Goal: Task Accomplishment & Management: Use online tool/utility

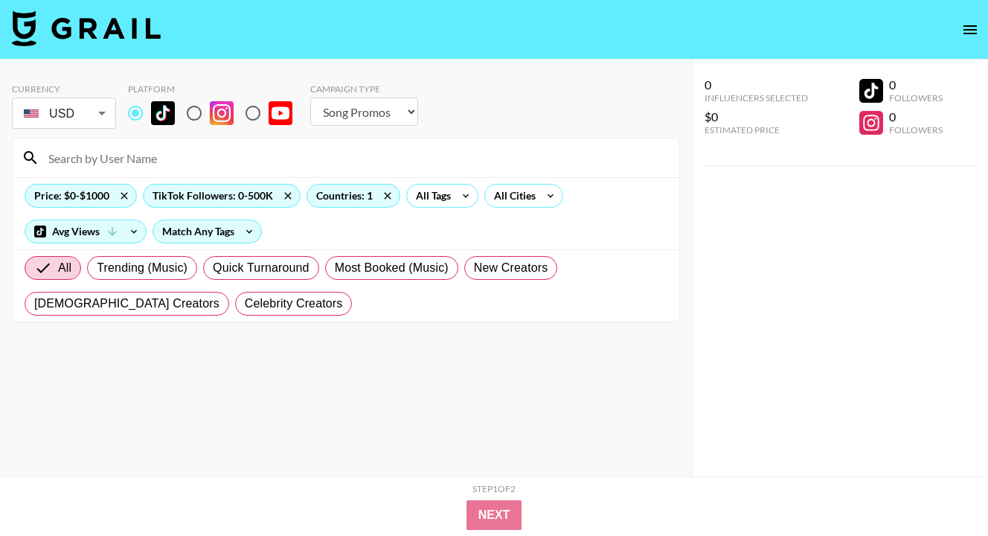
select select "Song"
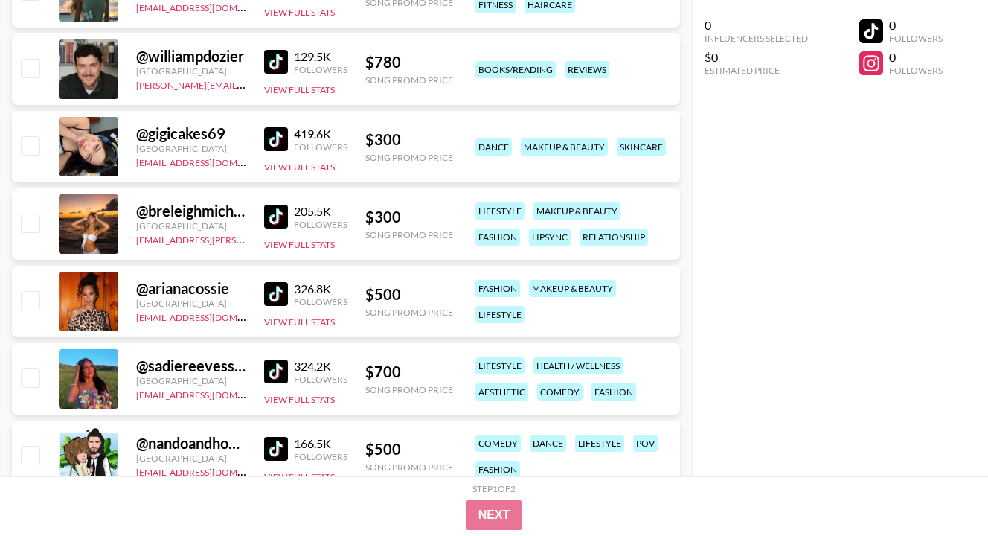
click at [963, 123] on div "0 Influencers Selected $0 Estimated Price 0 Followers 0 Followers" at bounding box center [840, 238] width 296 height 476
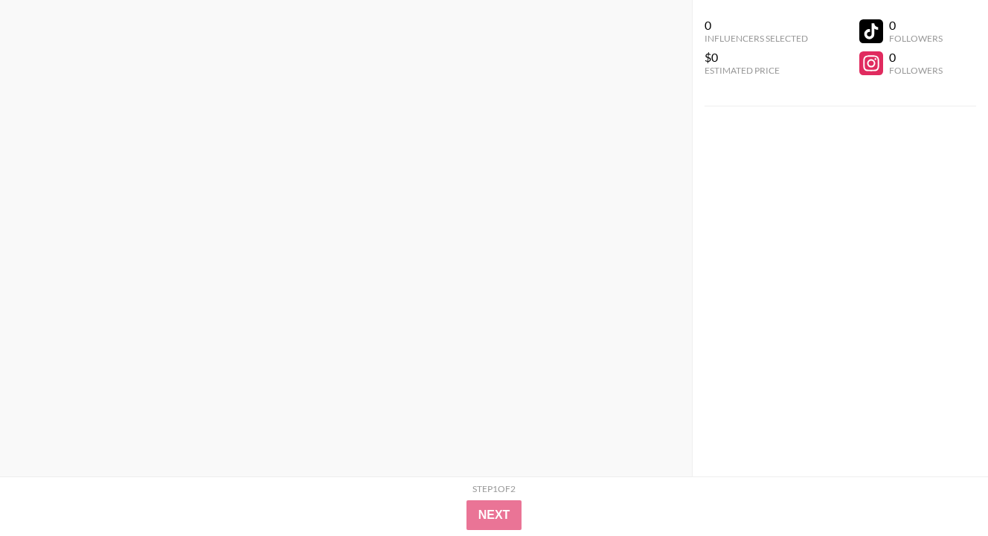
scroll to position [0, 0]
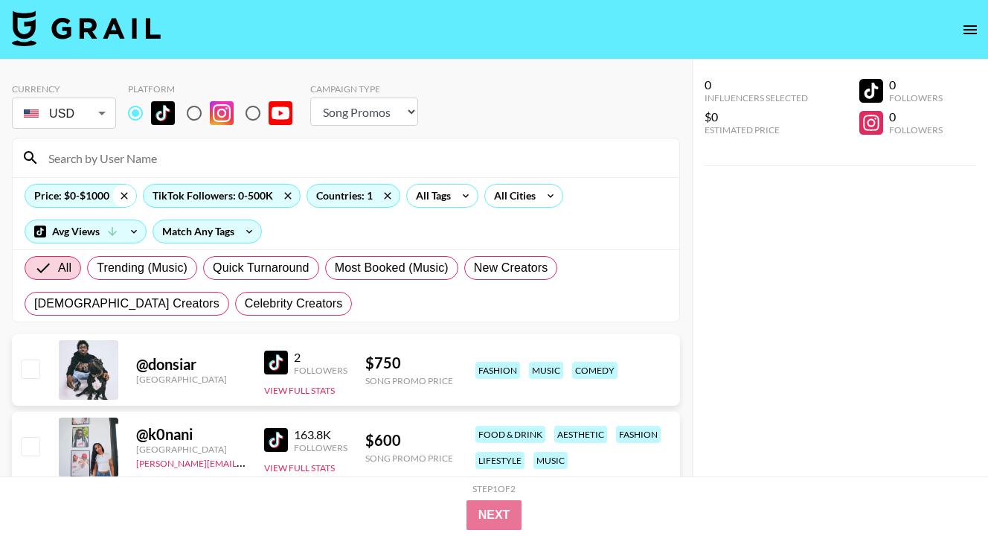
click at [124, 196] on icon at bounding box center [124, 195] width 7 height 7
click at [307, 196] on div "Countries: 1" at bounding box center [353, 195] width 92 height 22
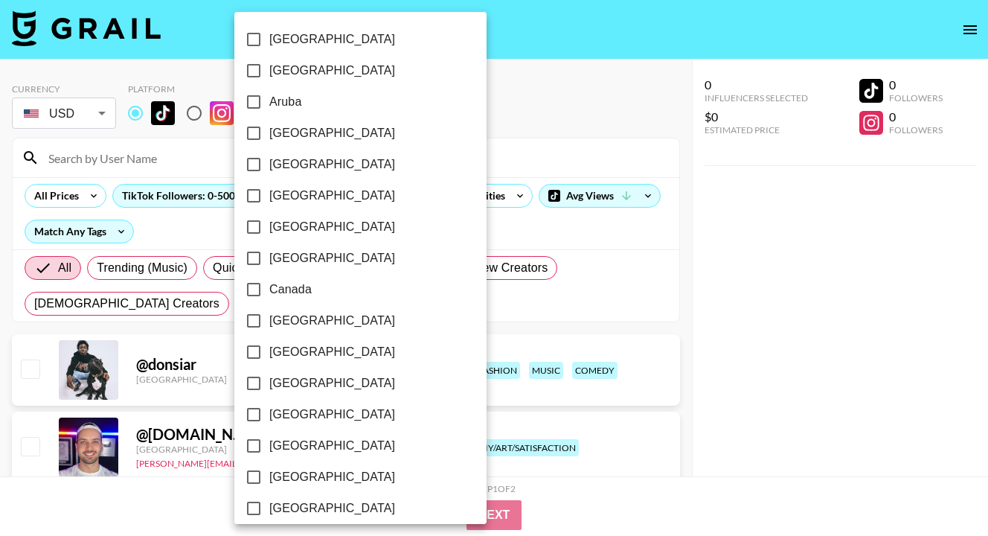
click at [459, 123] on div at bounding box center [494, 268] width 988 height 536
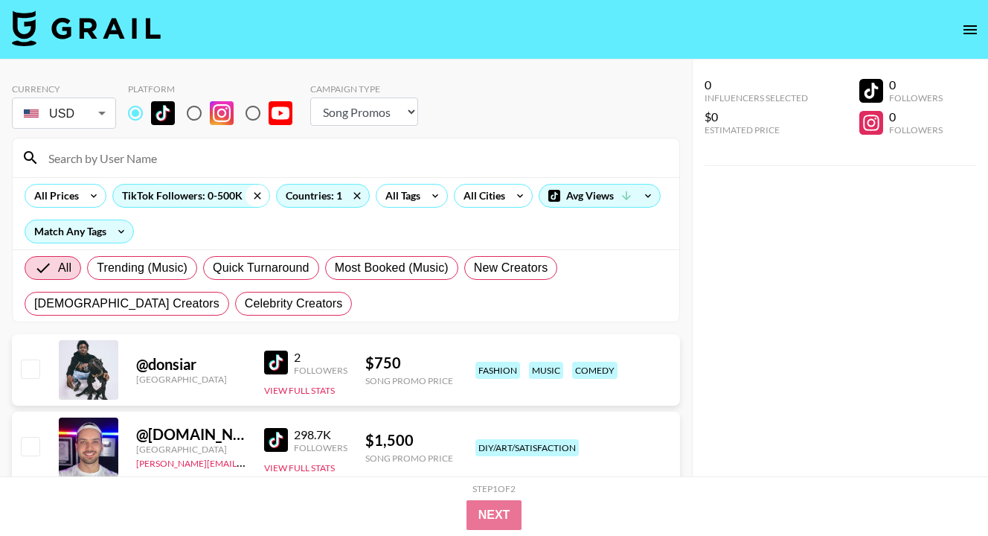
click at [260, 199] on icon at bounding box center [257, 195] width 24 height 22
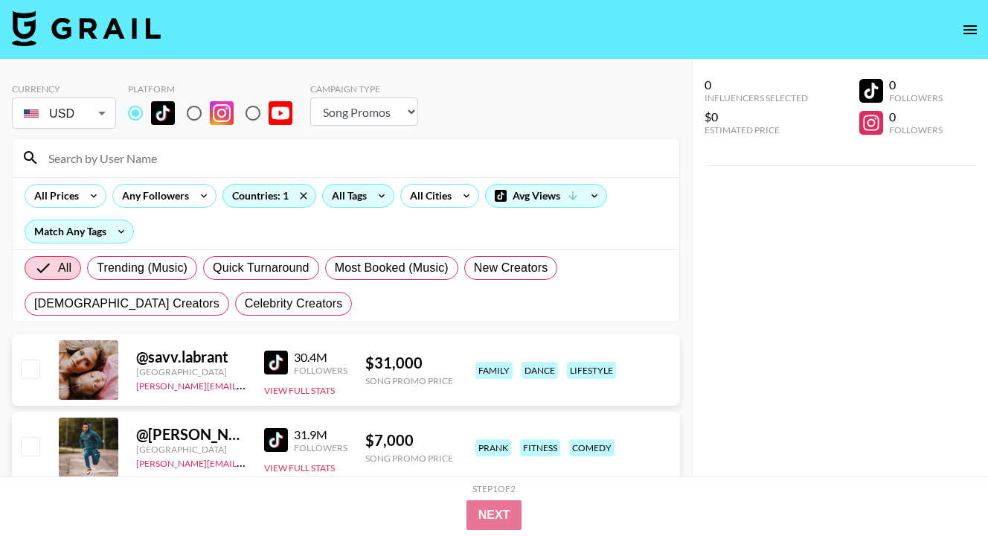
click at [350, 196] on div "All Tags" at bounding box center [346, 195] width 47 height 22
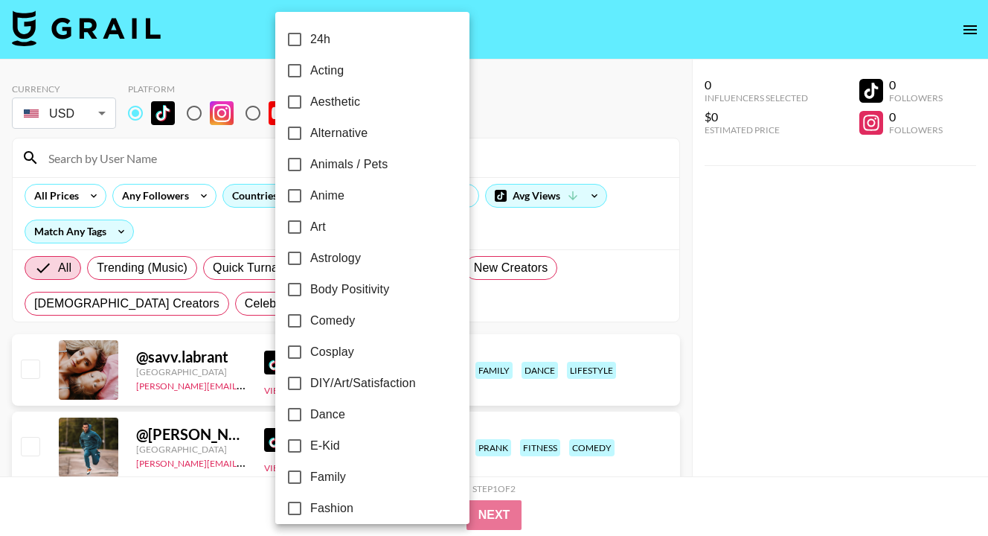
click at [232, 238] on div at bounding box center [494, 268] width 988 height 536
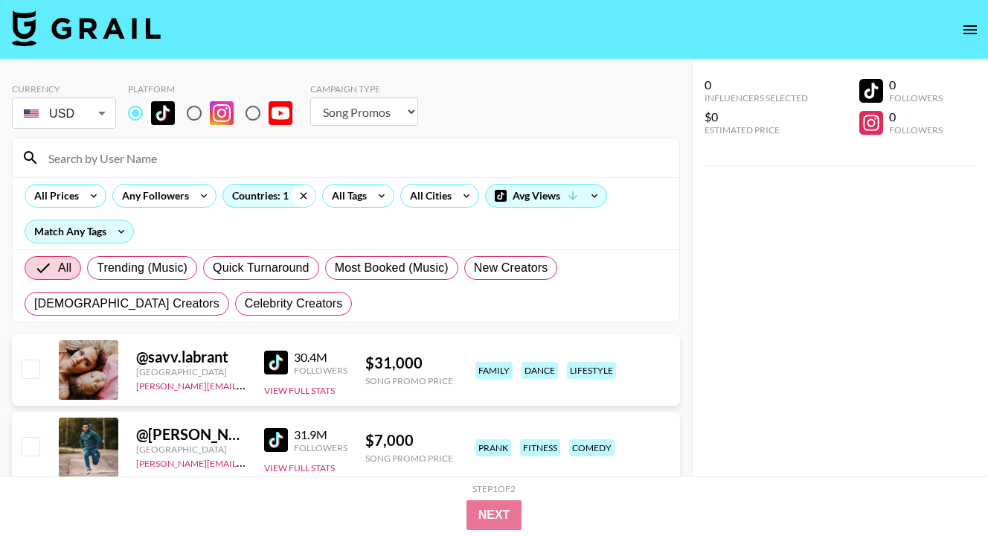
click at [299, 191] on icon at bounding box center [304, 195] width 24 height 22
click at [205, 251] on div "All Trending (Music) Quick Turnaround Most Booked (Music) New Creators [DEMOGRA…" at bounding box center [346, 285] width 649 height 71
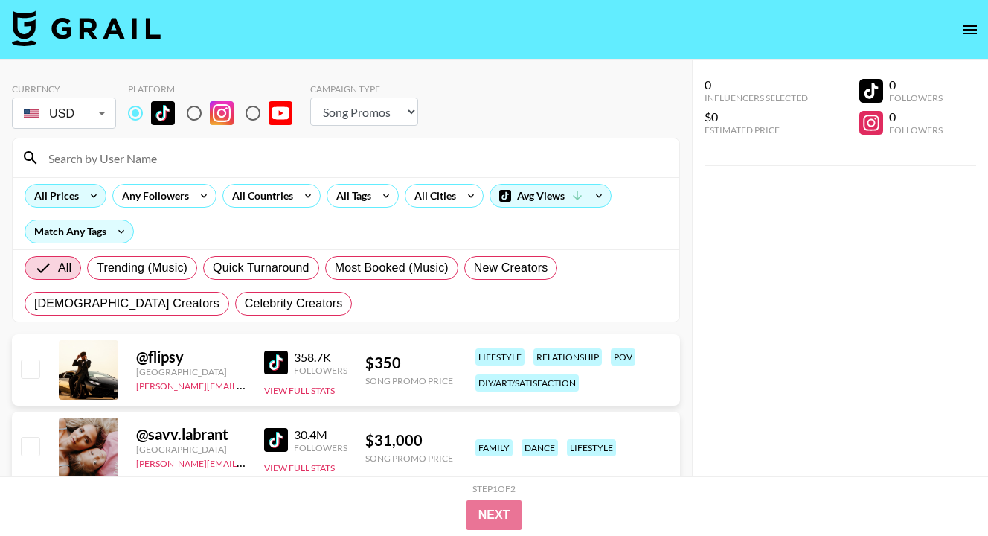
click at [79, 194] on div "All Prices" at bounding box center [53, 195] width 57 height 22
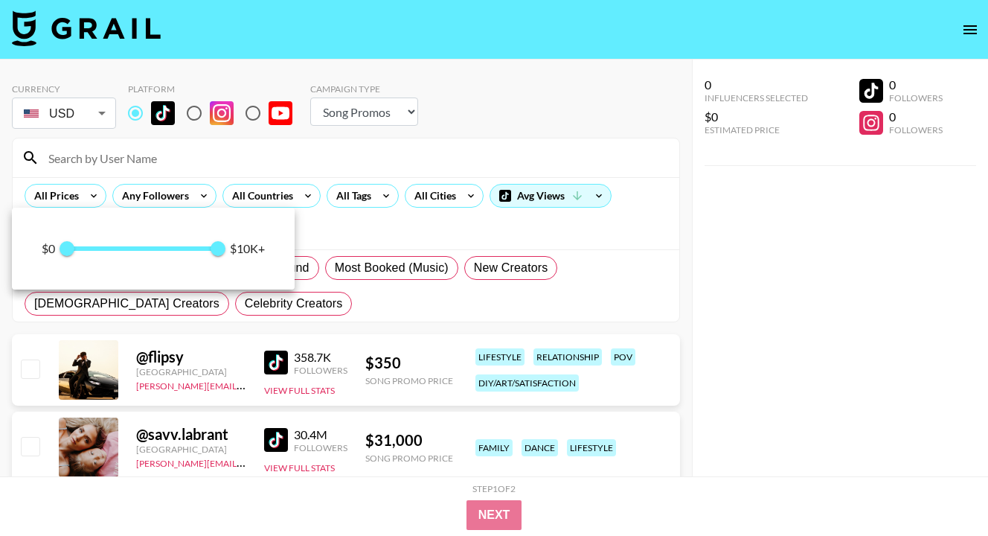
click at [232, 167] on div at bounding box center [494, 268] width 988 height 536
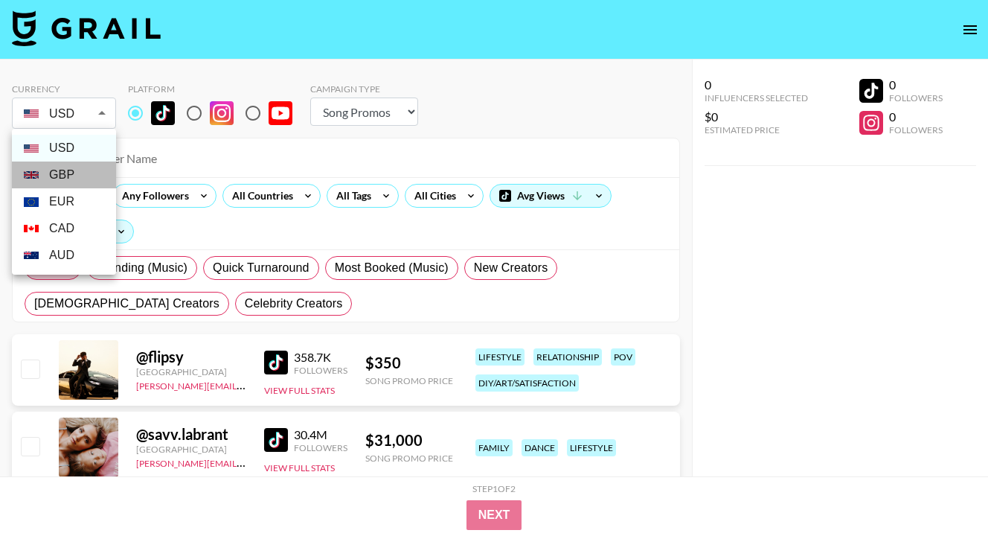
click at [79, 176] on li "GBP" at bounding box center [64, 174] width 104 height 27
type input "GBP"
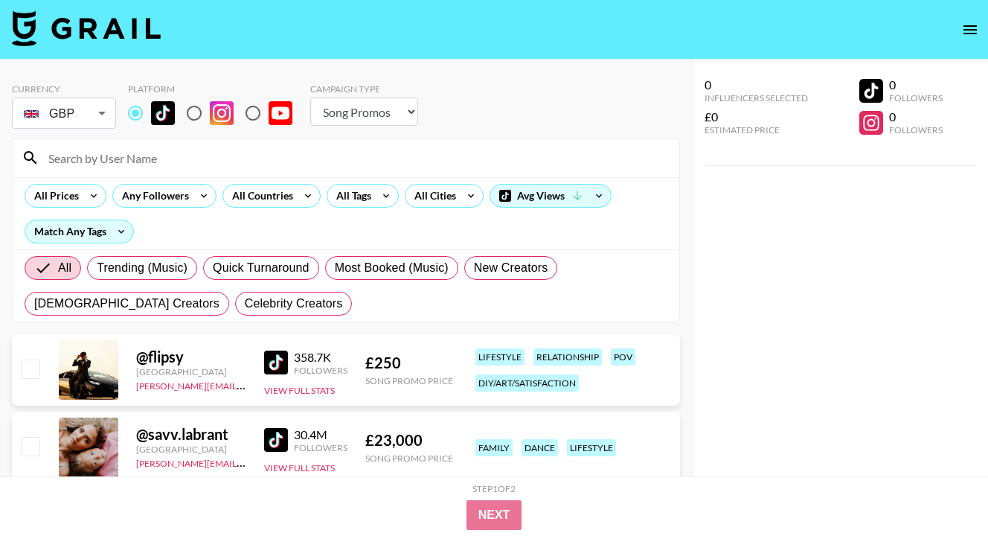
click at [132, 158] on input at bounding box center [354, 158] width 631 height 24
click at [89, 202] on icon at bounding box center [94, 195] width 24 height 22
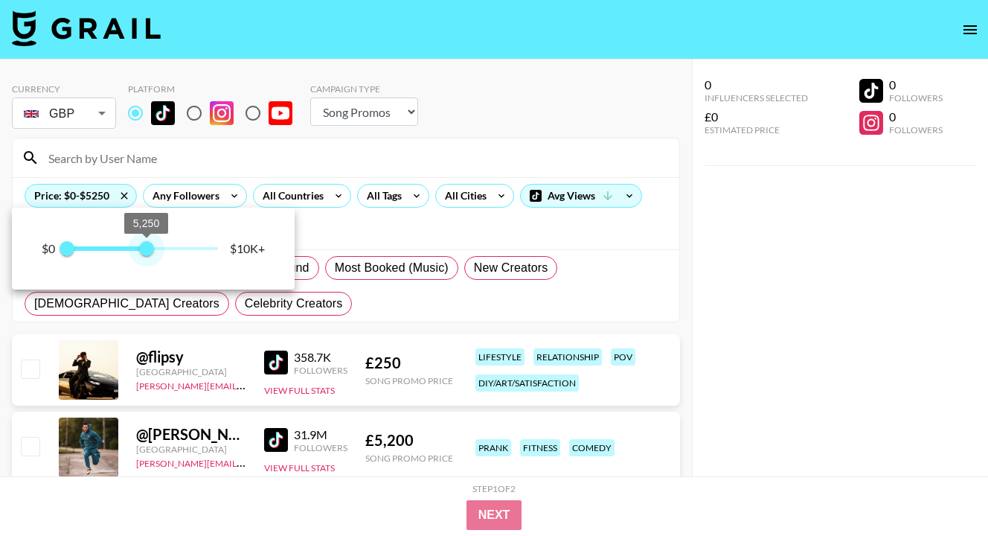
type input "5000"
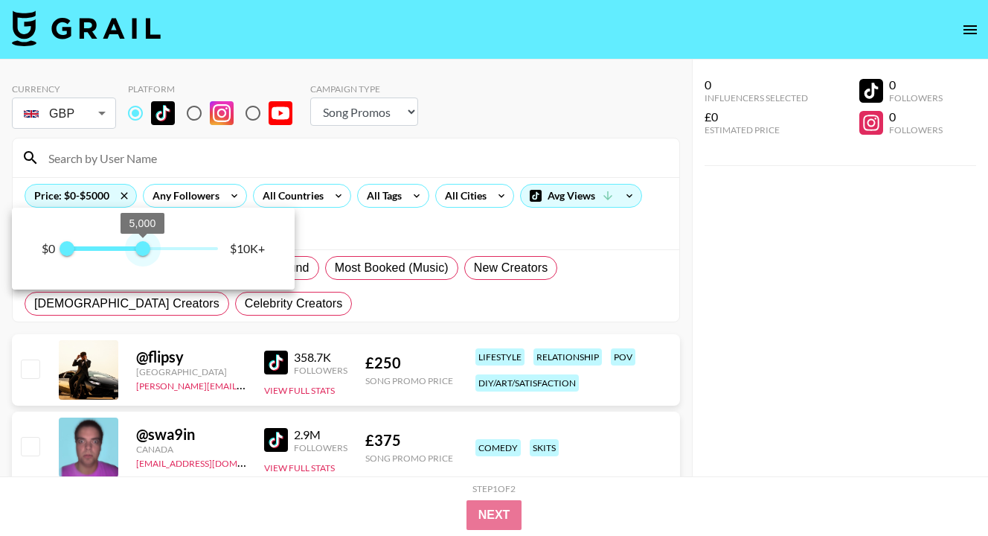
drag, startPoint x: 212, startPoint y: 248, endPoint x: 142, endPoint y: 248, distance: 69.9
click at [142, 248] on span "5,000" at bounding box center [142, 248] width 15 height 15
click at [379, 213] on div at bounding box center [494, 268] width 988 height 536
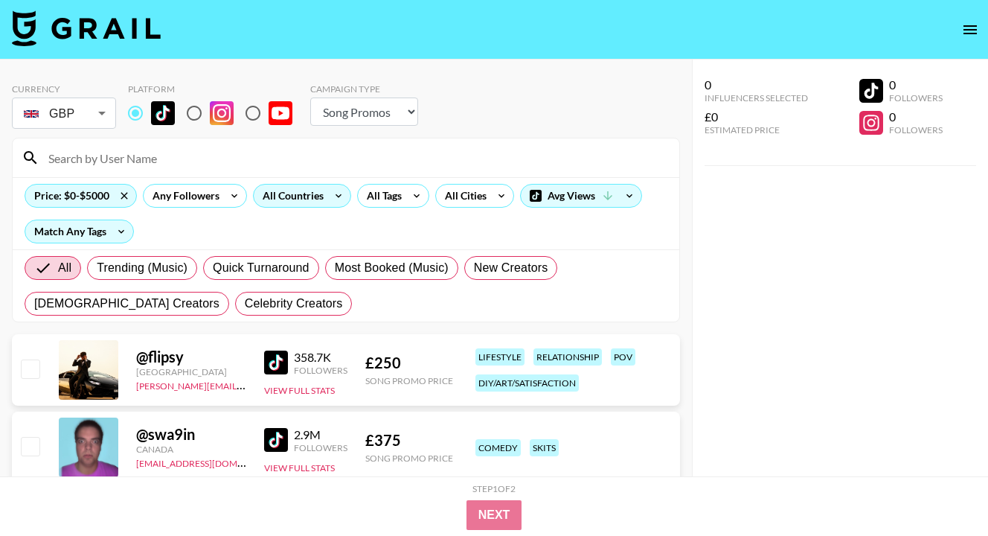
click at [324, 199] on div "All Countries" at bounding box center [290, 195] width 73 height 22
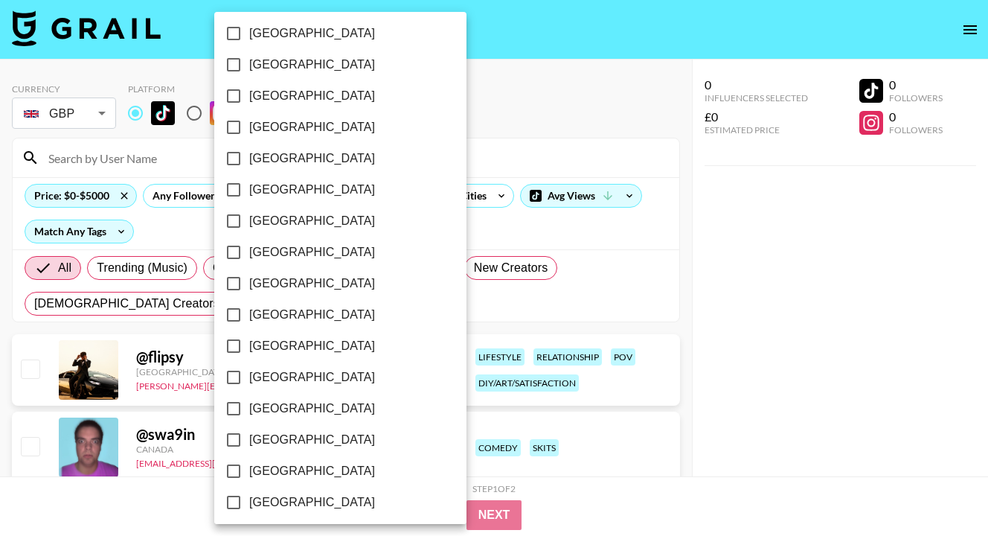
scroll to position [1199, 0]
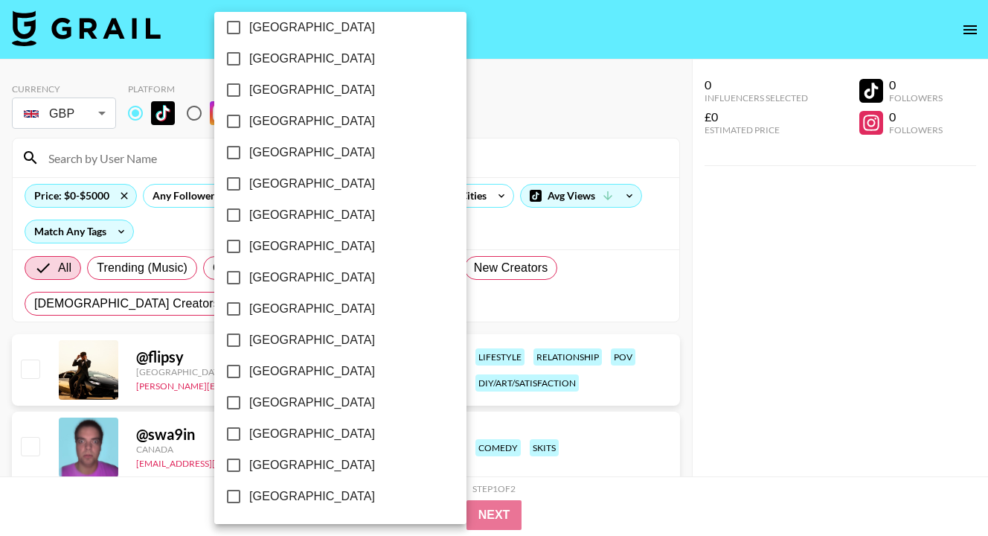
click at [279, 440] on span "[GEOGRAPHIC_DATA]" at bounding box center [312, 434] width 126 height 18
click at [249, 440] on input "[GEOGRAPHIC_DATA]" at bounding box center [233, 433] width 31 height 31
checkbox input "true"
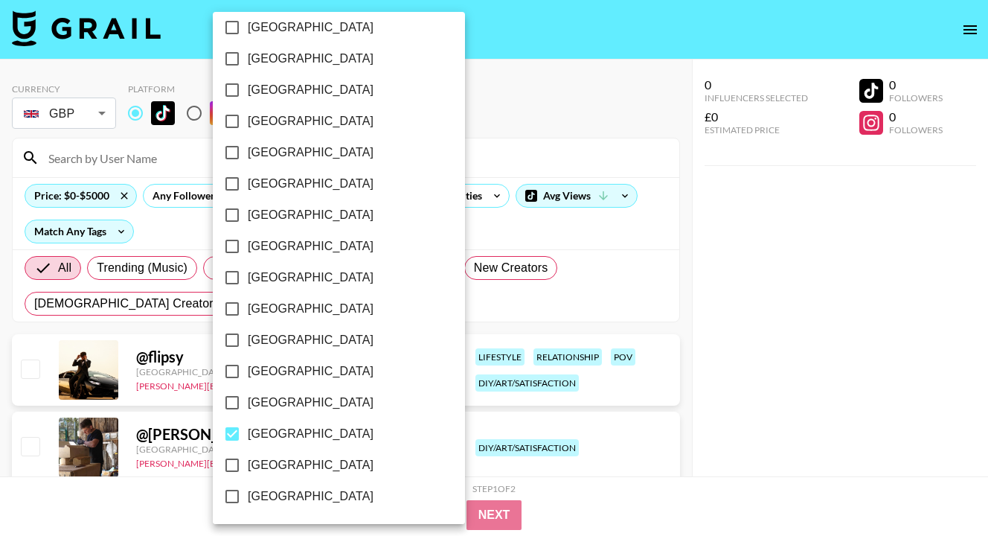
click at [632, 307] on div at bounding box center [494, 268] width 988 height 536
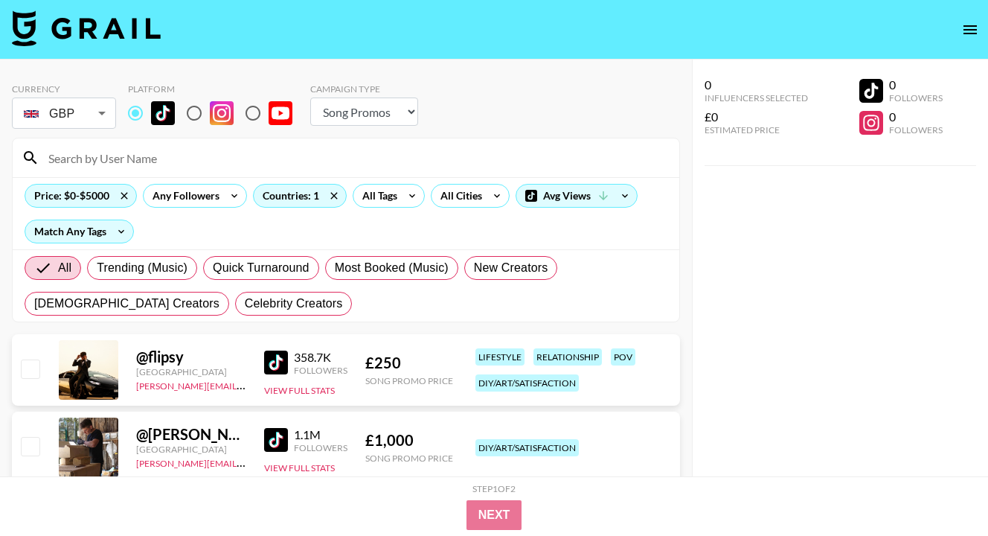
click at [661, 245] on div "Price: $0-$5000 Any Followers Countries: 1 All Tags All Cities Avg Views Match …" at bounding box center [346, 213] width 667 height 72
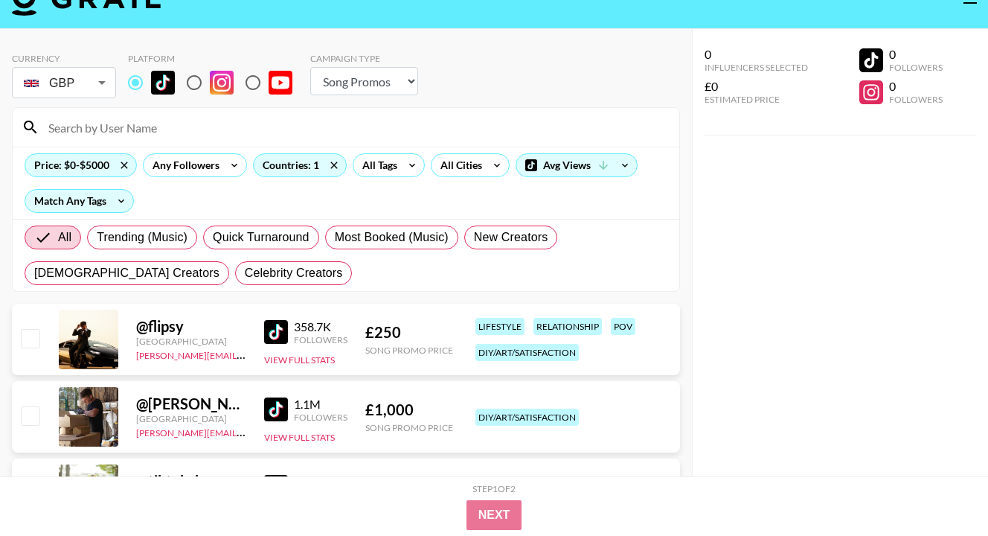
scroll to position [30, 0]
click at [396, 85] on select "Choose Type... Song Promos Brand Promos" at bounding box center [364, 82] width 108 height 28
select select "Brand"
click at [661, 231] on div "All Trending (Music) Quick Turnaround Most Booked (Music) New Creators [DEMOGRA…" at bounding box center [346, 255] width 649 height 71
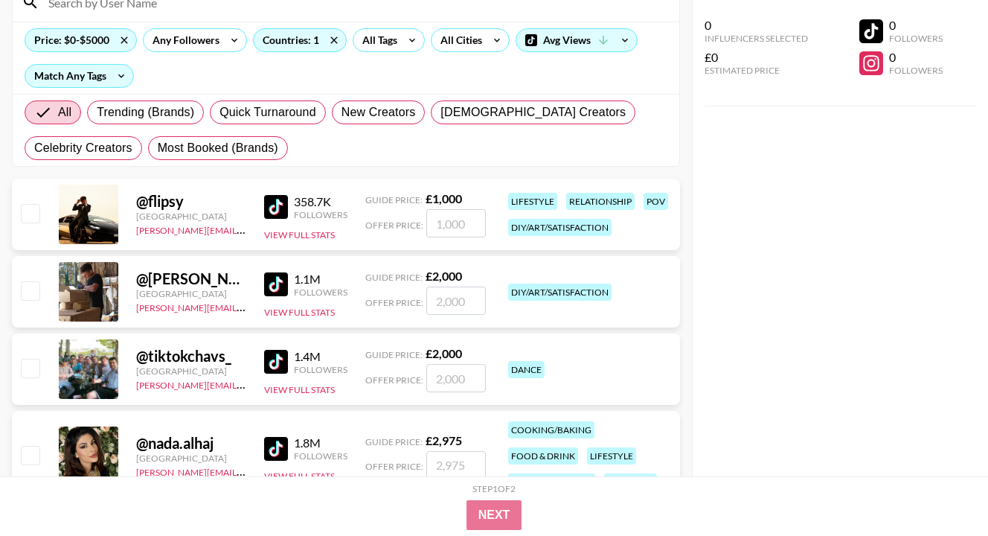
scroll to position [179, 0]
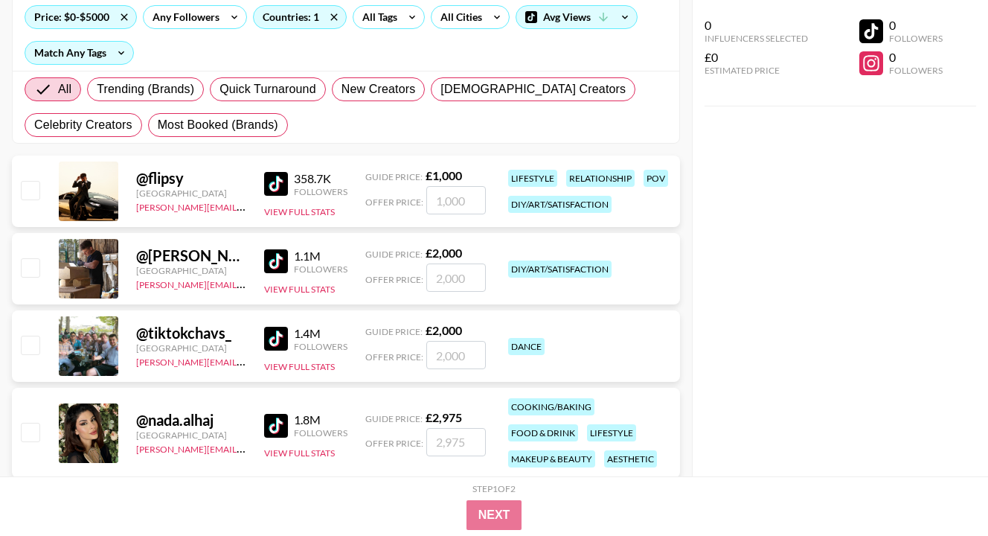
click at [269, 187] on img at bounding box center [276, 184] width 24 height 24
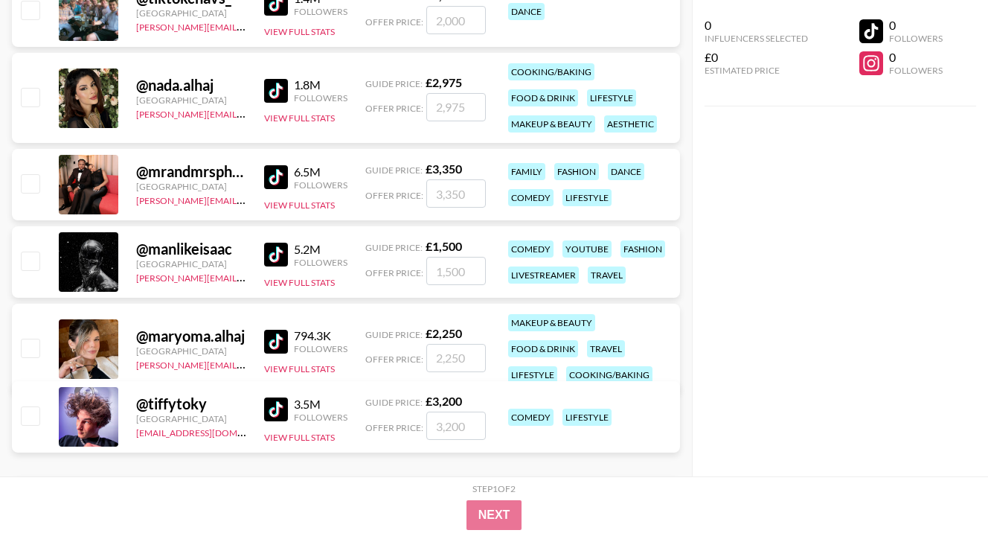
scroll to position [536, 0]
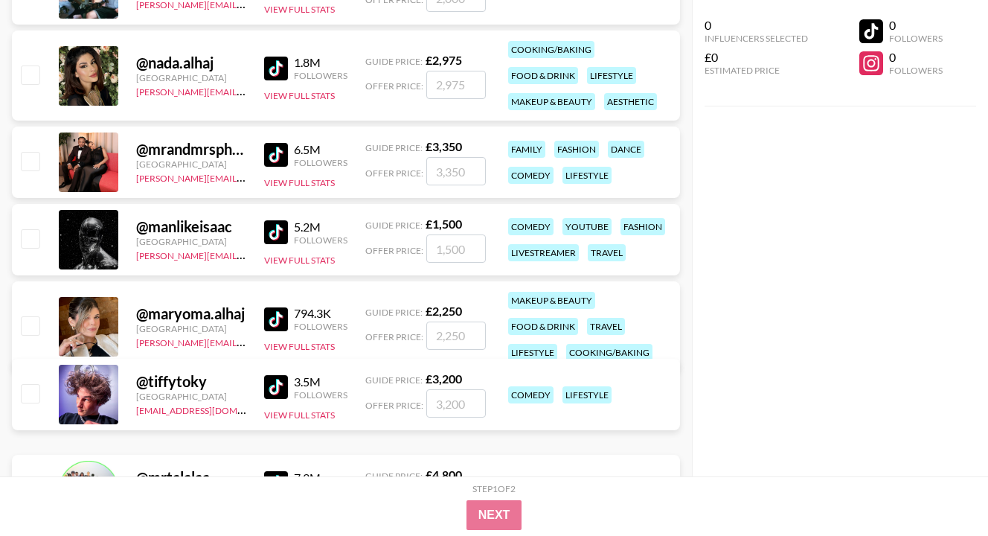
click at [274, 240] on img at bounding box center [276, 232] width 24 height 24
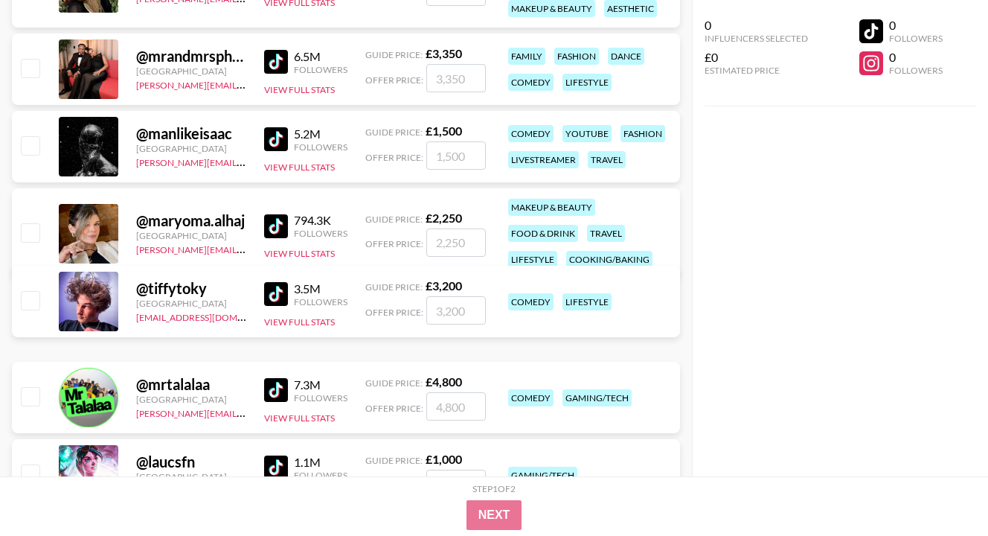
scroll to position [684, 0]
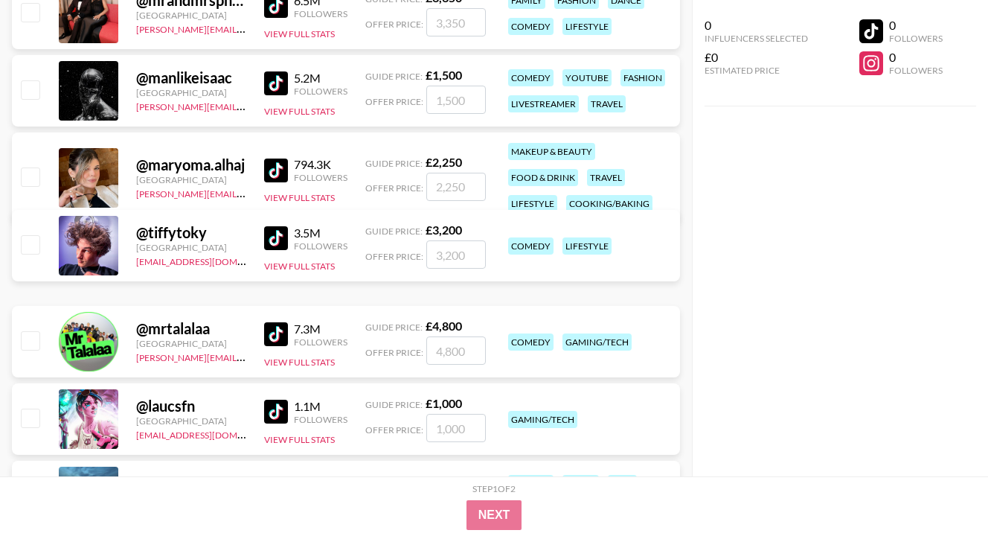
click at [278, 86] on img at bounding box center [276, 83] width 24 height 24
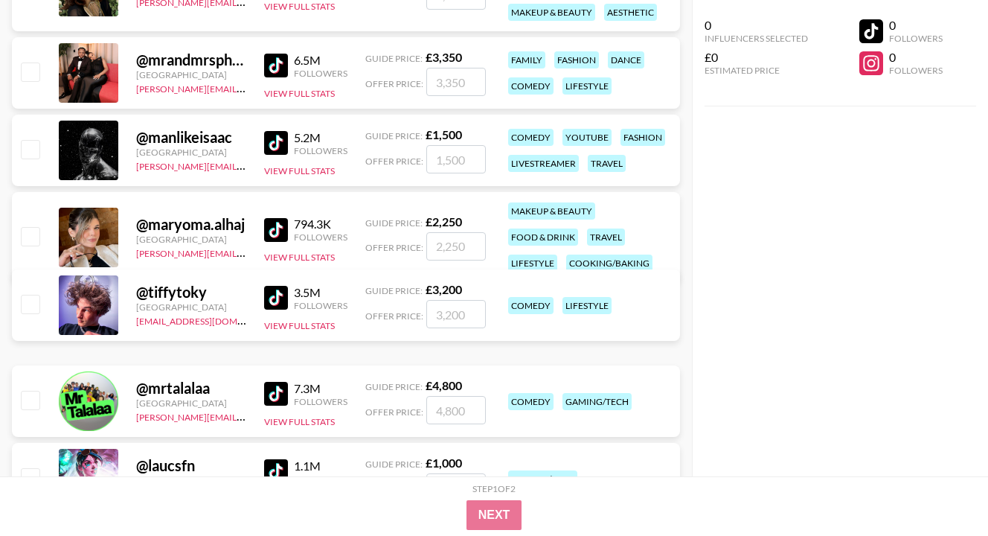
scroll to position [655, 0]
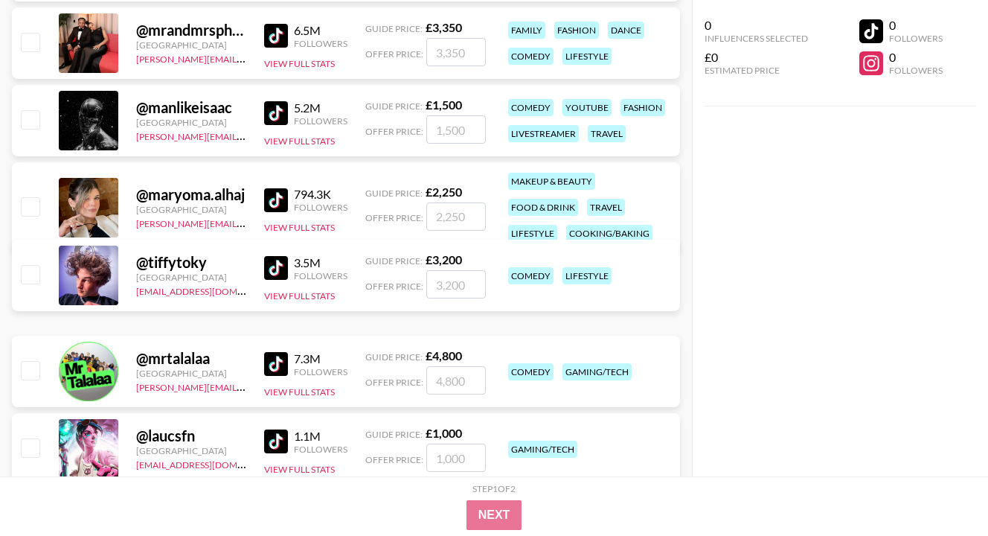
click at [277, 113] on img at bounding box center [276, 113] width 24 height 24
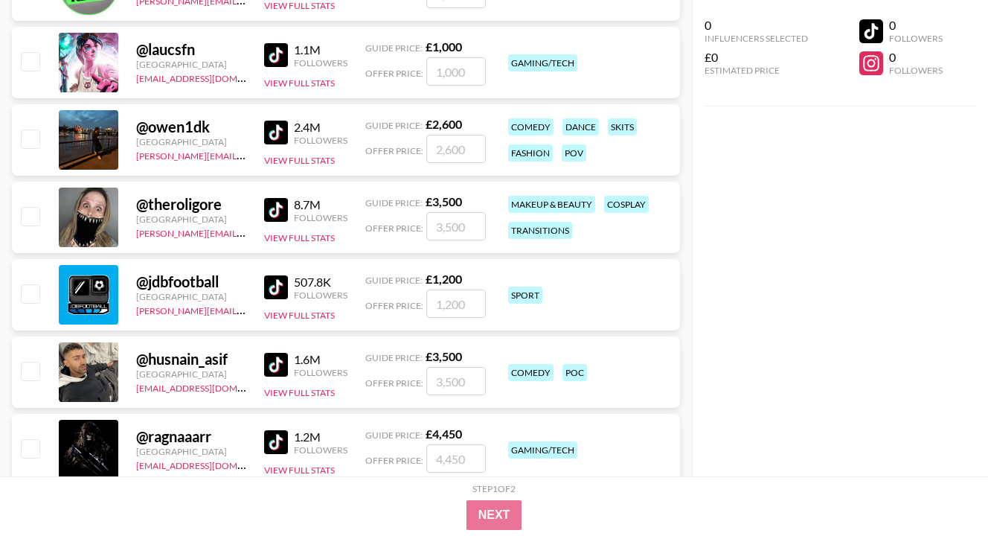
scroll to position [1041, 0]
click at [281, 131] on img at bounding box center [276, 132] width 24 height 24
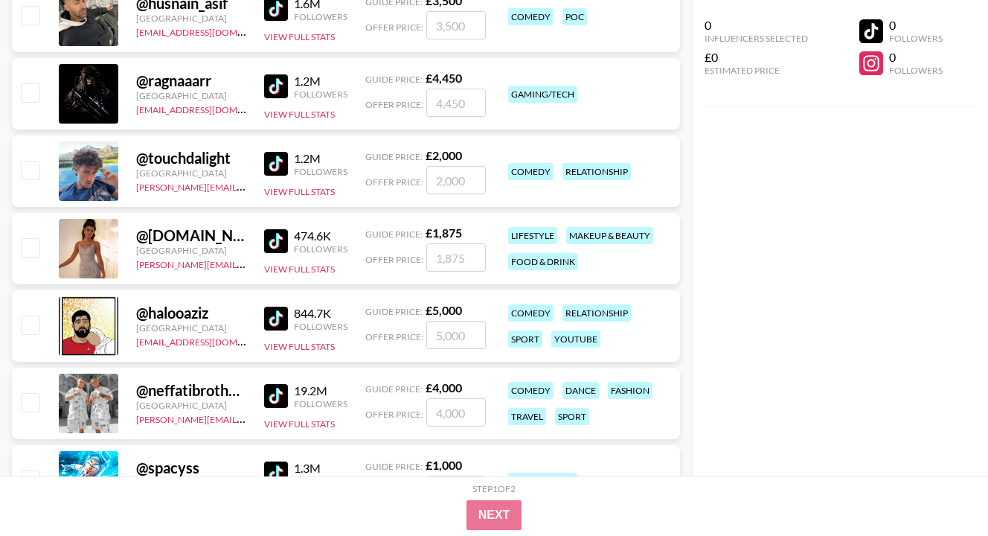
scroll to position [1399, 0]
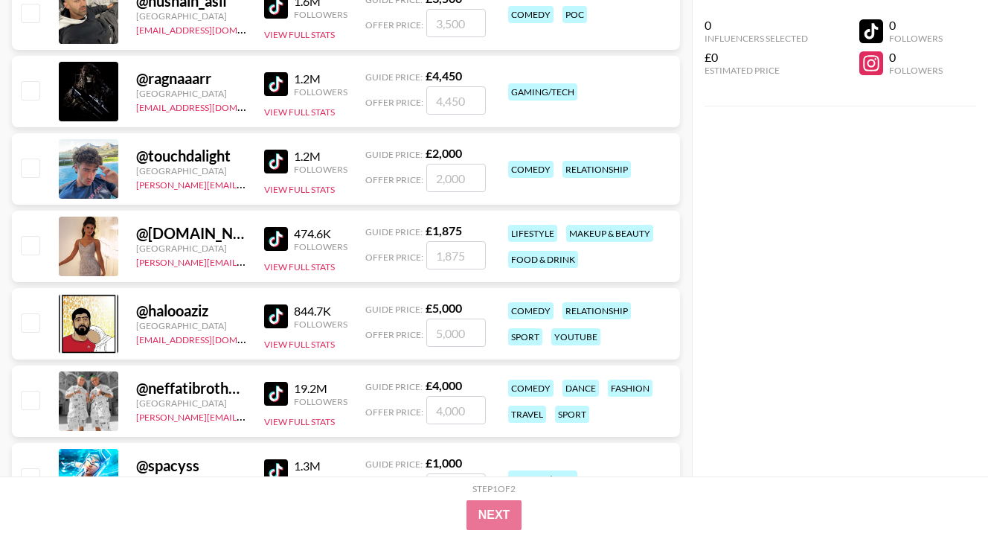
click at [280, 164] on img at bounding box center [276, 162] width 24 height 24
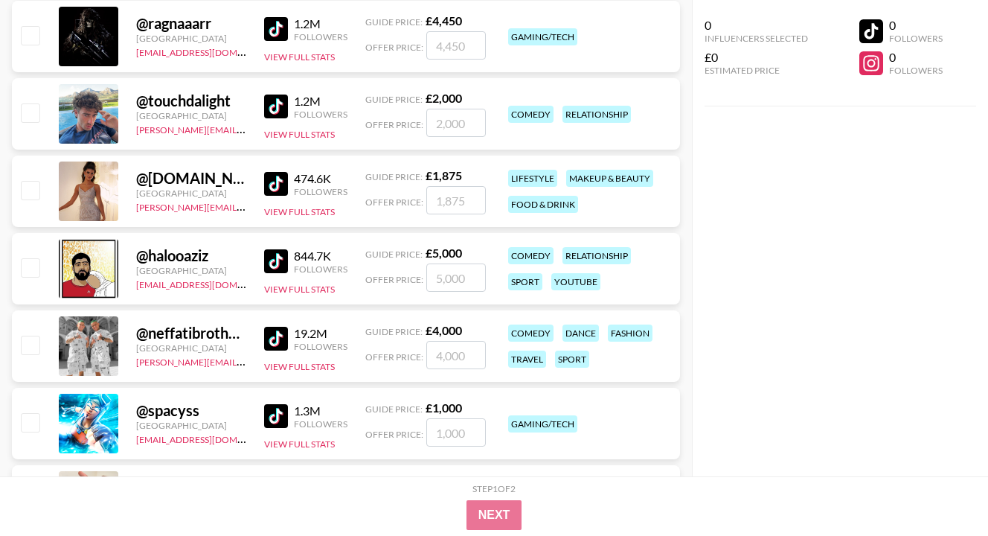
scroll to position [1458, 0]
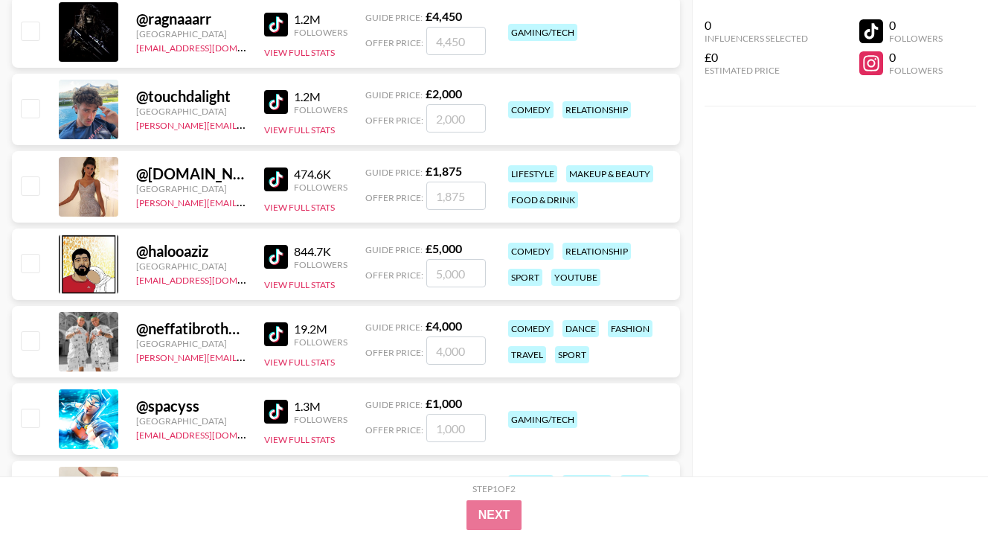
click at [274, 257] on img at bounding box center [276, 257] width 24 height 24
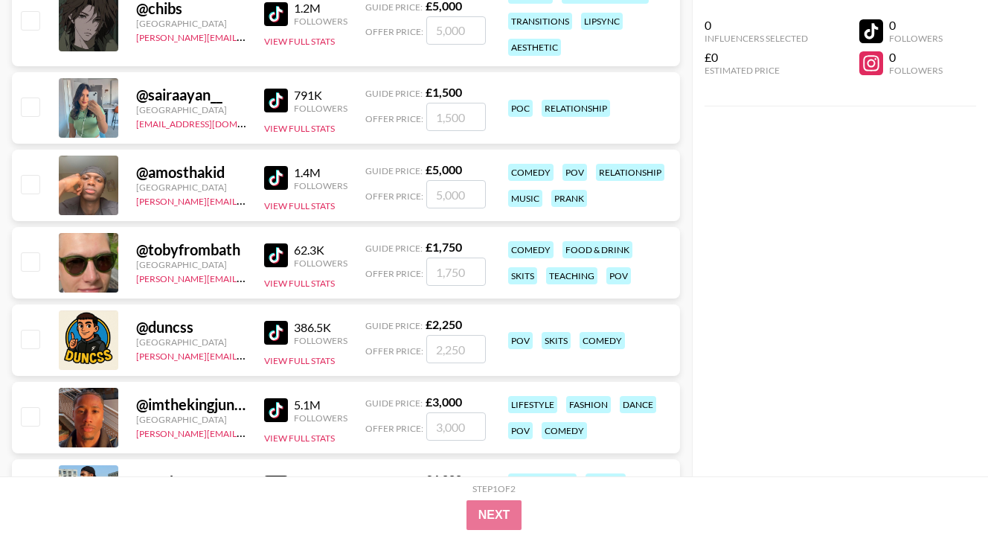
scroll to position [2113, 0]
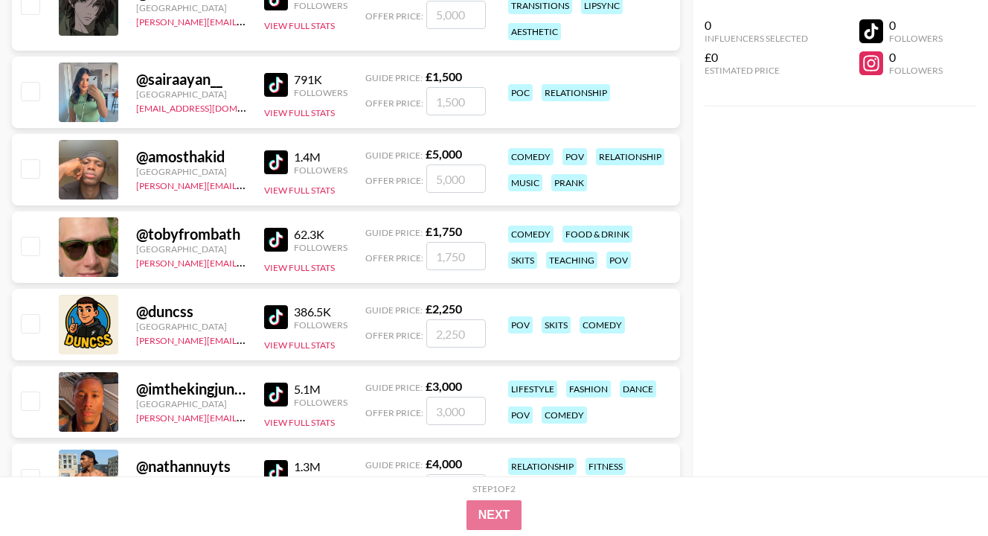
click at [274, 150] on img at bounding box center [276, 162] width 24 height 24
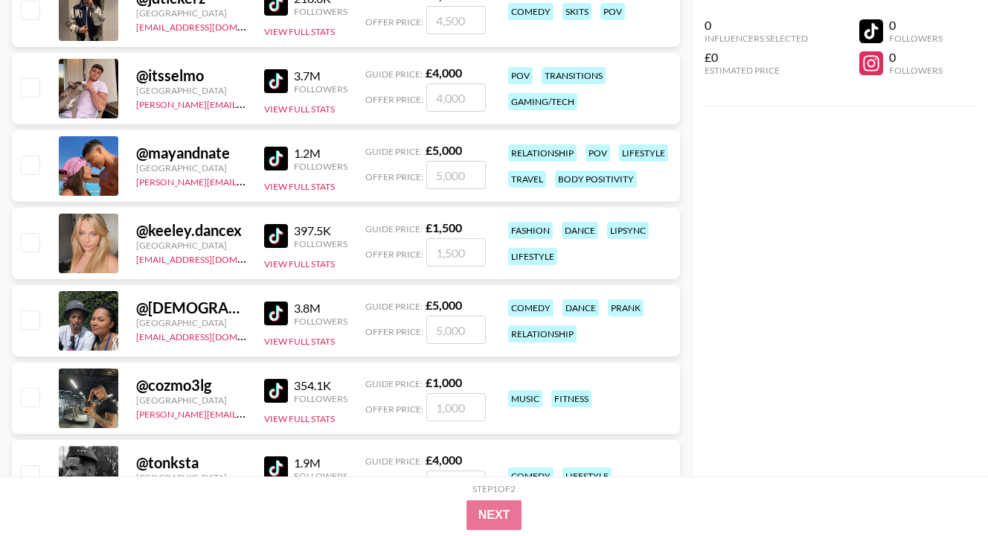
scroll to position [3124, 0]
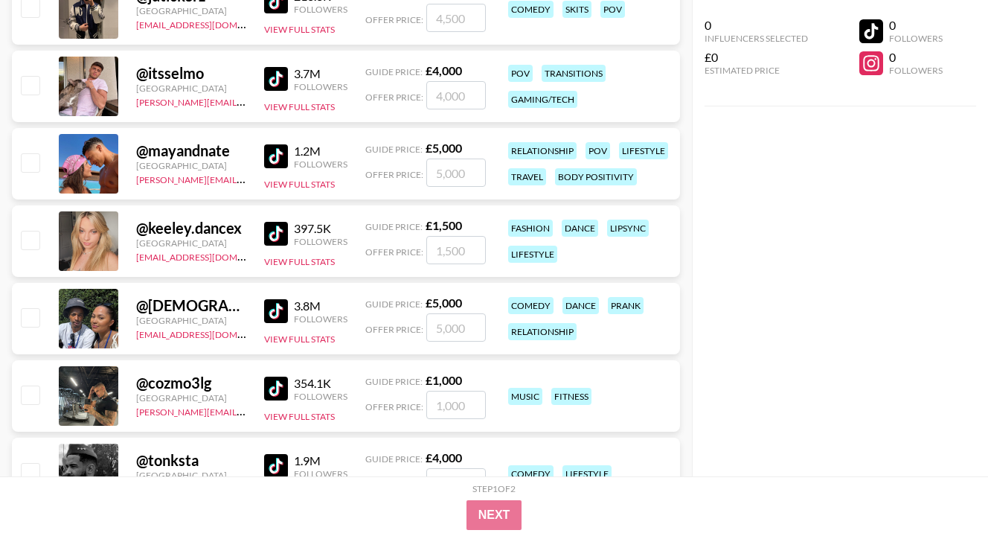
click at [283, 307] on img at bounding box center [276, 311] width 24 height 24
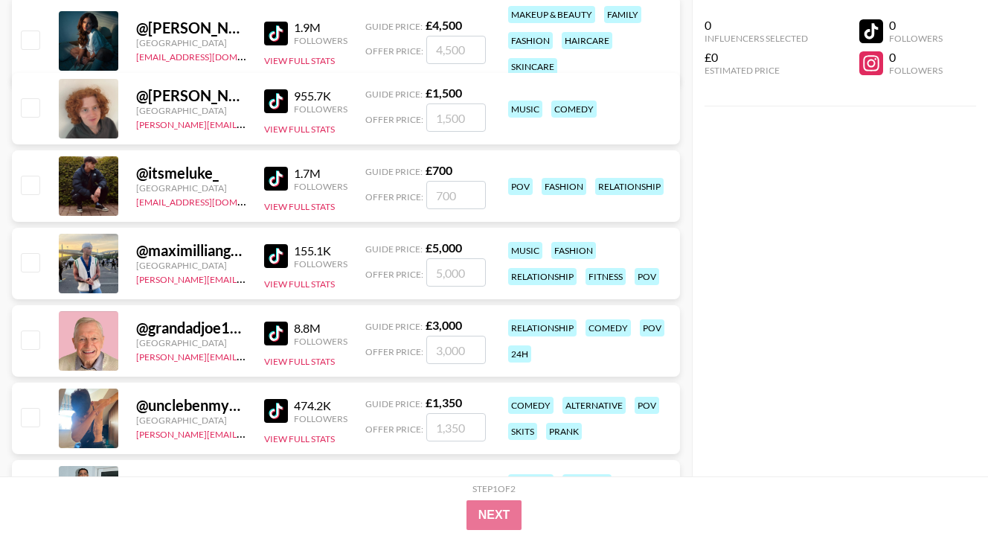
scroll to position [4047, 0]
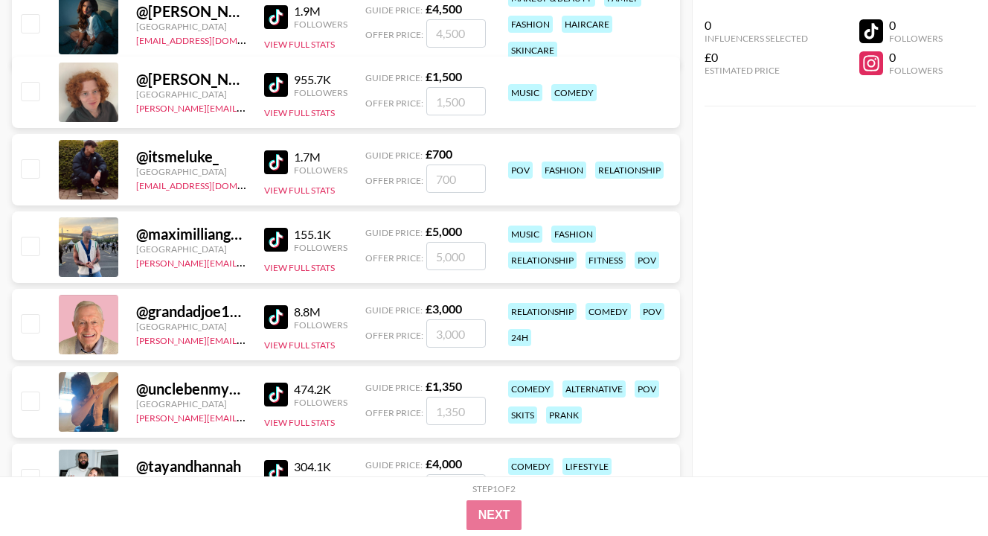
click at [281, 232] on img at bounding box center [276, 240] width 24 height 24
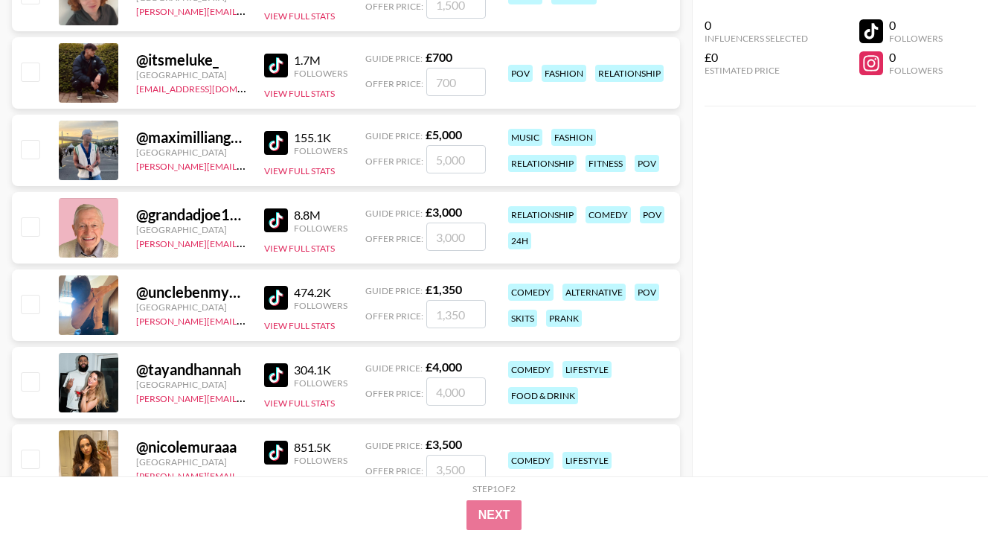
scroll to position [4196, 0]
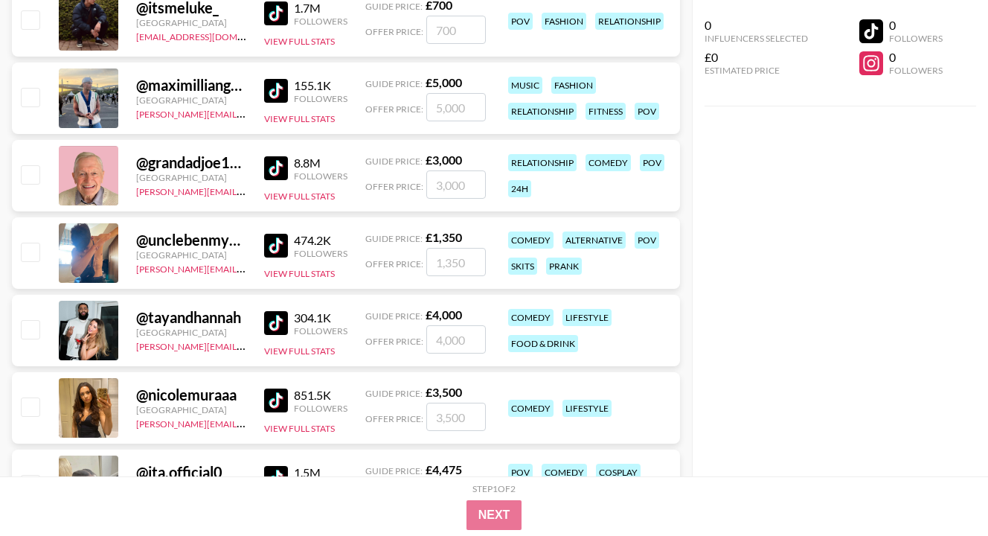
click at [274, 167] on img at bounding box center [276, 168] width 24 height 24
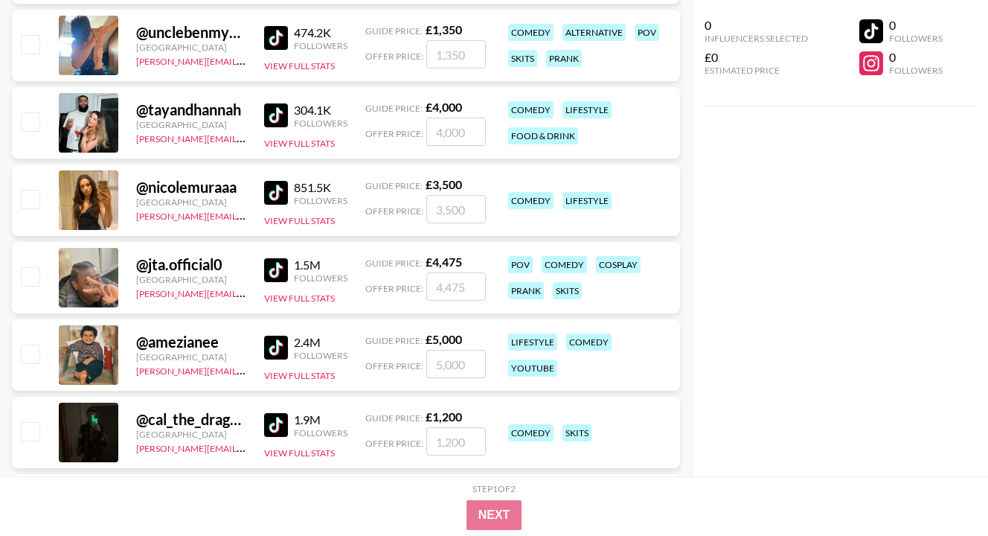
scroll to position [4404, 0]
click at [274, 268] on img at bounding box center [276, 269] width 24 height 24
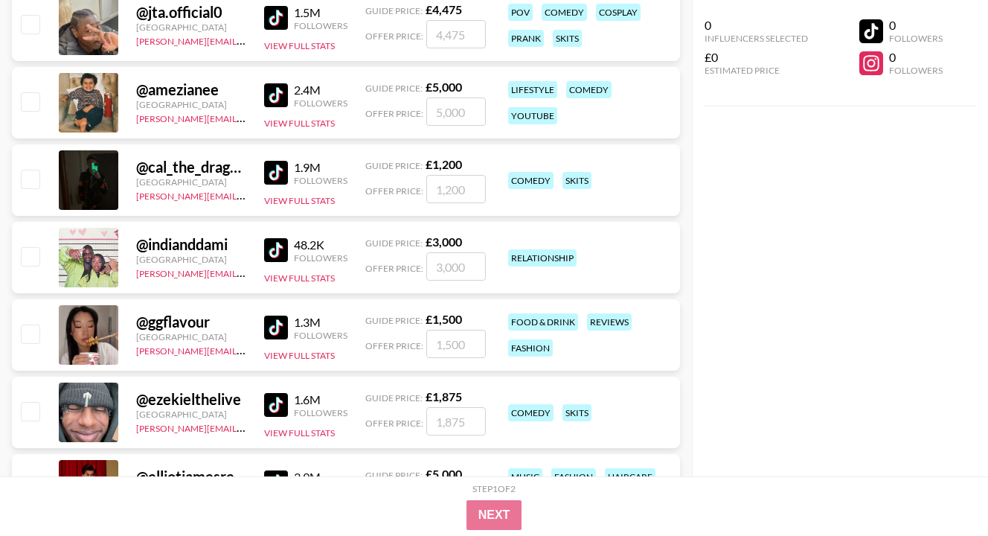
scroll to position [4672, 0]
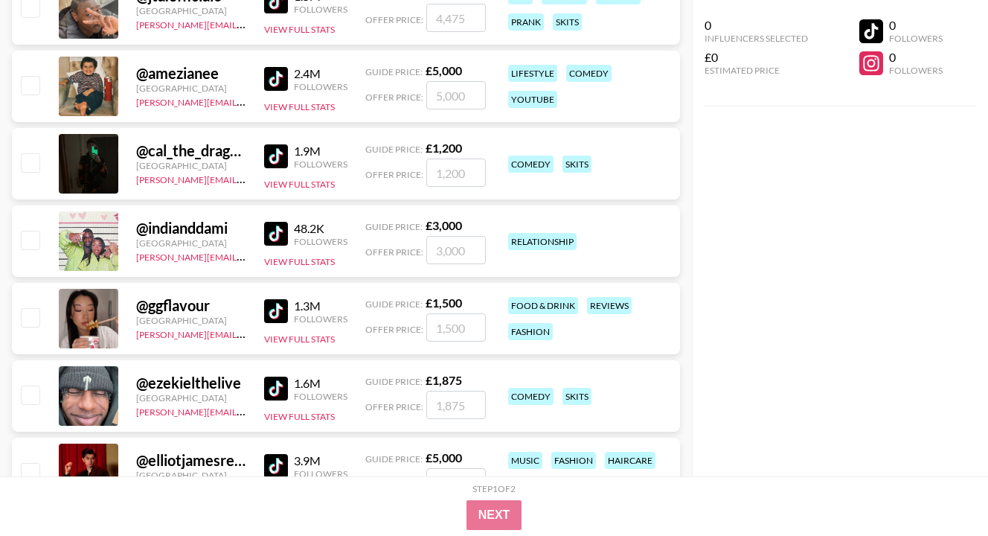
click at [276, 238] on img at bounding box center [276, 234] width 24 height 24
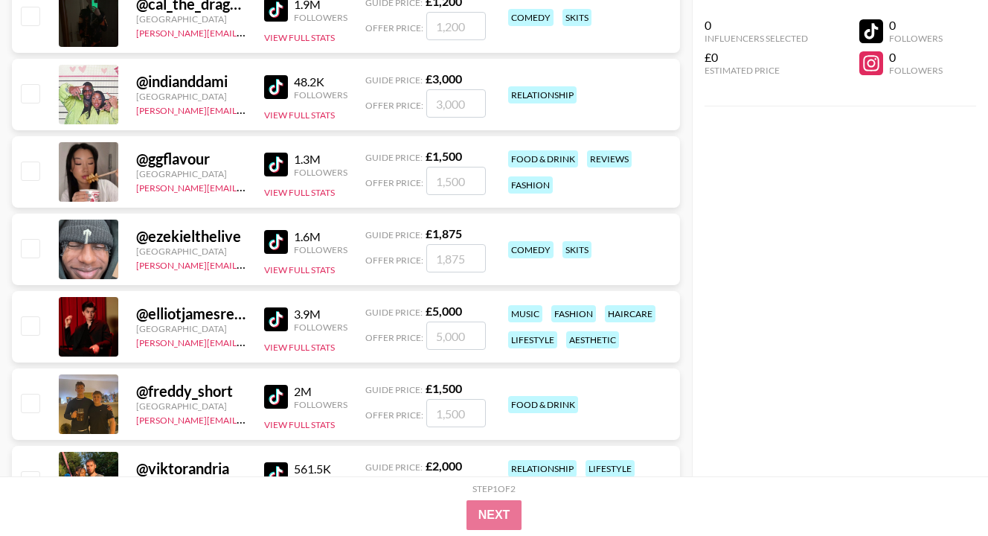
scroll to position [4820, 0]
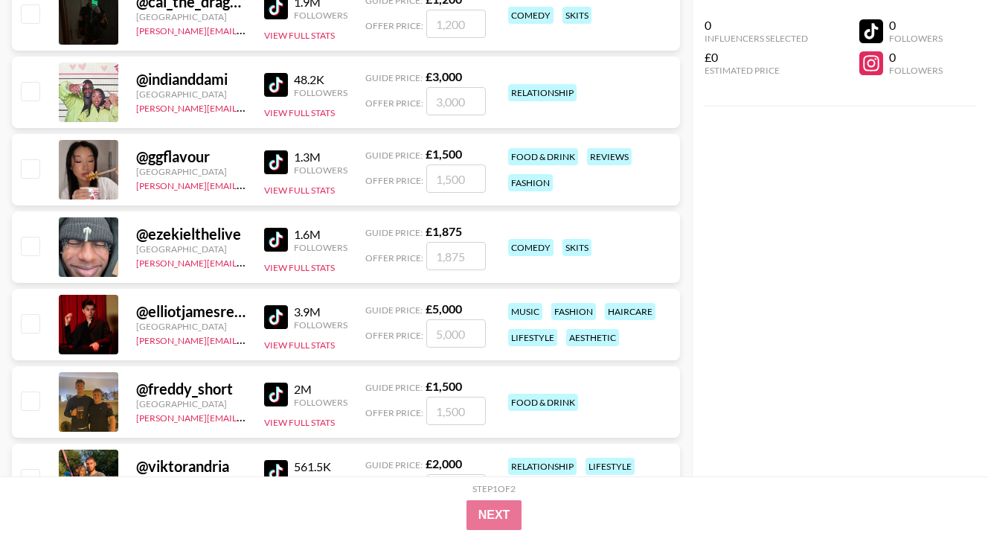
click at [277, 161] on img at bounding box center [276, 162] width 24 height 24
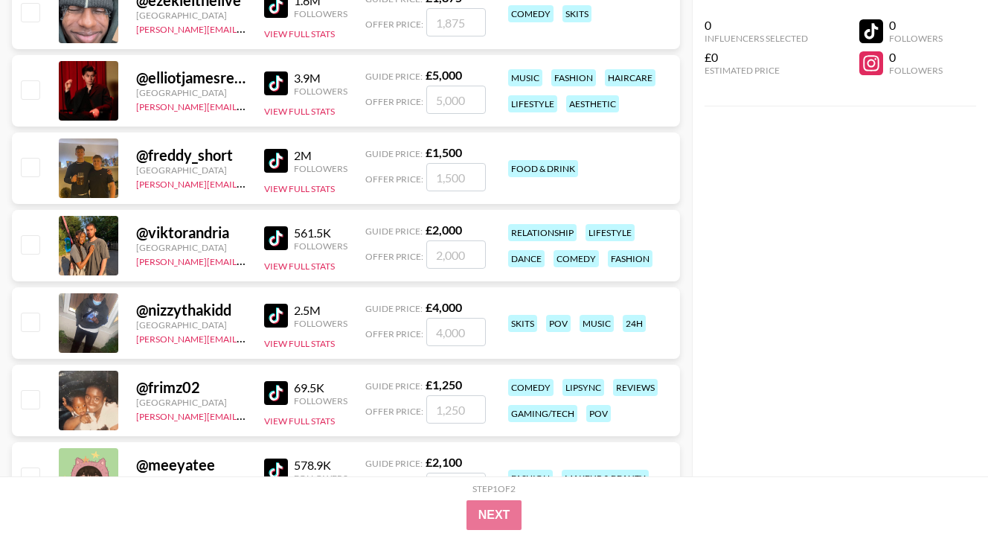
scroll to position [5058, 0]
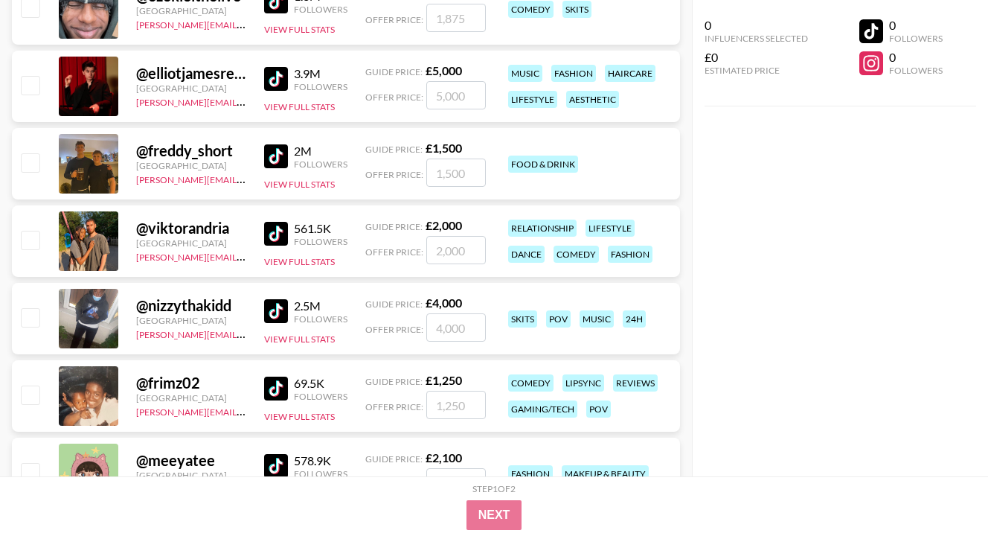
click at [280, 163] on img at bounding box center [276, 156] width 24 height 24
click at [276, 235] on img at bounding box center [276, 234] width 24 height 24
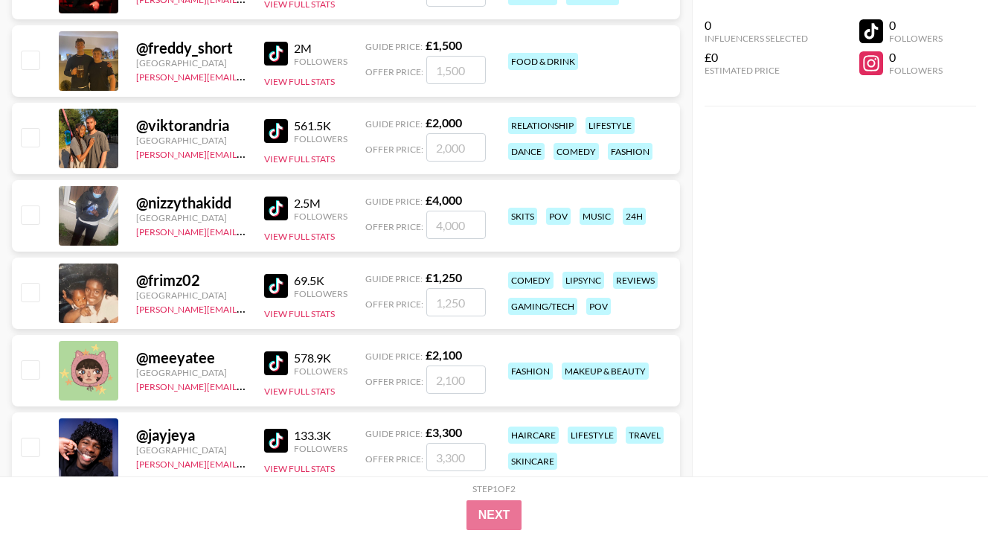
scroll to position [5178, 0]
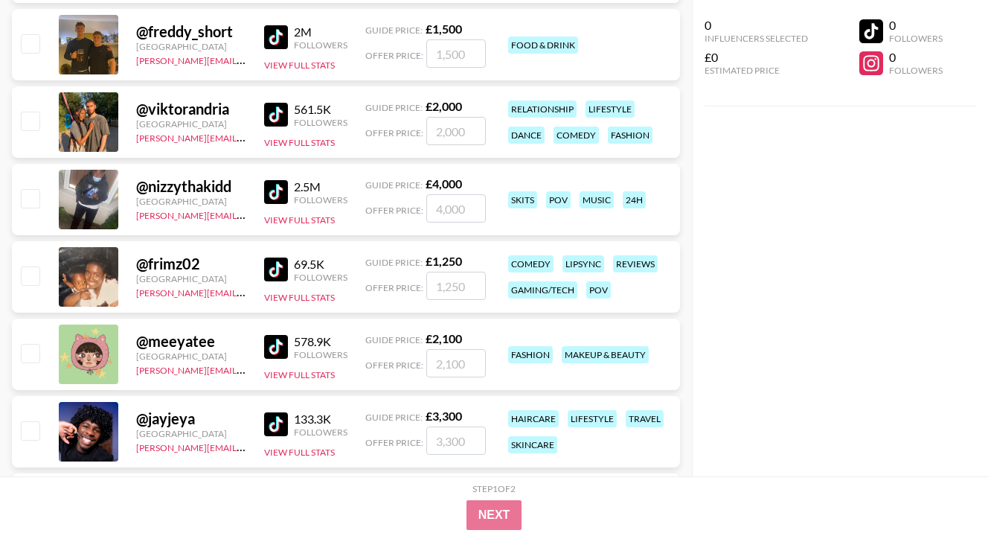
click at [283, 192] on img at bounding box center [276, 192] width 24 height 24
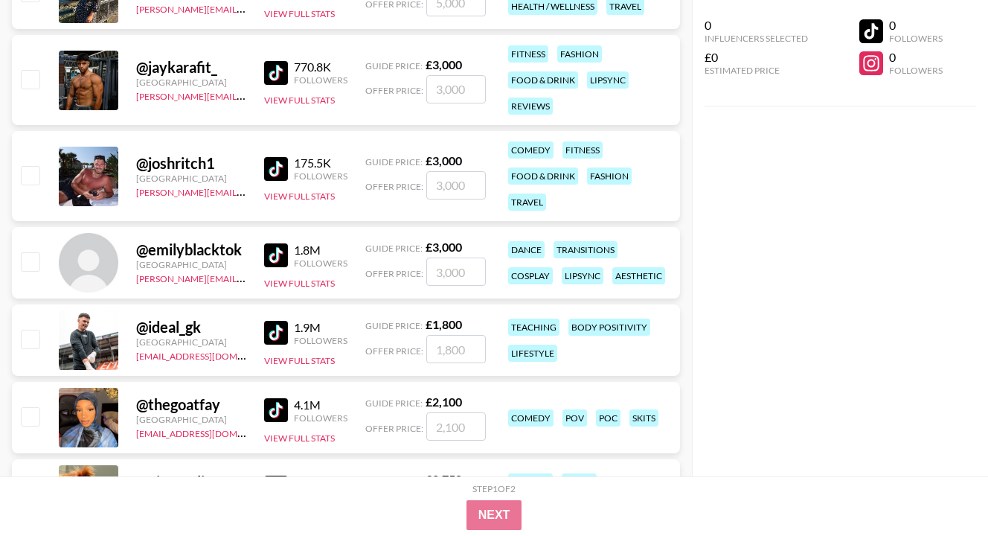
scroll to position [6159, 0]
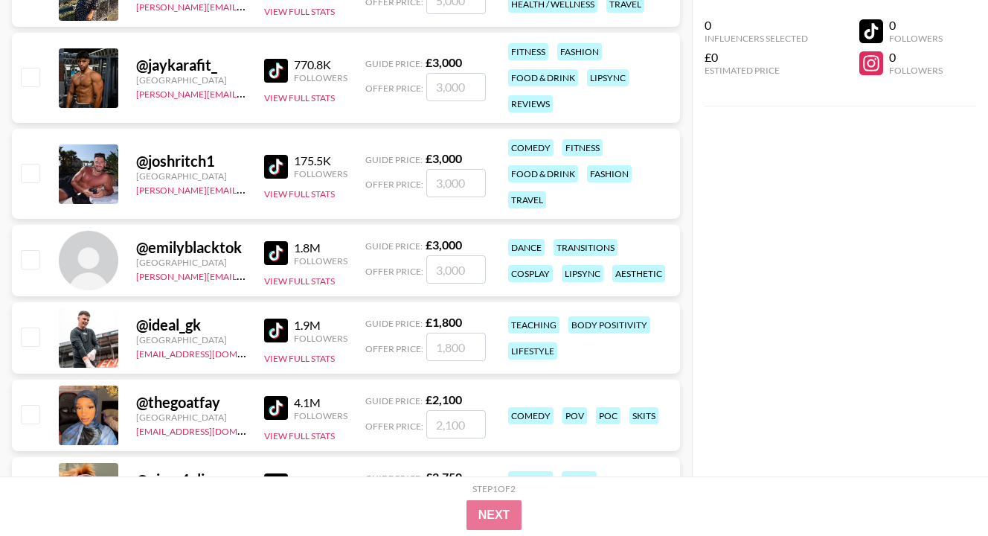
click at [271, 170] on img at bounding box center [276, 167] width 24 height 24
click at [891, 277] on div "0 Influencers Selected £0 Estimated Price 0 Followers 0 Followers" at bounding box center [840, 238] width 296 height 476
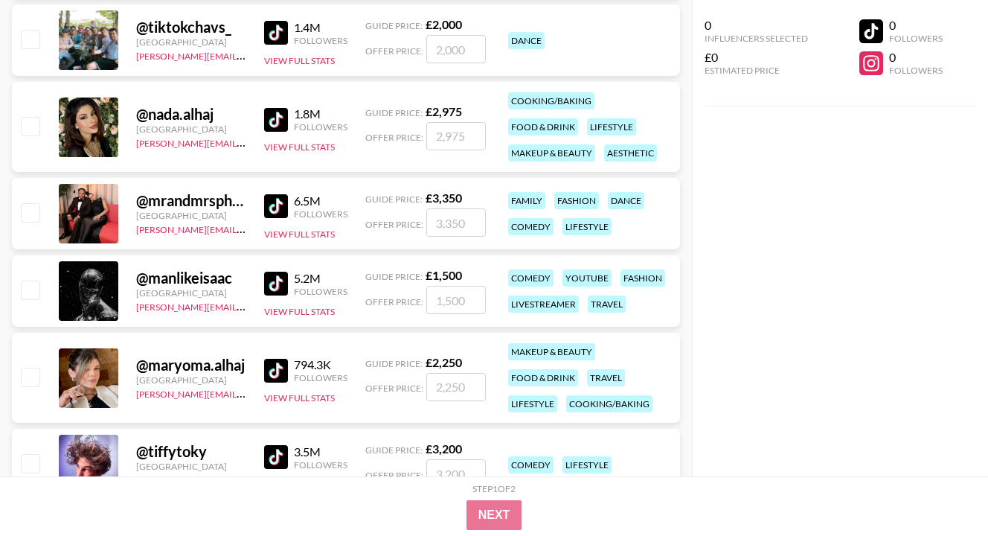
scroll to position [0, 0]
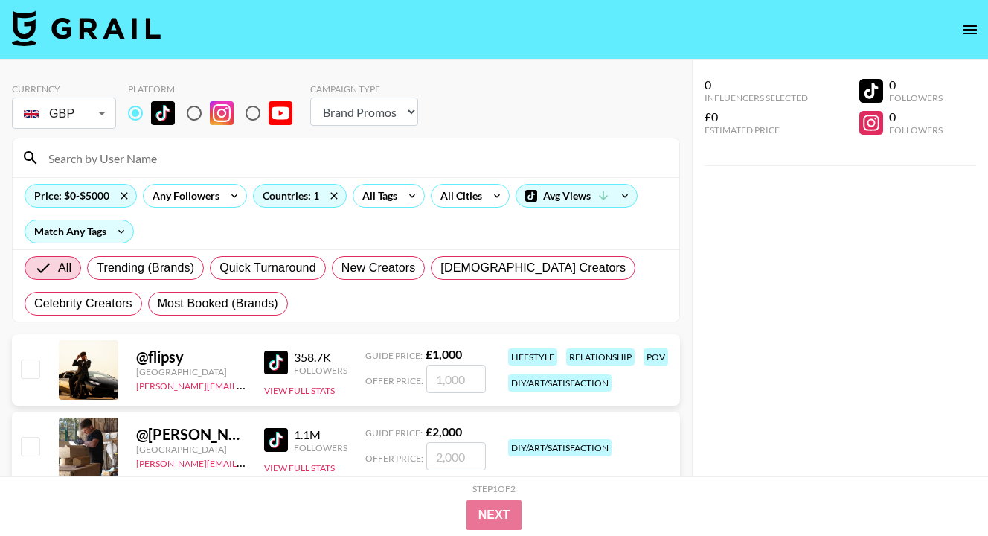
click at [144, 164] on input at bounding box center [354, 158] width 631 height 24
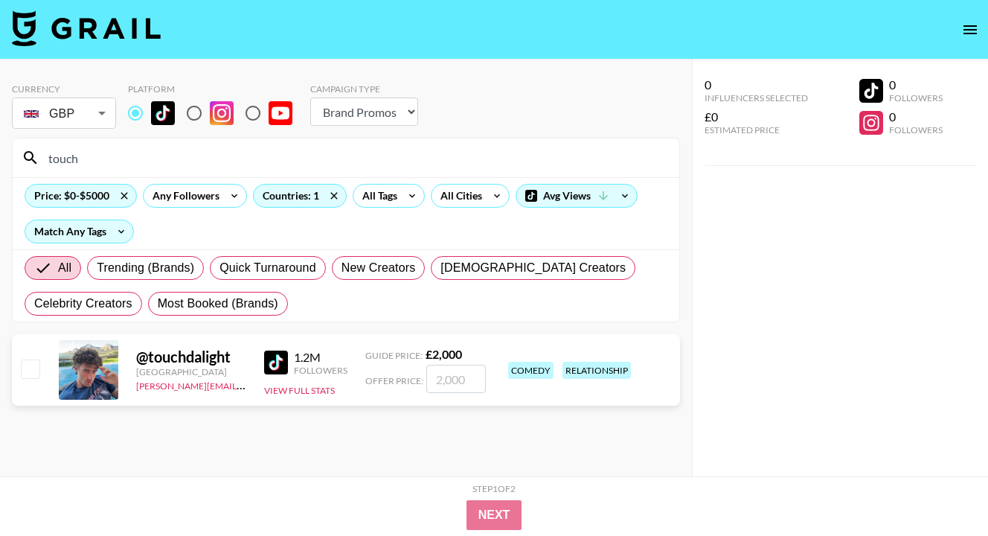
drag, startPoint x: 103, startPoint y: 162, endPoint x: -10, endPoint y: 155, distance: 113.3
click at [0, 155] on html "Currency GBP GBP ​ Platform Campaign Type Choose Type... Song Promos Brand Prom…" at bounding box center [494, 297] width 988 height 595
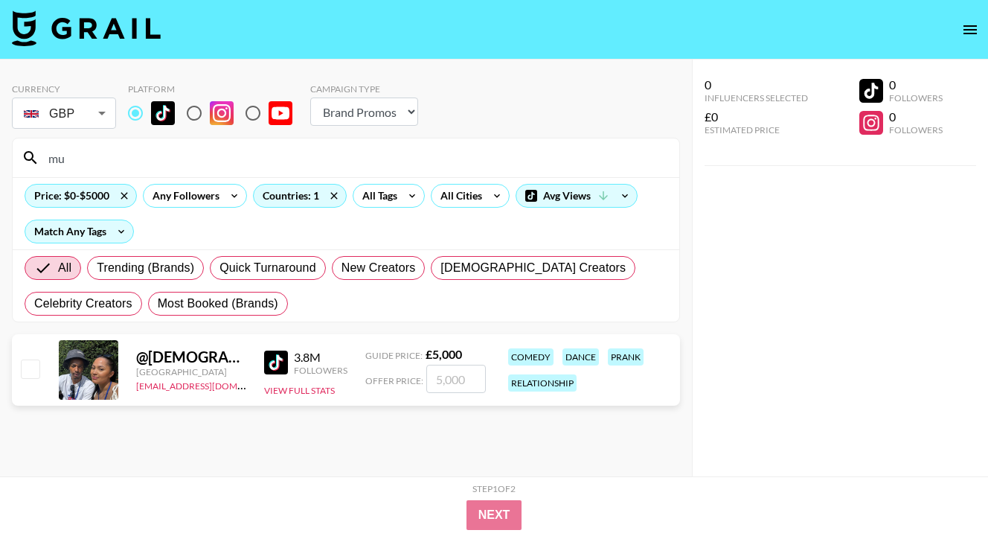
type input "m"
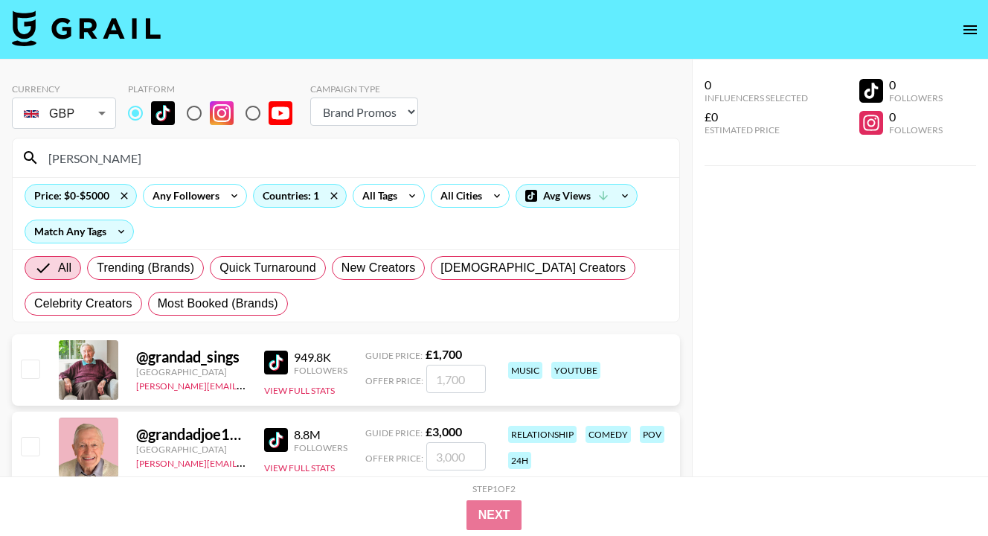
drag, startPoint x: 133, startPoint y: 158, endPoint x: -10, endPoint y: 158, distance: 142.8
click at [0, 158] on html "Currency GBP GBP ​ Platform Campaign Type Choose Type... Song Promos Brand Prom…" at bounding box center [494, 297] width 988 height 595
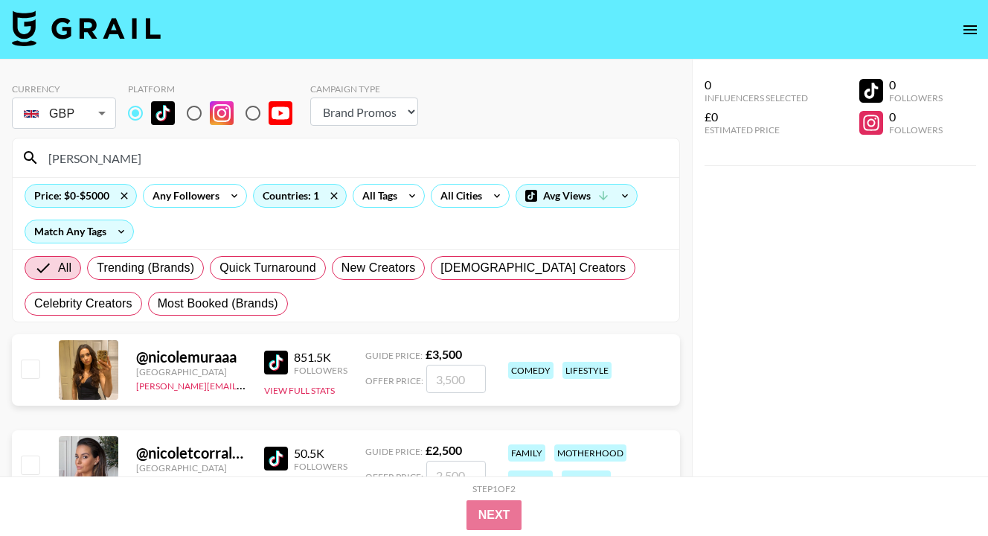
drag, startPoint x: 100, startPoint y: 161, endPoint x: 22, endPoint y: 154, distance: 78.4
click at [22, 154] on div "[PERSON_NAME]" at bounding box center [346, 157] width 667 height 39
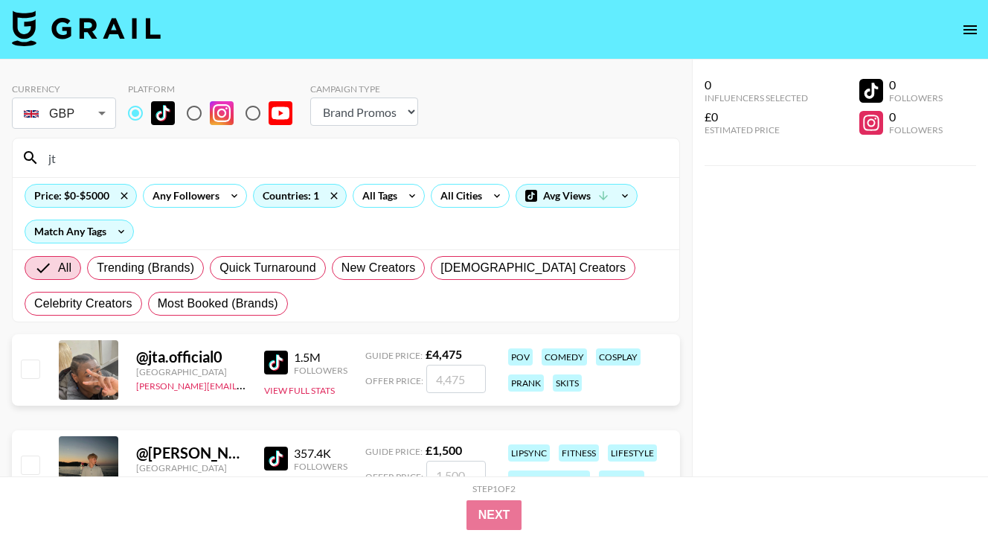
type input "j"
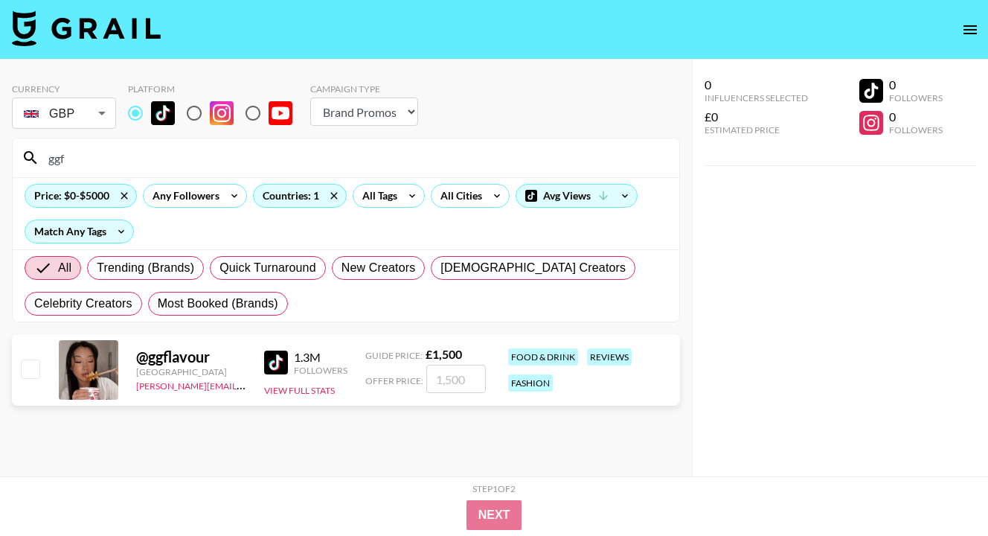
type input "ggf"
drag, startPoint x: 70, startPoint y: 158, endPoint x: -10, endPoint y: 151, distance: 79.9
click at [0, 151] on html "Currency GBP GBP ​ Platform Campaign Type Choose Type... Song Promos Brand Prom…" at bounding box center [494, 297] width 988 height 595
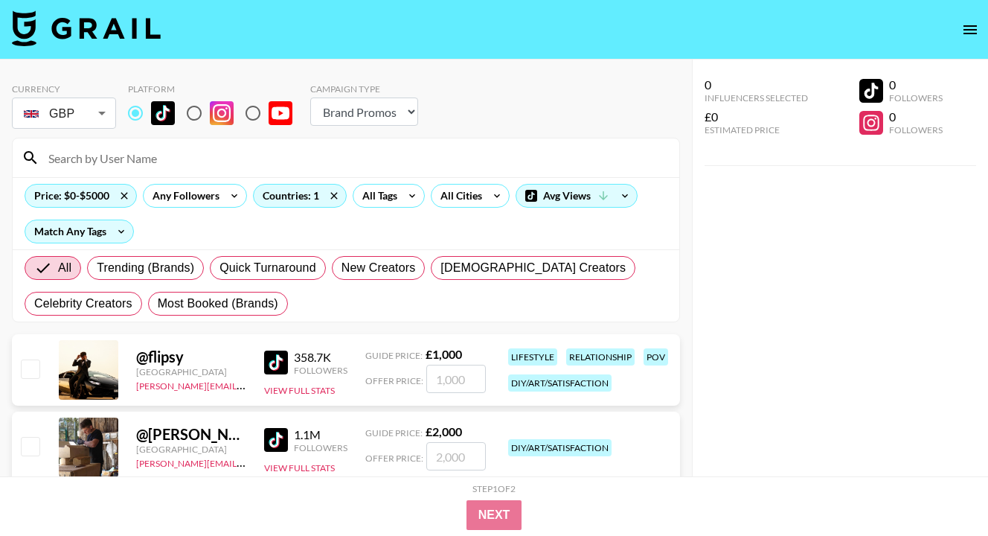
click at [872, 259] on div "0 Influencers Selected £0 Estimated Price 0 Followers 0 Followers" at bounding box center [840, 298] width 296 height 476
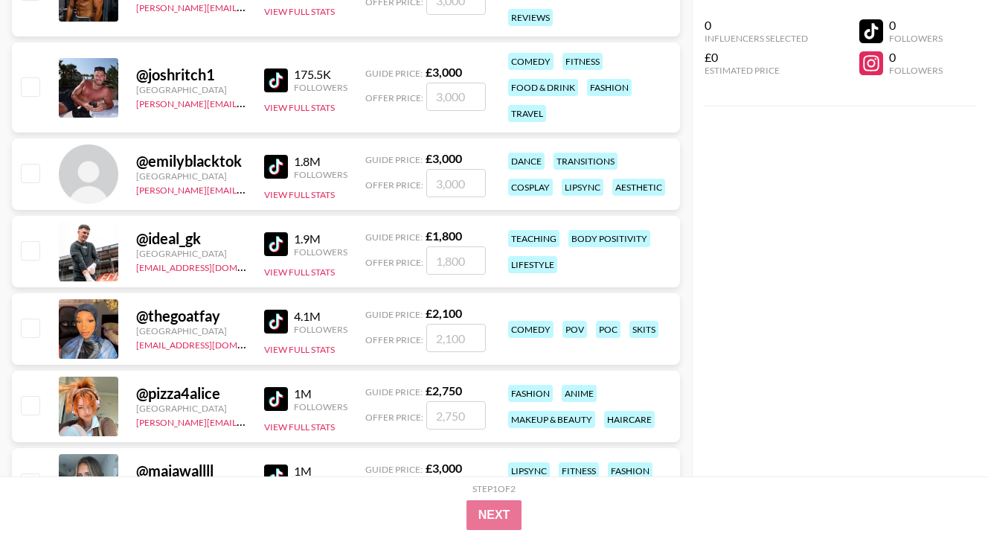
scroll to position [6473, 0]
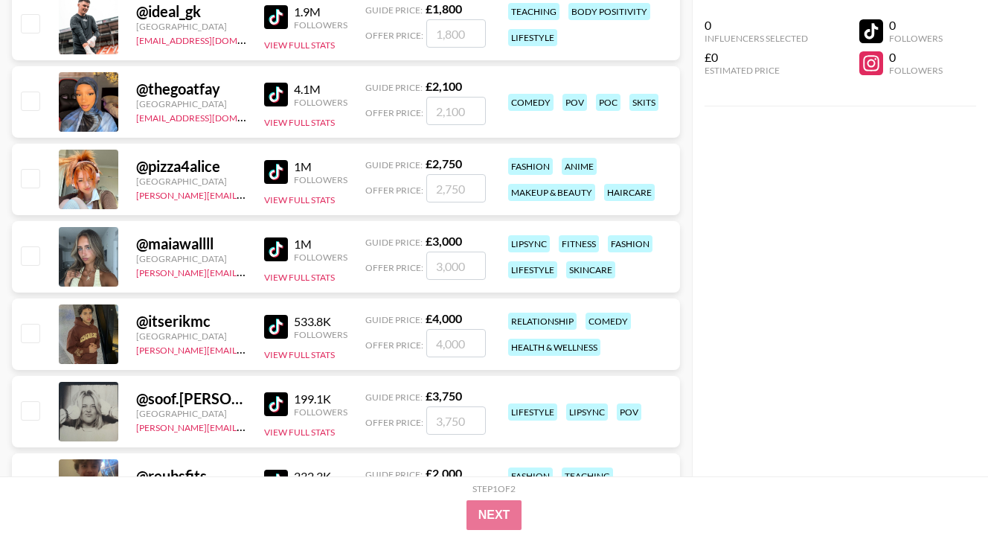
click at [274, 96] on img at bounding box center [276, 95] width 24 height 24
click at [819, 187] on div "0 Influencers Selected £0 Estimated Price 0 Followers 0 Followers" at bounding box center [840, 238] width 296 height 476
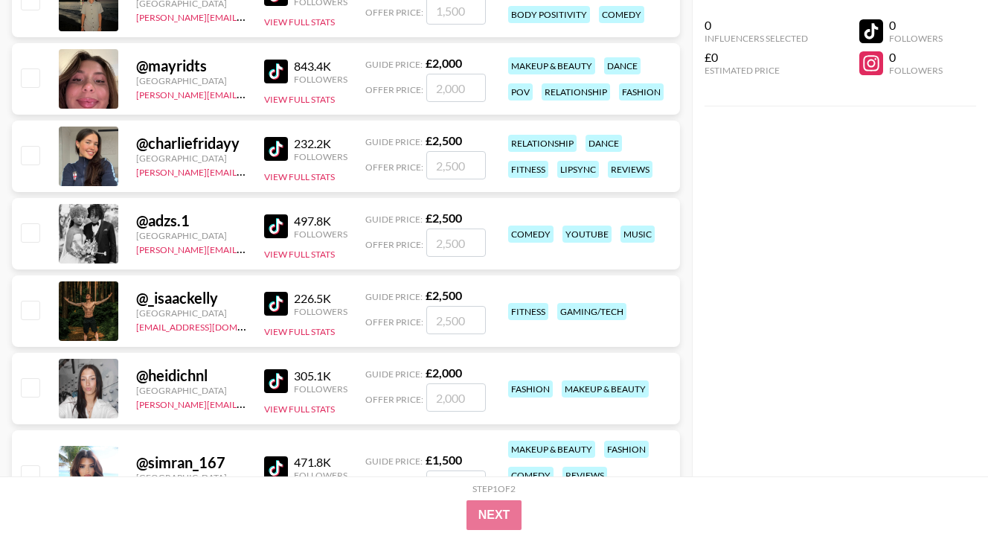
scroll to position [8347, 0]
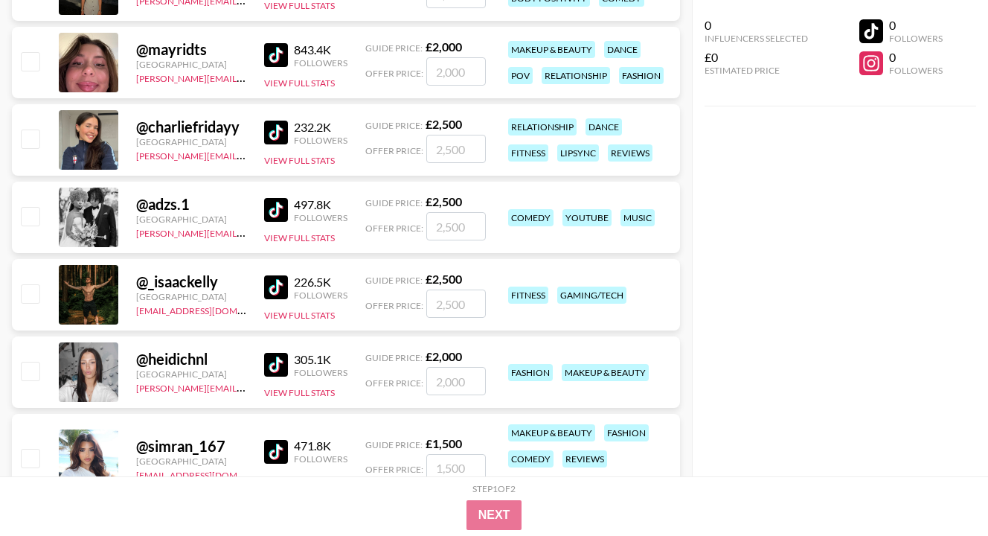
click at [279, 136] on img at bounding box center [276, 133] width 24 height 24
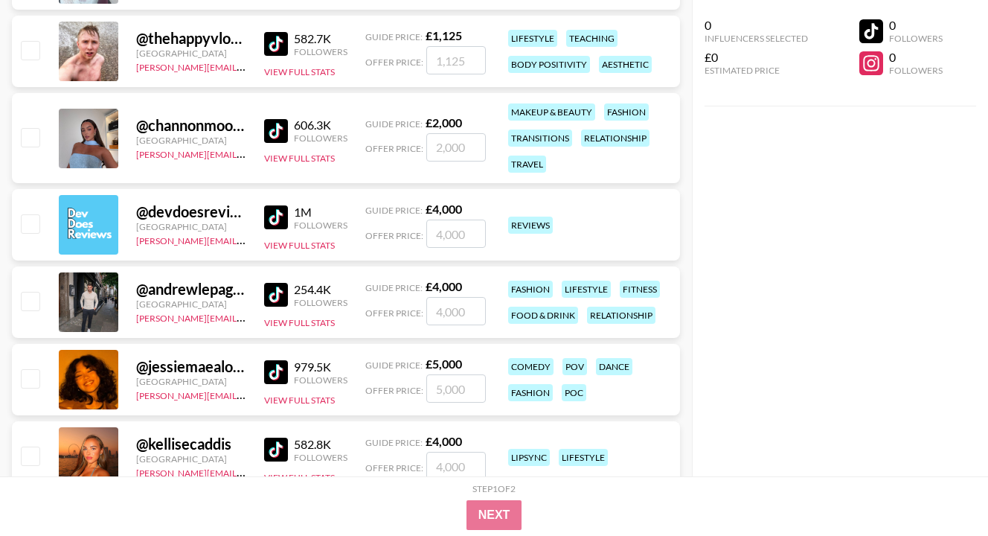
scroll to position [9210, 0]
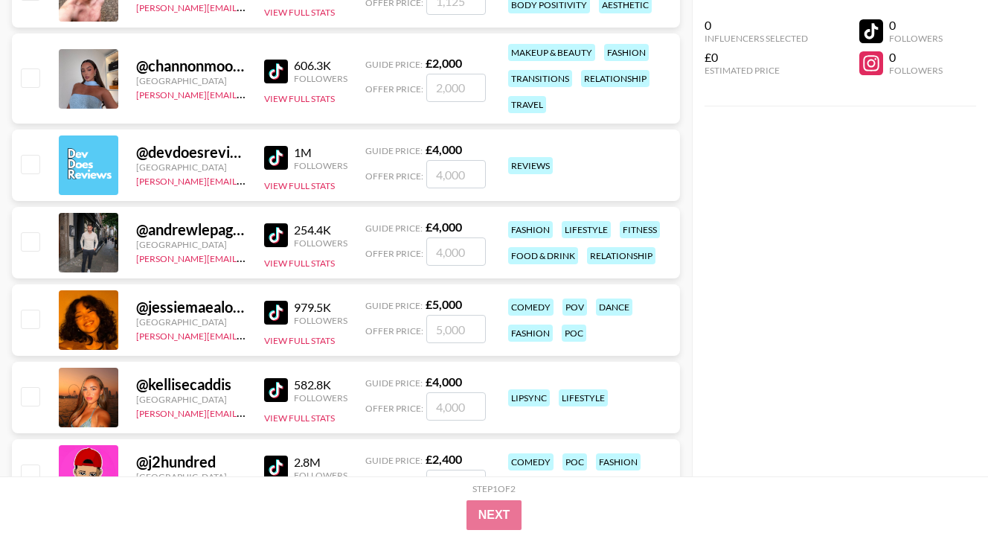
click at [283, 314] on img at bounding box center [276, 313] width 24 height 24
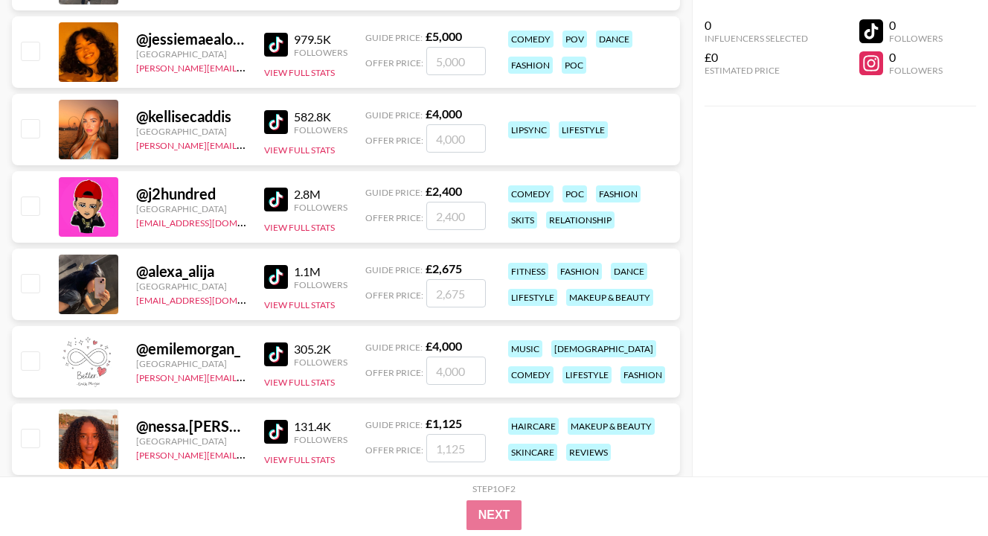
scroll to position [9508, 0]
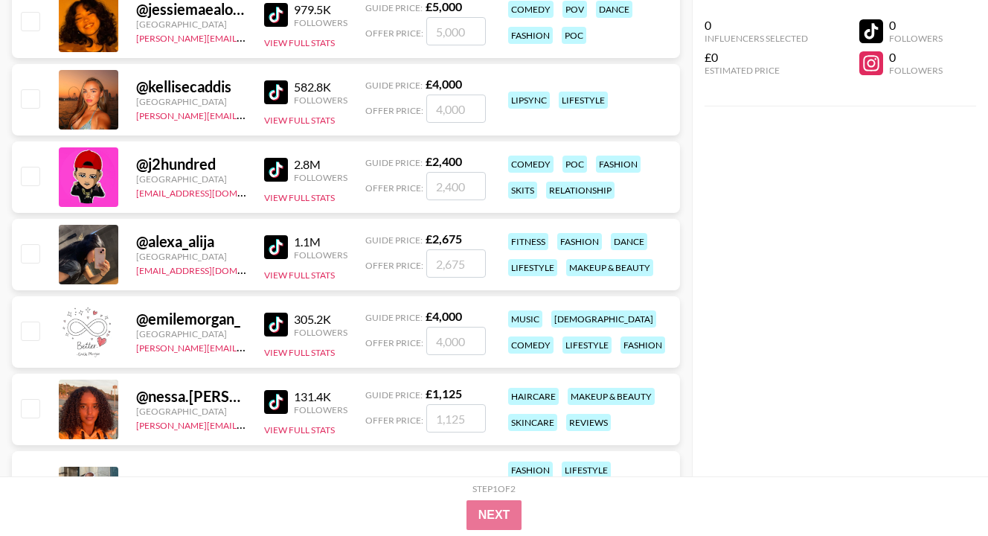
click at [280, 164] on img at bounding box center [276, 170] width 24 height 24
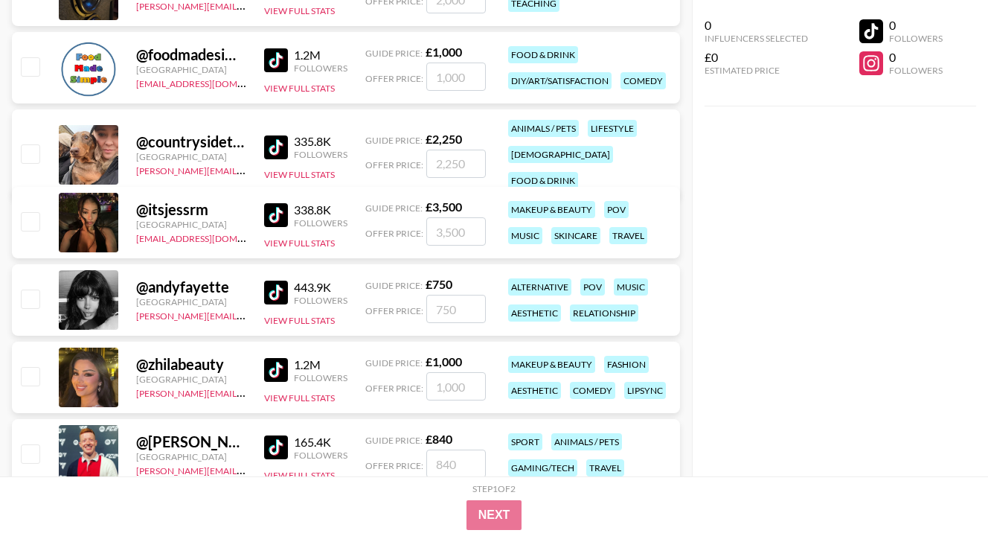
scroll to position [14715, 0]
click at [270, 208] on img at bounding box center [276, 214] width 24 height 24
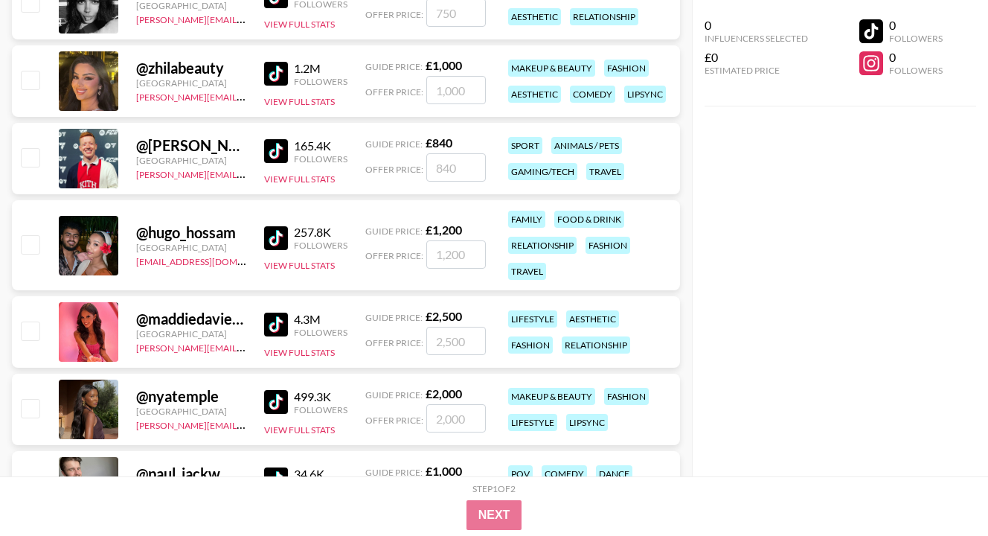
scroll to position [15013, 0]
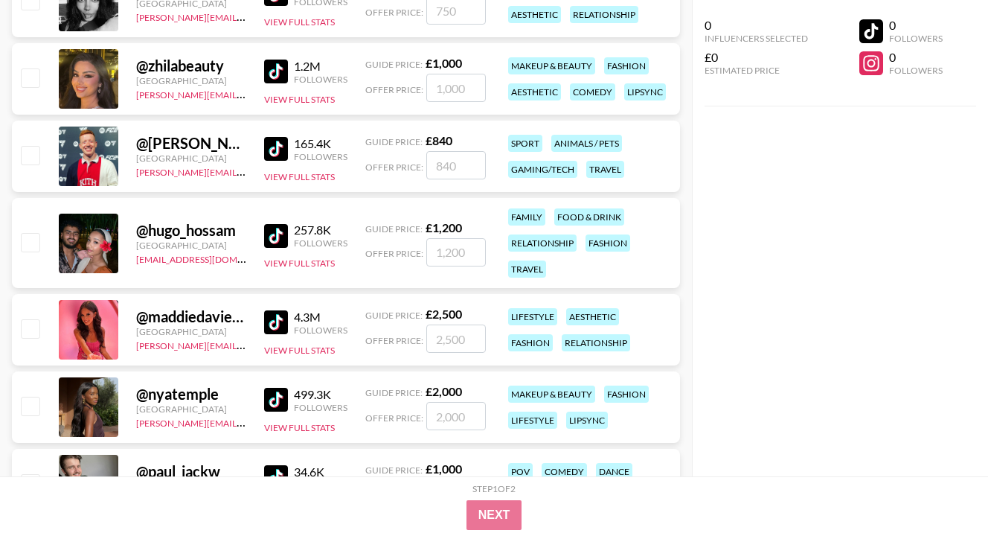
click at [278, 152] on img at bounding box center [276, 149] width 24 height 24
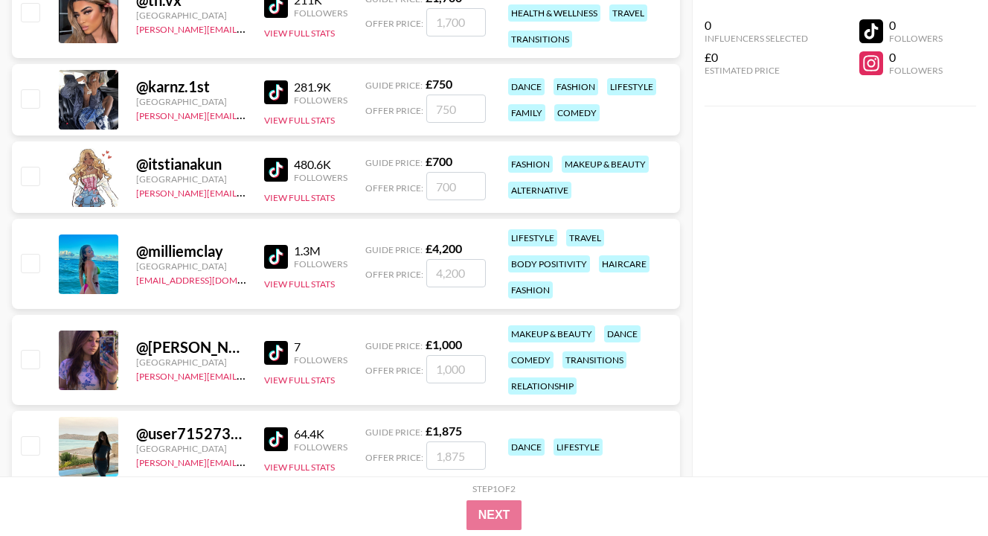
scroll to position [16917, 0]
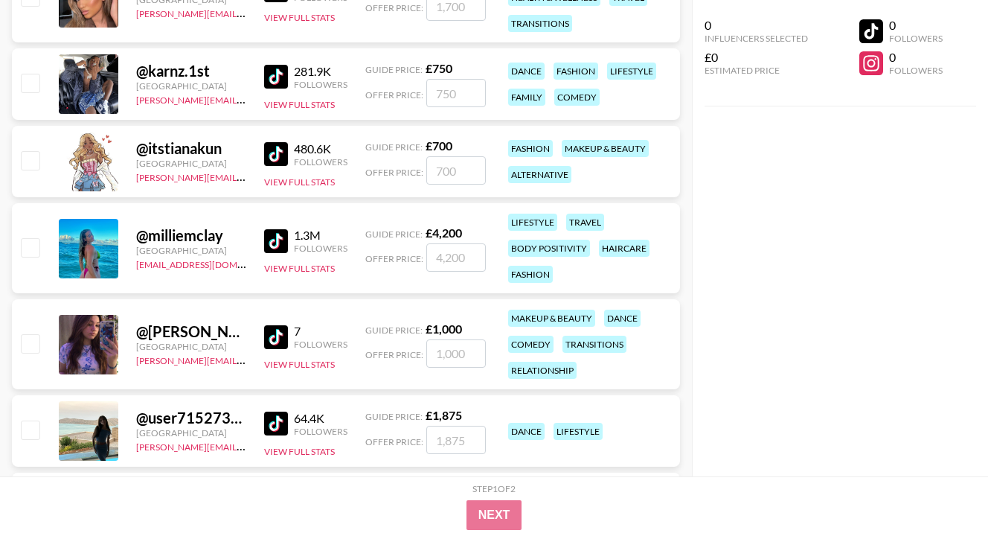
click at [274, 83] on img at bounding box center [276, 77] width 24 height 24
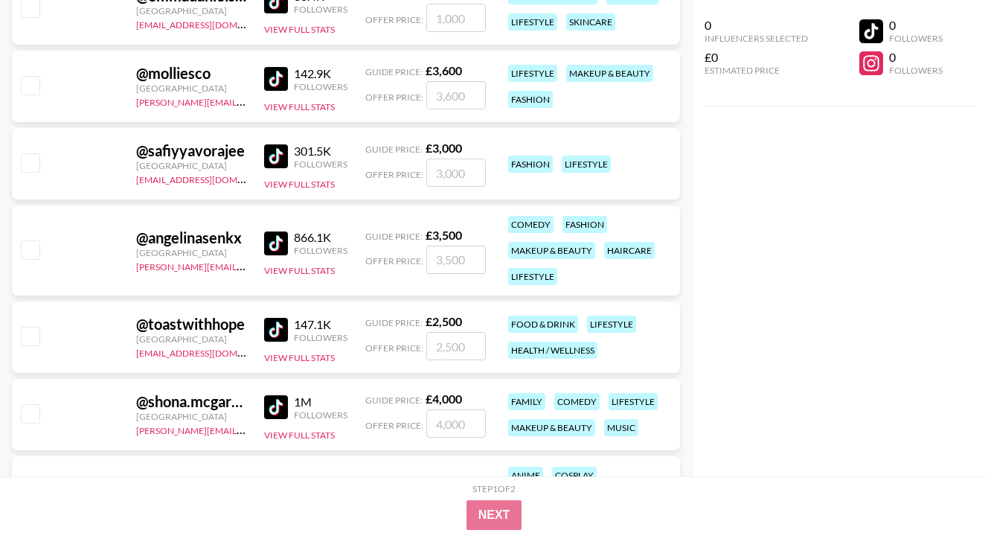
scroll to position [19416, 0]
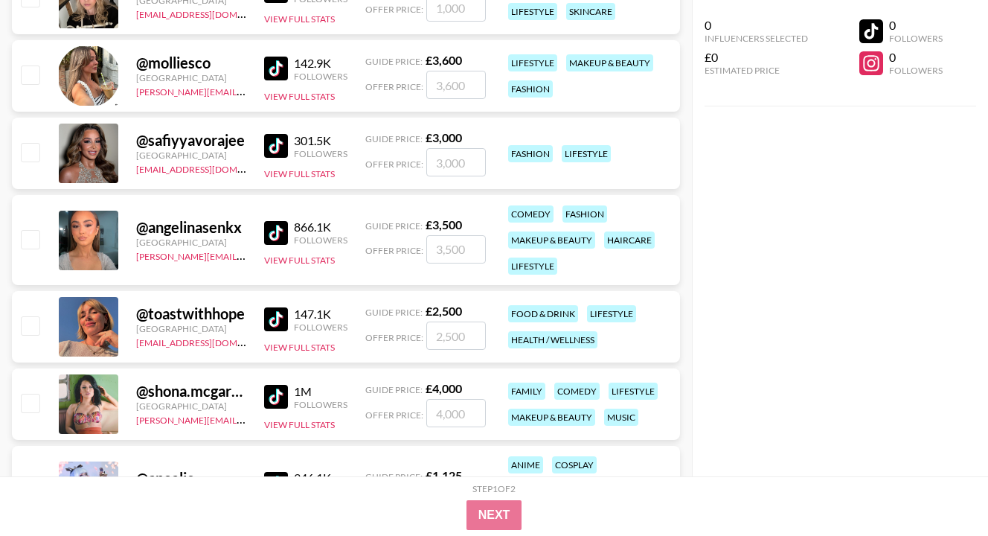
click at [279, 222] on img at bounding box center [276, 233] width 24 height 24
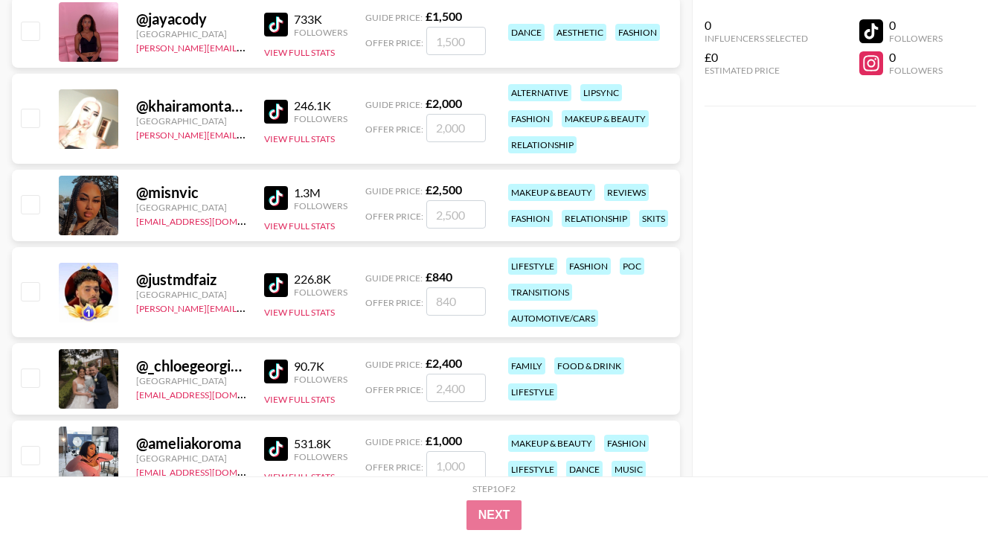
scroll to position [20369, 0]
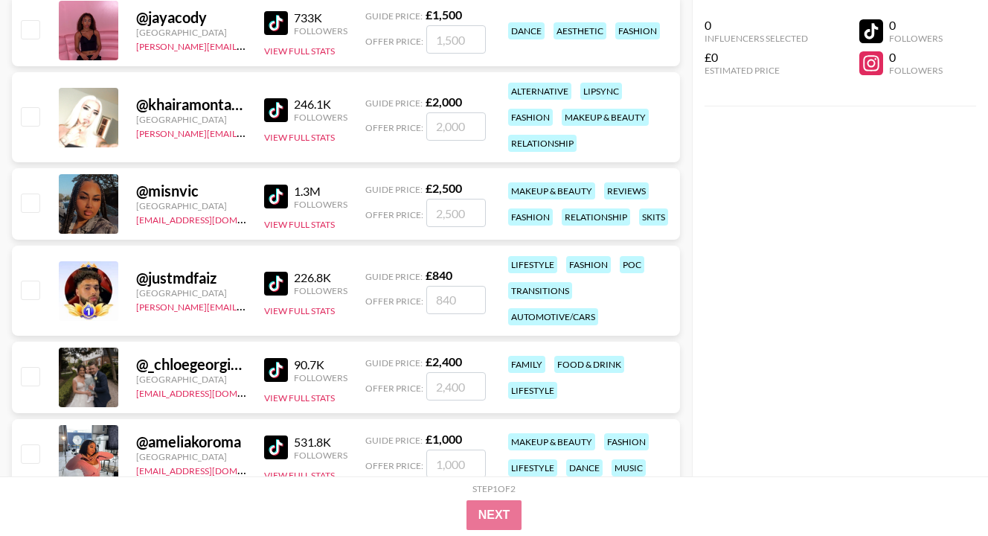
click at [275, 191] on img at bounding box center [276, 196] width 24 height 24
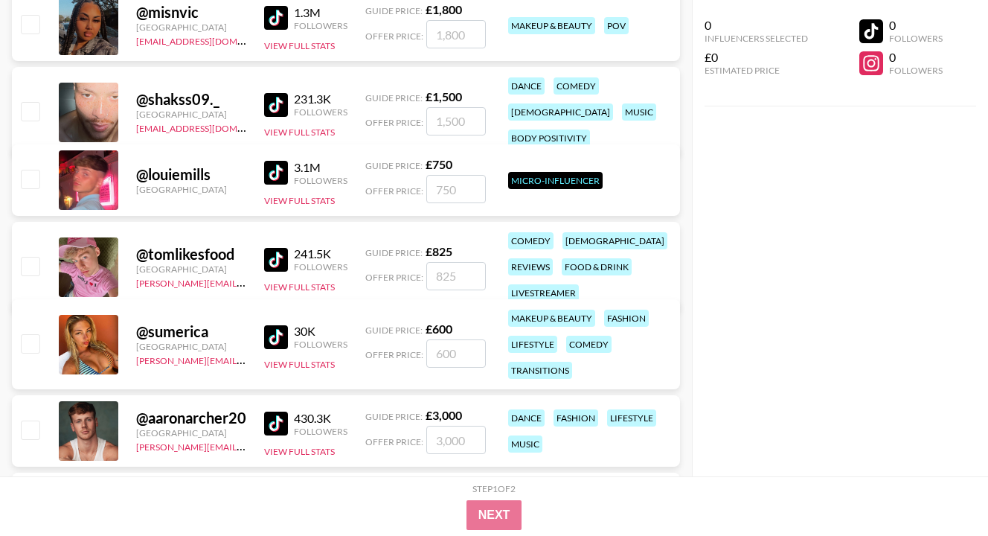
scroll to position [21113, 0]
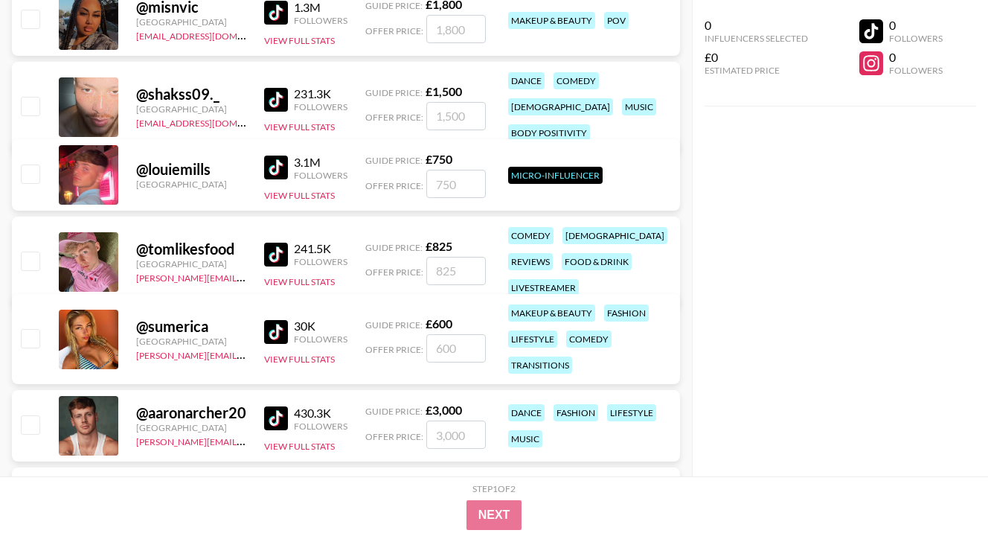
click at [268, 245] on img at bounding box center [276, 255] width 24 height 24
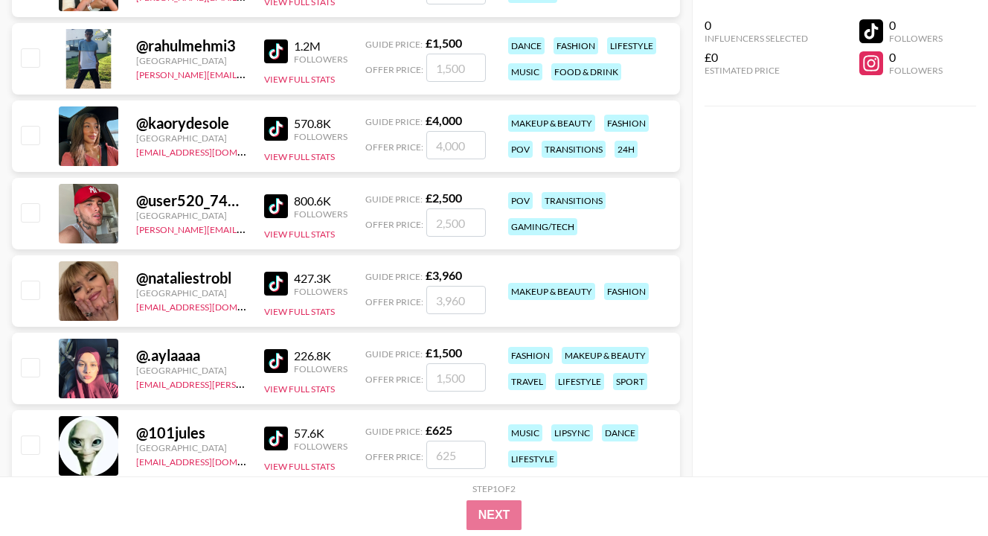
scroll to position [22213, 0]
click at [277, 212] on img at bounding box center [276, 205] width 24 height 24
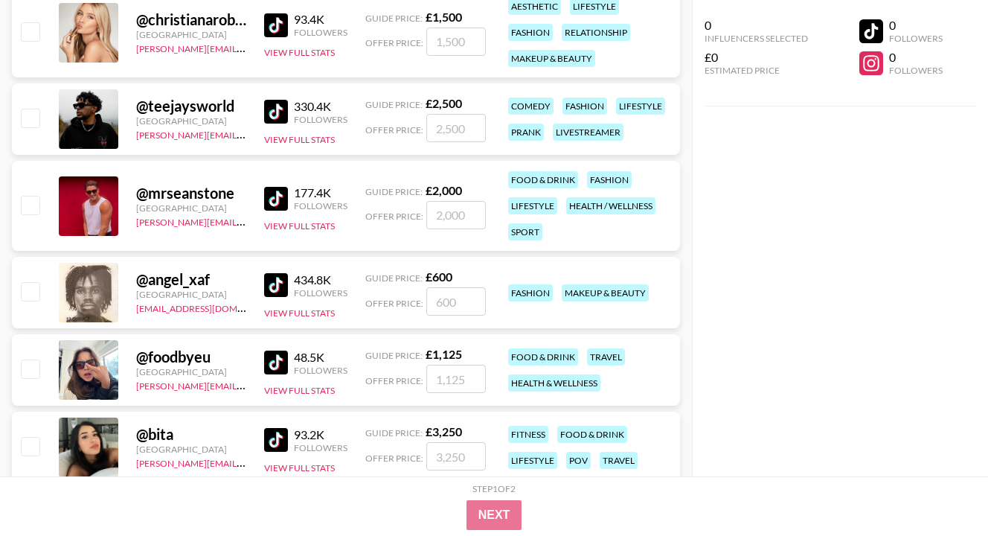
scroll to position [27451, 0]
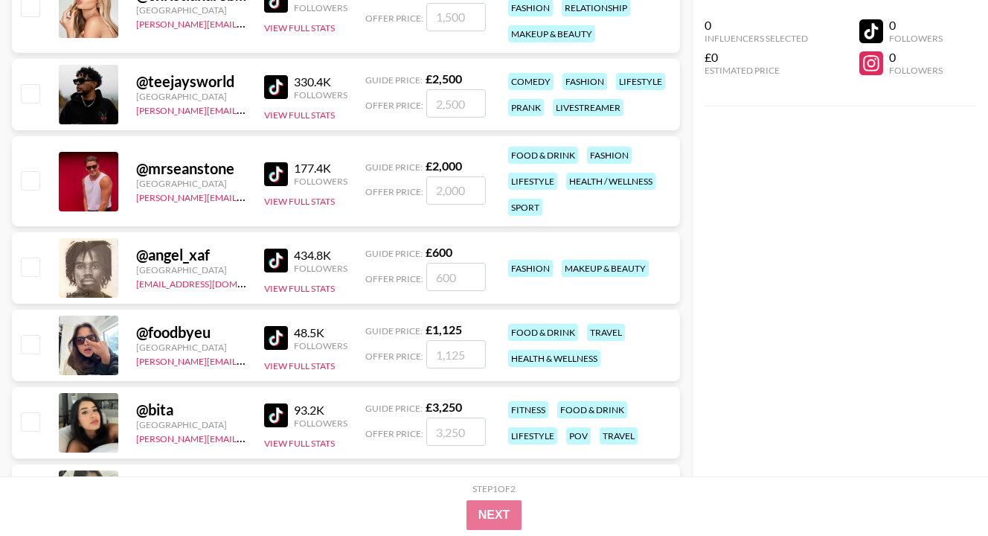
click at [279, 337] on img at bounding box center [276, 338] width 24 height 24
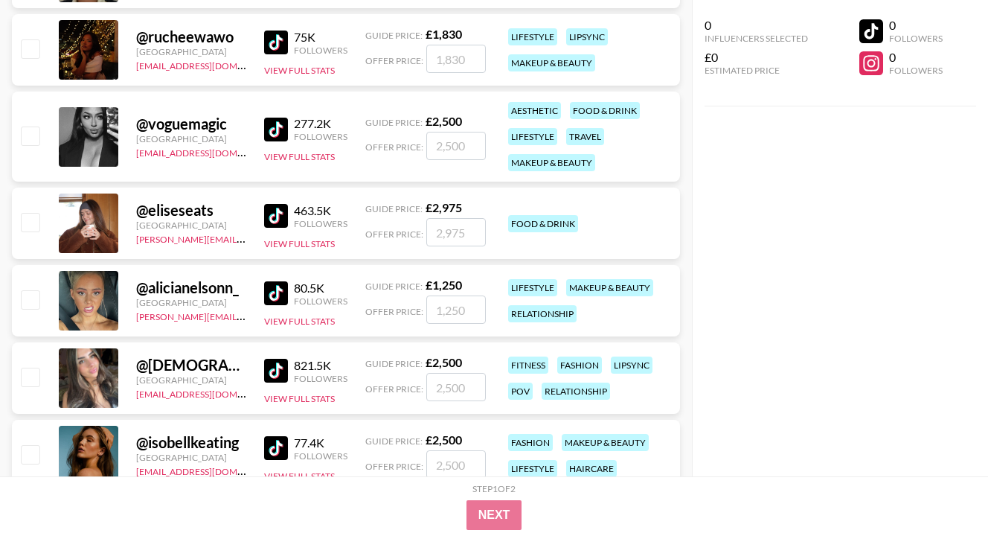
scroll to position [28819, 0]
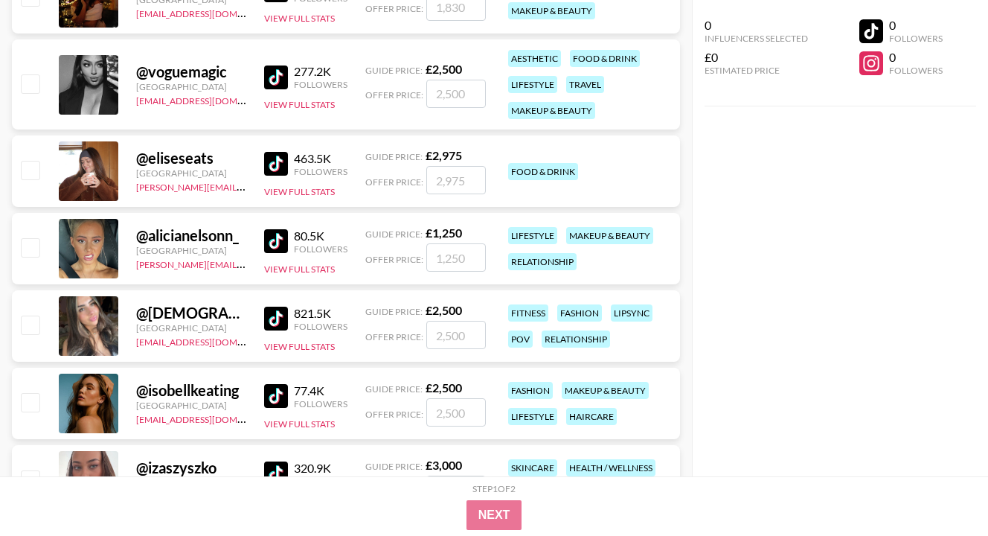
click at [280, 165] on img at bounding box center [276, 164] width 24 height 24
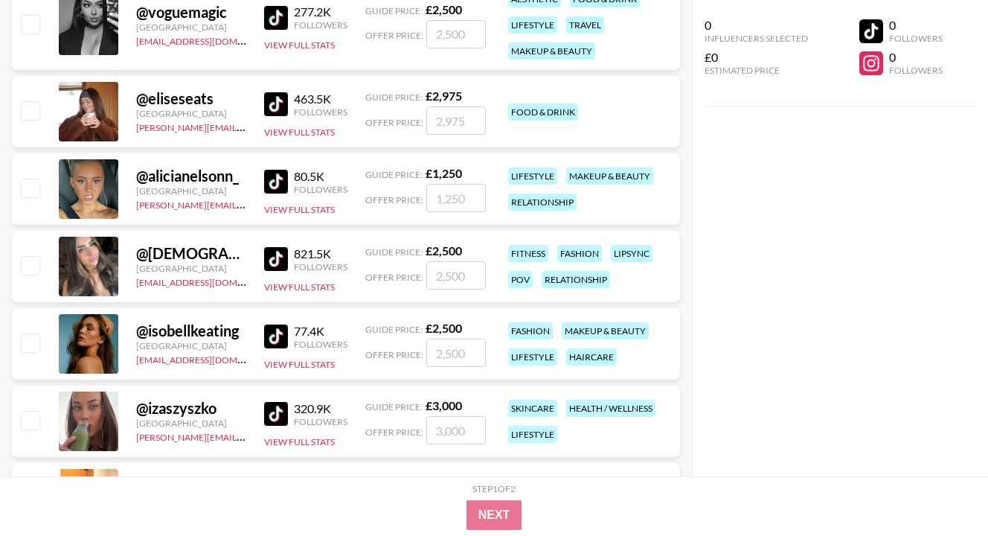
scroll to position [28909, 0]
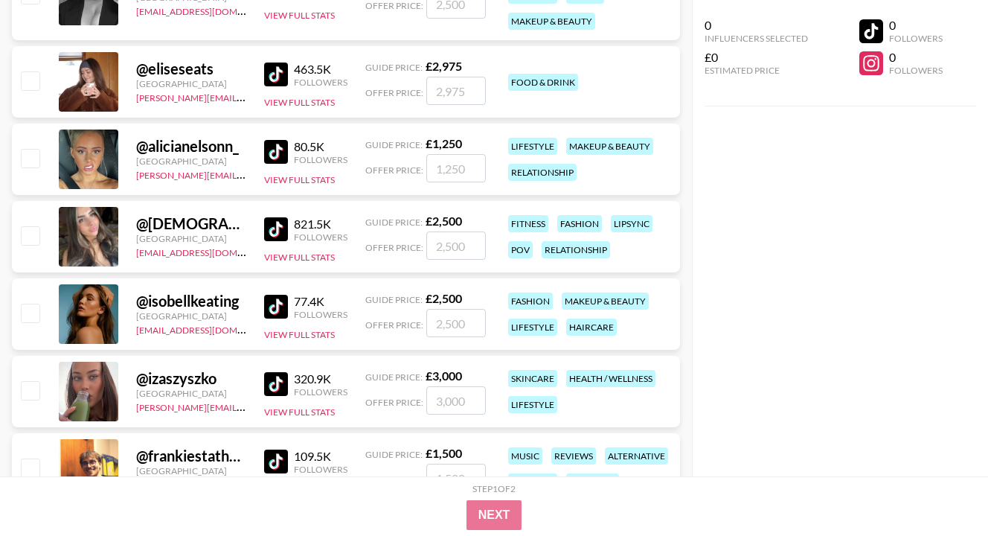
click at [278, 226] on img at bounding box center [276, 229] width 24 height 24
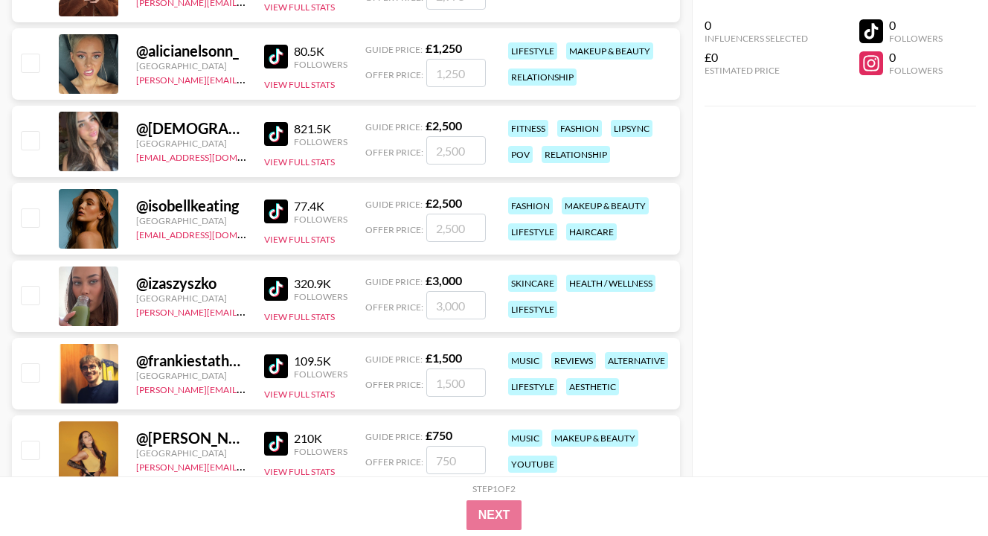
scroll to position [29057, 0]
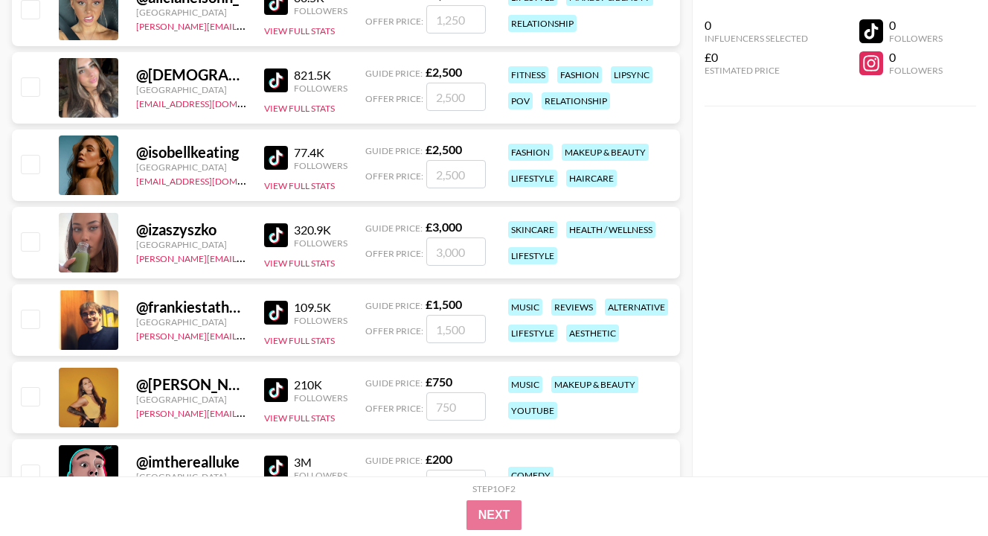
click at [281, 236] on img at bounding box center [276, 235] width 24 height 24
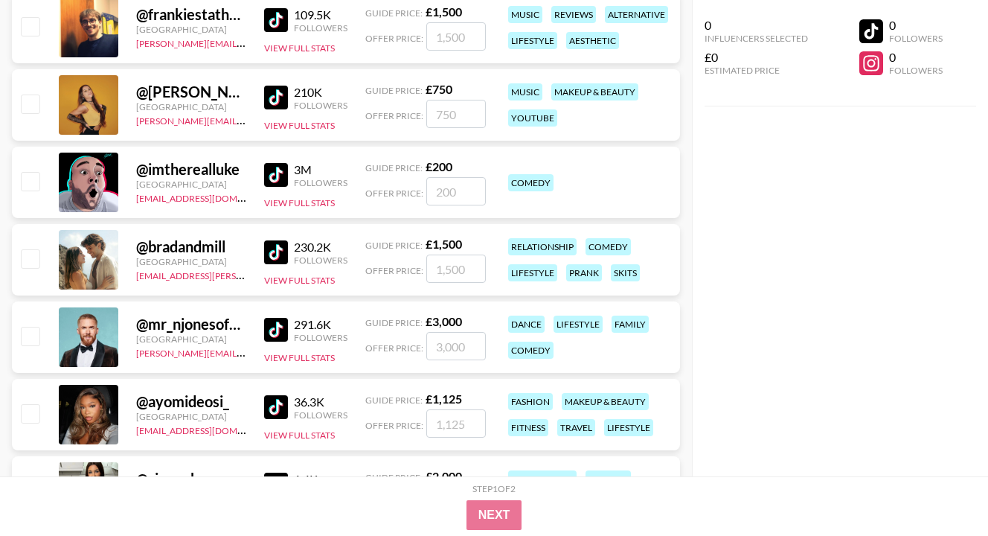
scroll to position [29355, 0]
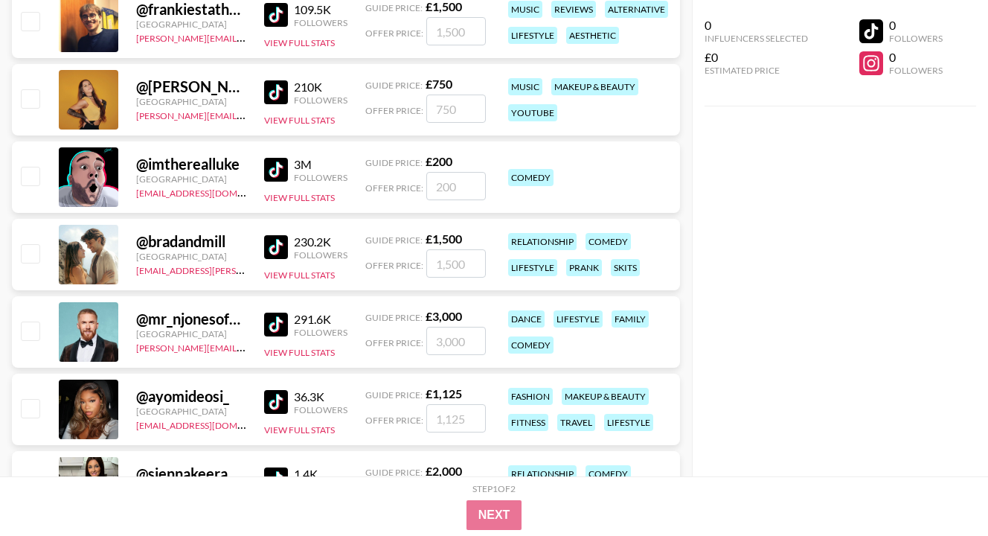
click at [277, 161] on img at bounding box center [276, 170] width 24 height 24
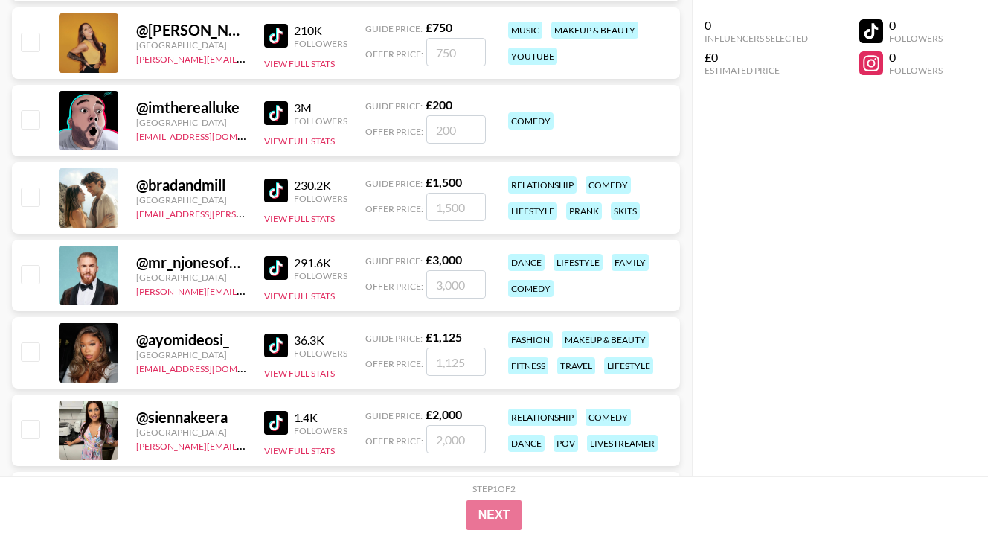
scroll to position [29414, 0]
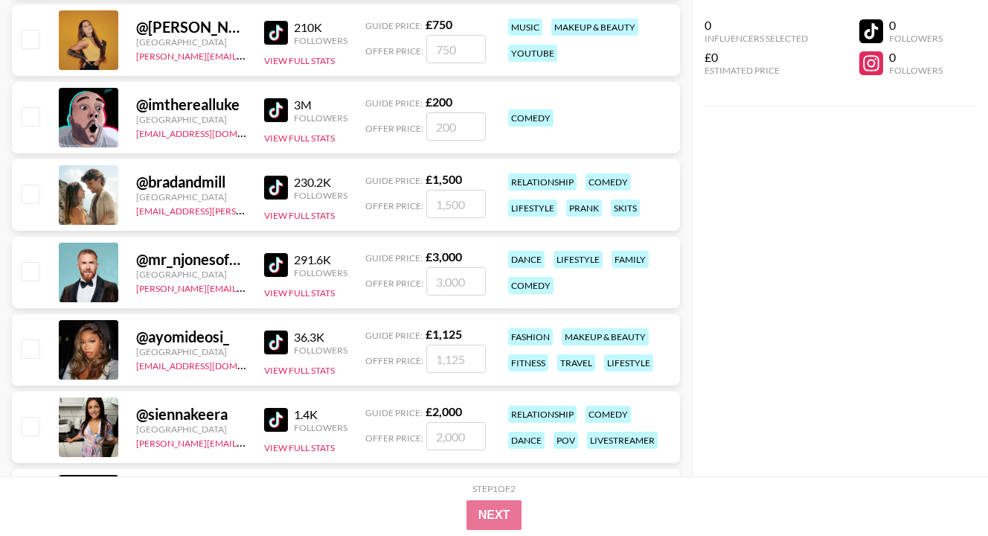
click at [274, 184] on img at bounding box center [276, 188] width 24 height 24
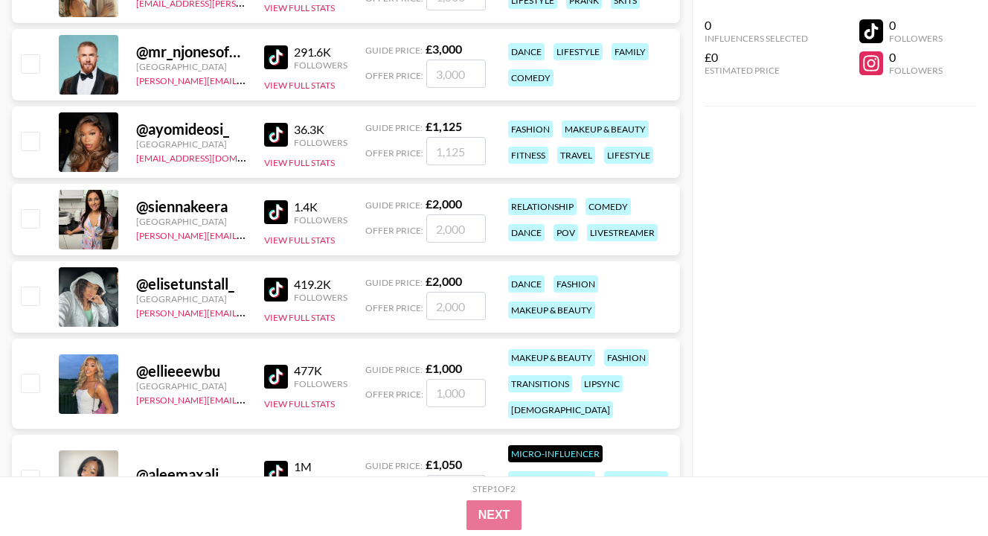
scroll to position [29623, 0]
click at [283, 274] on div "419.2K Followers View Full Stats" at bounding box center [305, 296] width 83 height 53
click at [266, 286] on img at bounding box center [276, 289] width 24 height 24
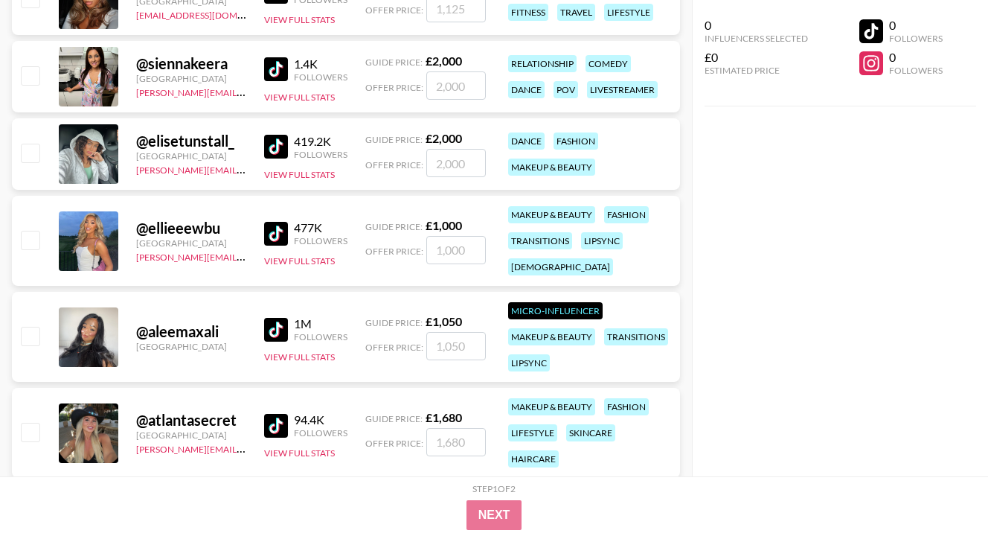
scroll to position [29771, 0]
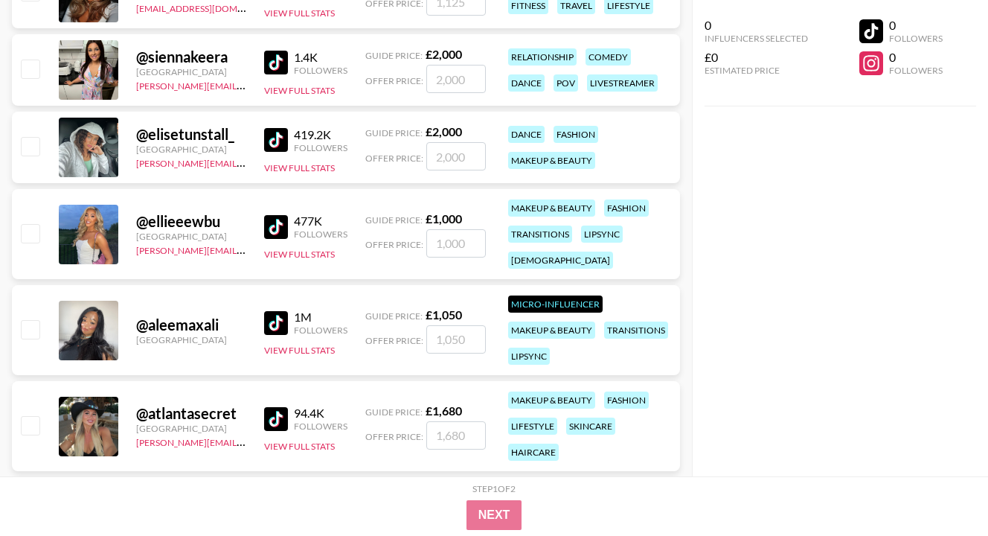
click at [282, 230] on img at bounding box center [276, 227] width 24 height 24
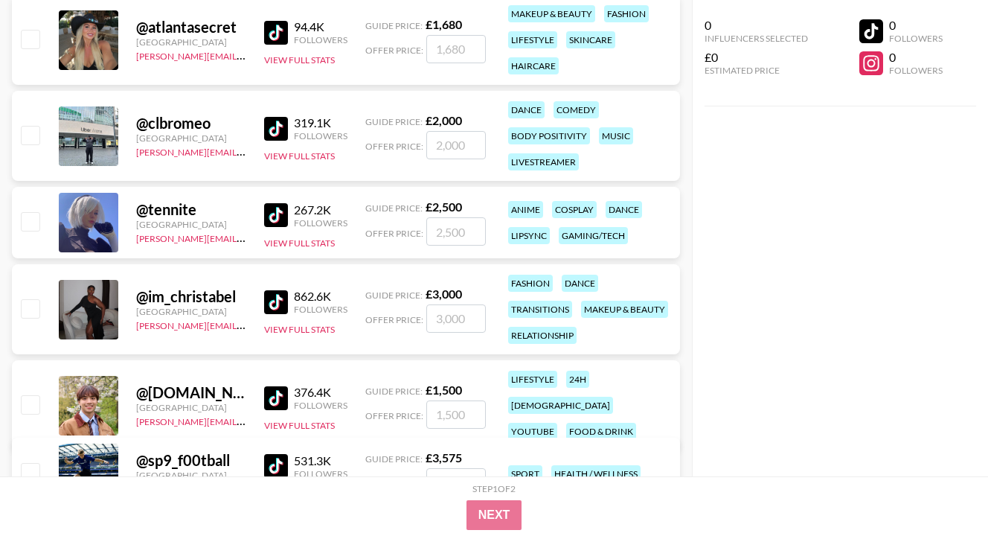
scroll to position [30158, 0]
click at [281, 133] on img at bounding box center [276, 128] width 24 height 24
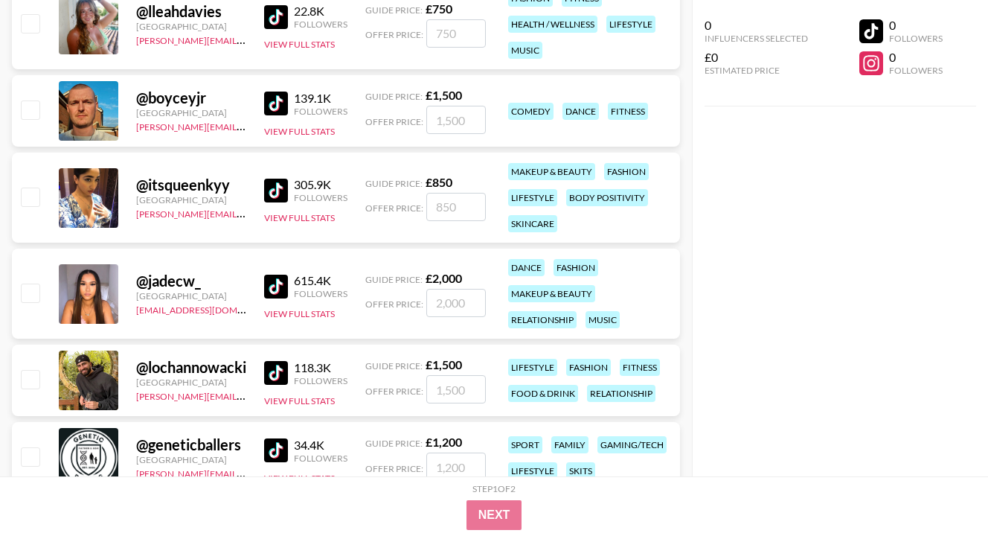
scroll to position [30694, 0]
click at [274, 286] on img at bounding box center [276, 286] width 24 height 24
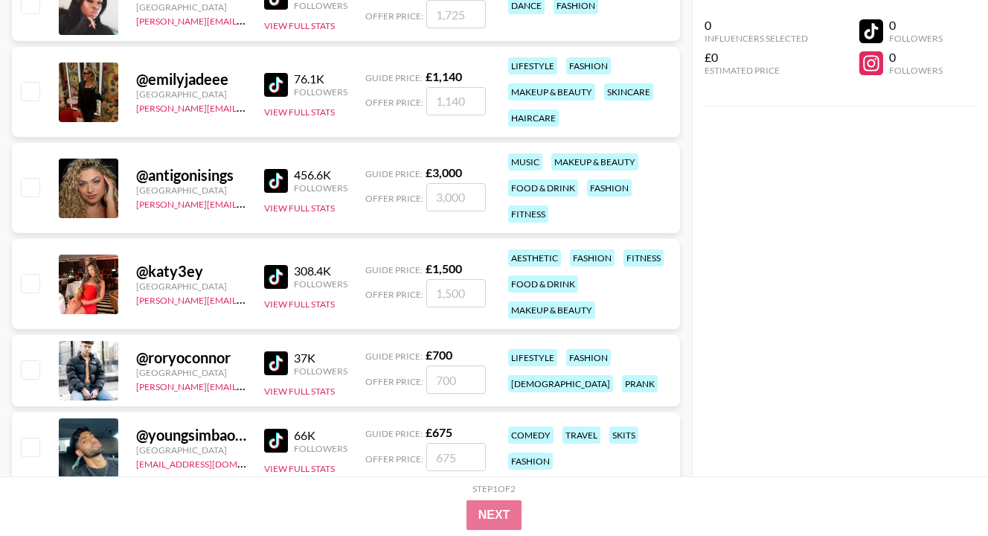
scroll to position [31735, 0]
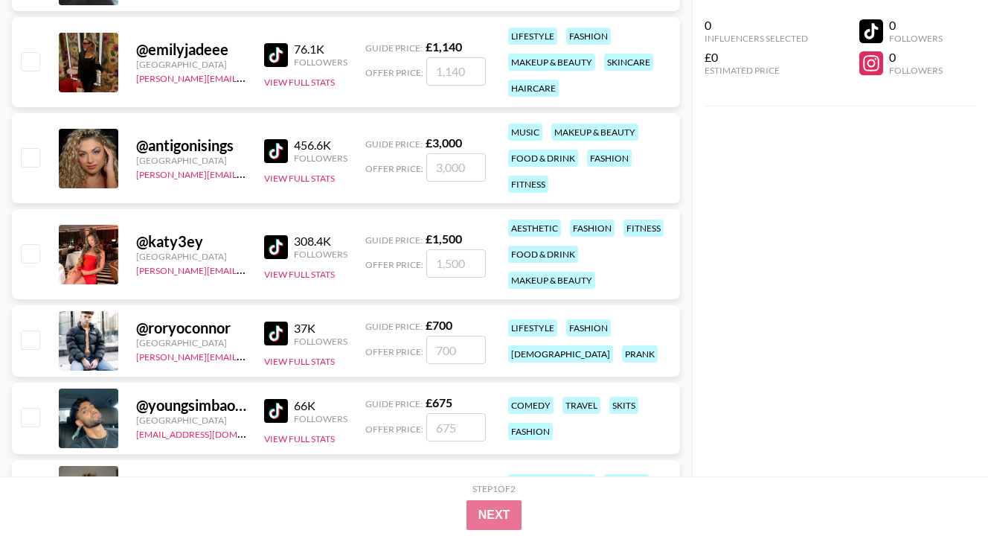
click at [280, 243] on img at bounding box center [276, 247] width 24 height 24
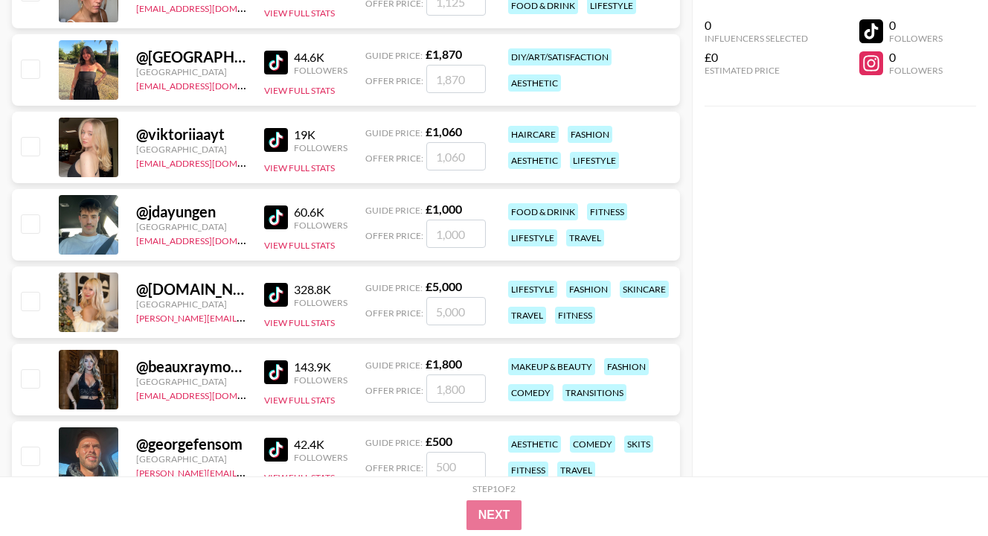
scroll to position [32241, 0]
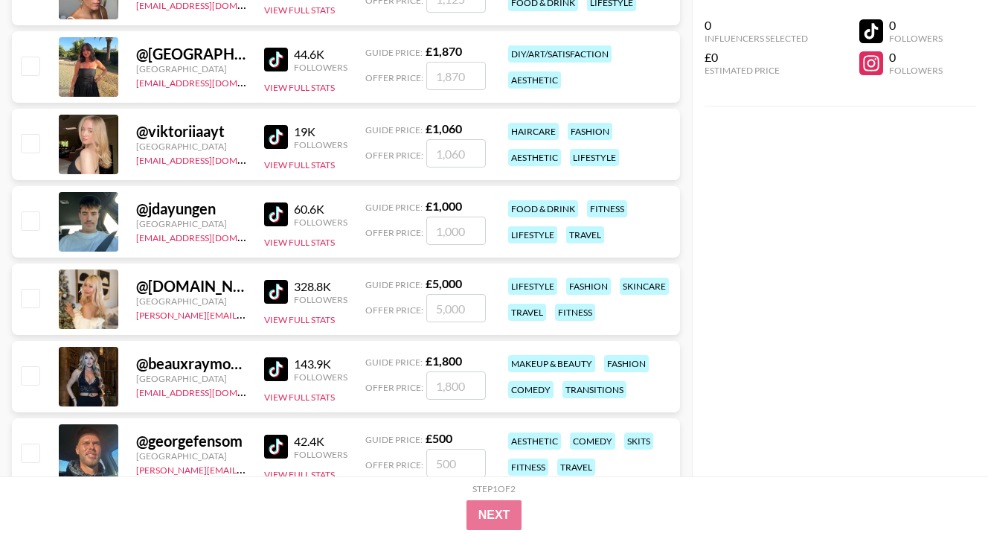
click at [280, 287] on img at bounding box center [276, 292] width 24 height 24
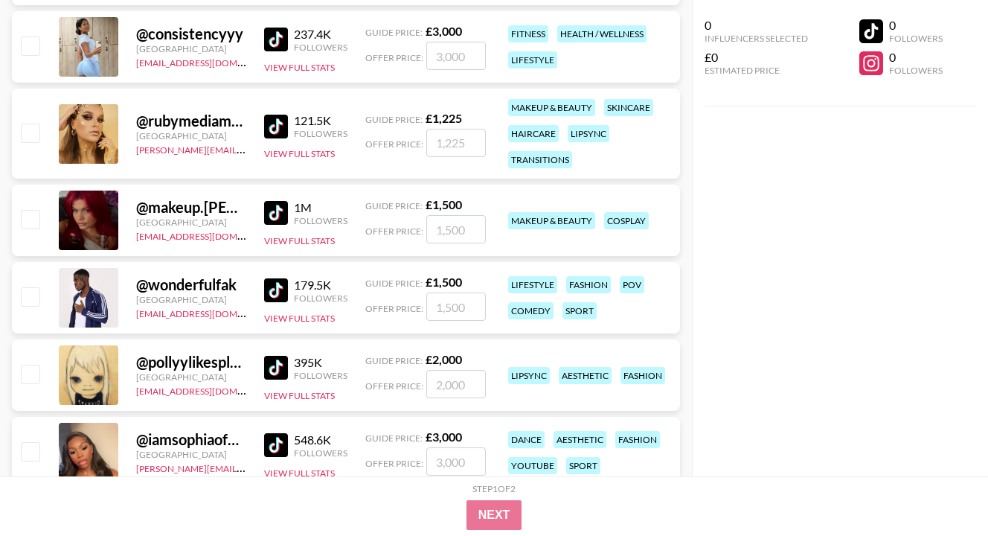
scroll to position [33848, 0]
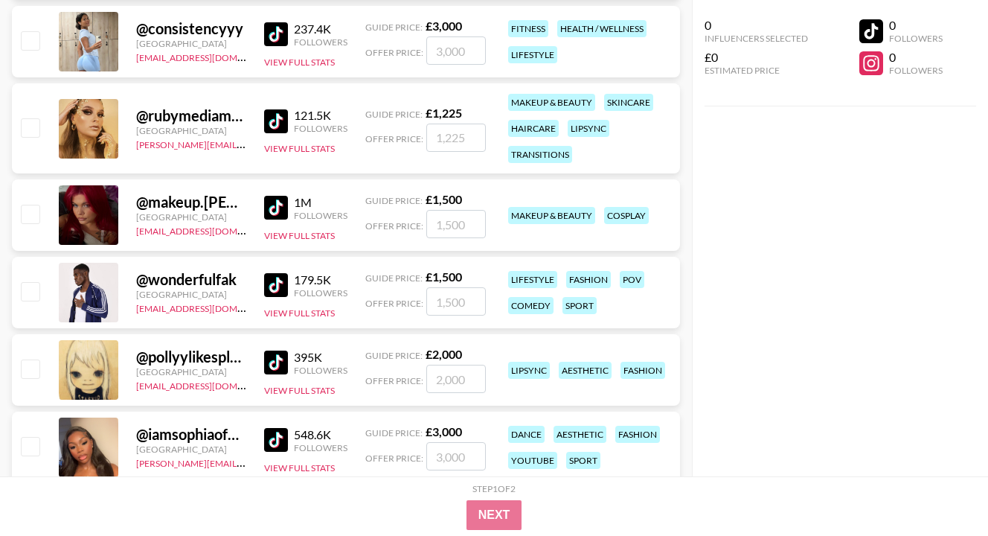
click at [283, 286] on img at bounding box center [276, 285] width 24 height 24
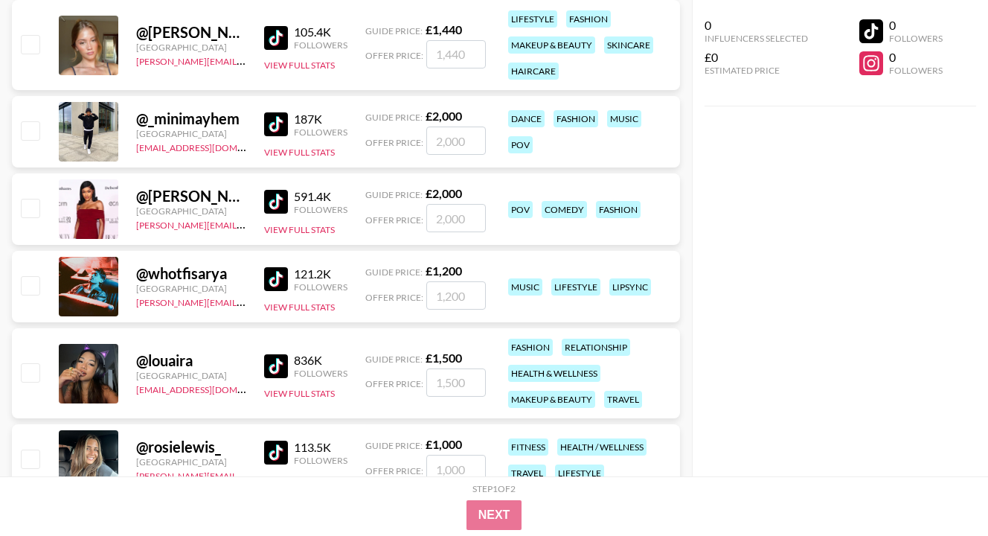
scroll to position [35306, 0]
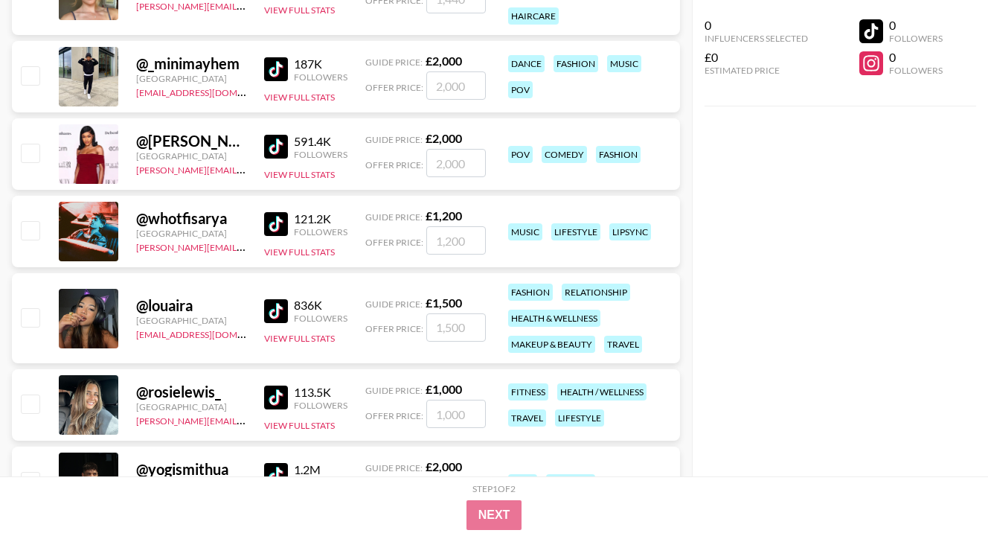
click at [280, 310] on img at bounding box center [276, 311] width 24 height 24
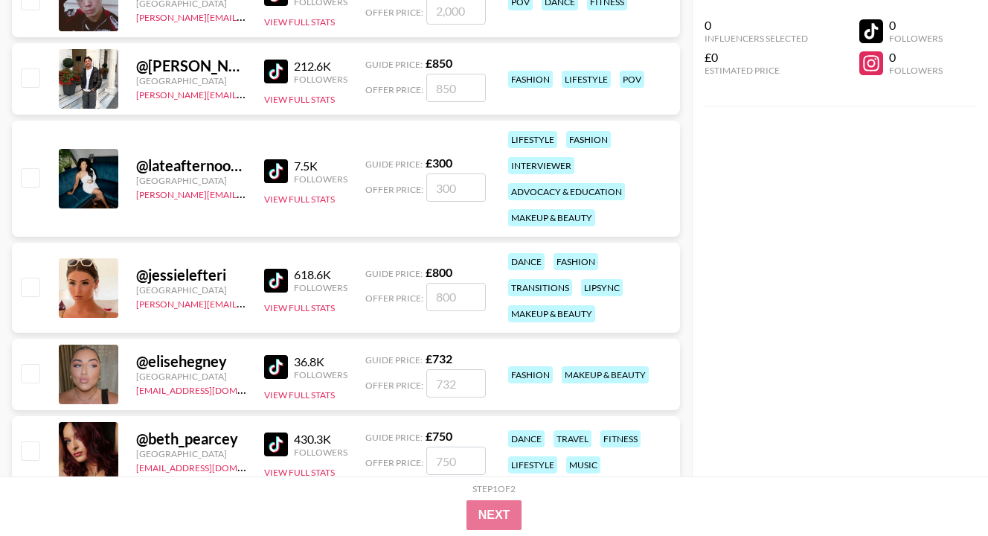
scroll to position [37657, 0]
click at [287, 277] on img at bounding box center [276, 280] width 24 height 24
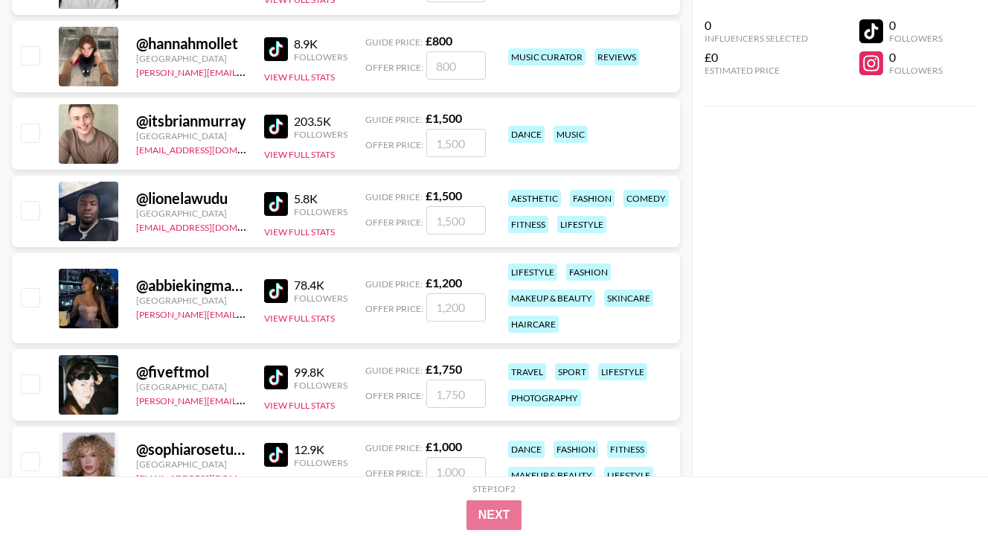
scroll to position [38341, 0]
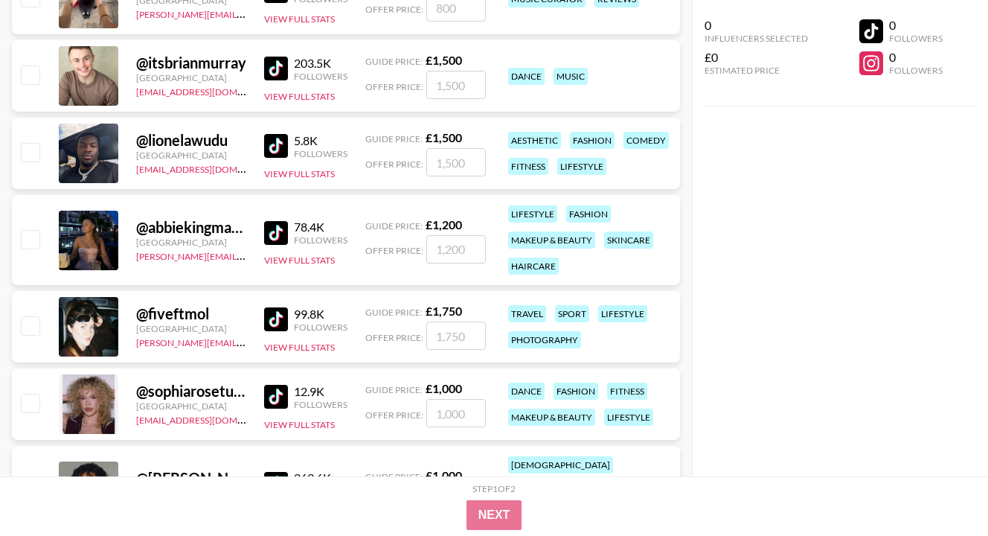
click at [272, 154] on img at bounding box center [276, 146] width 24 height 24
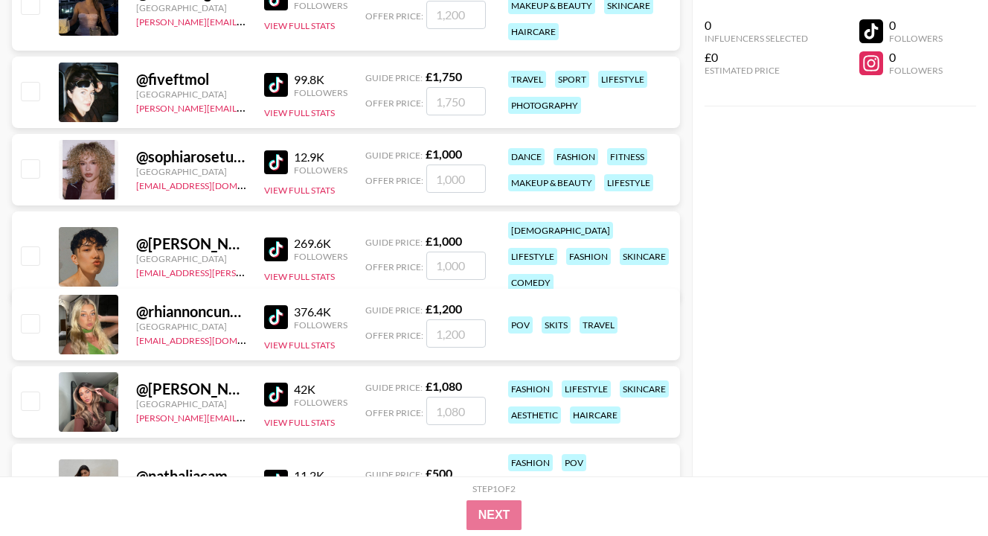
scroll to position [38579, 0]
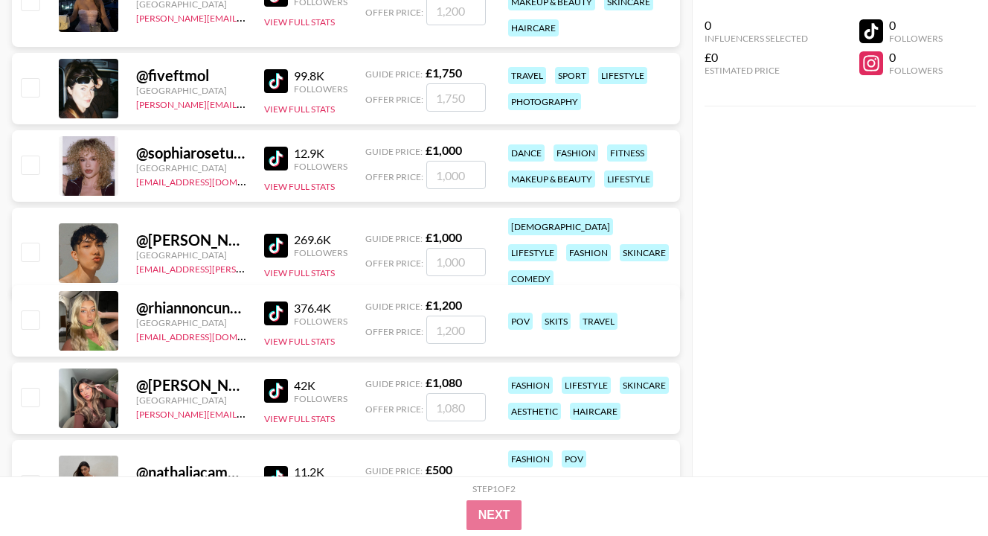
click at [282, 307] on img at bounding box center [276, 313] width 24 height 24
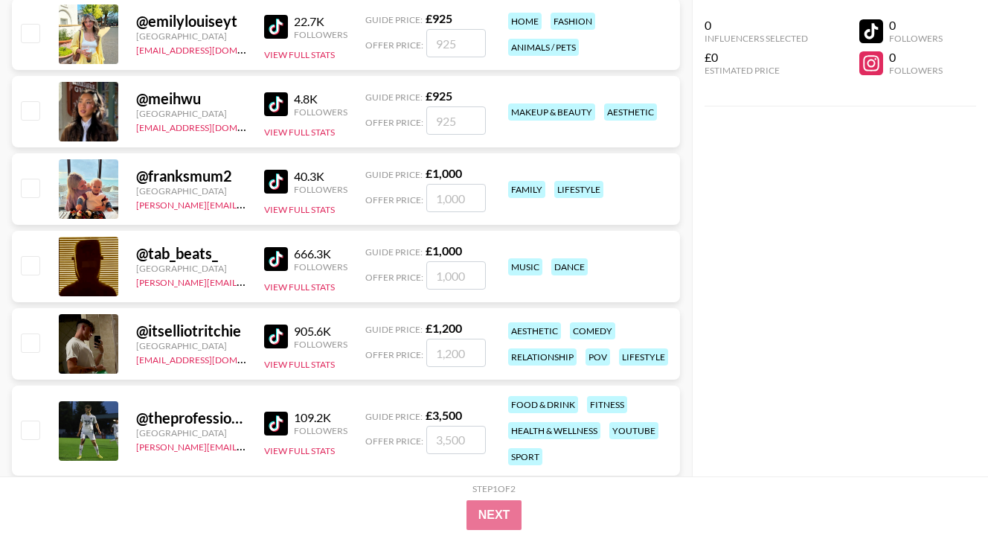
scroll to position [43995, 0]
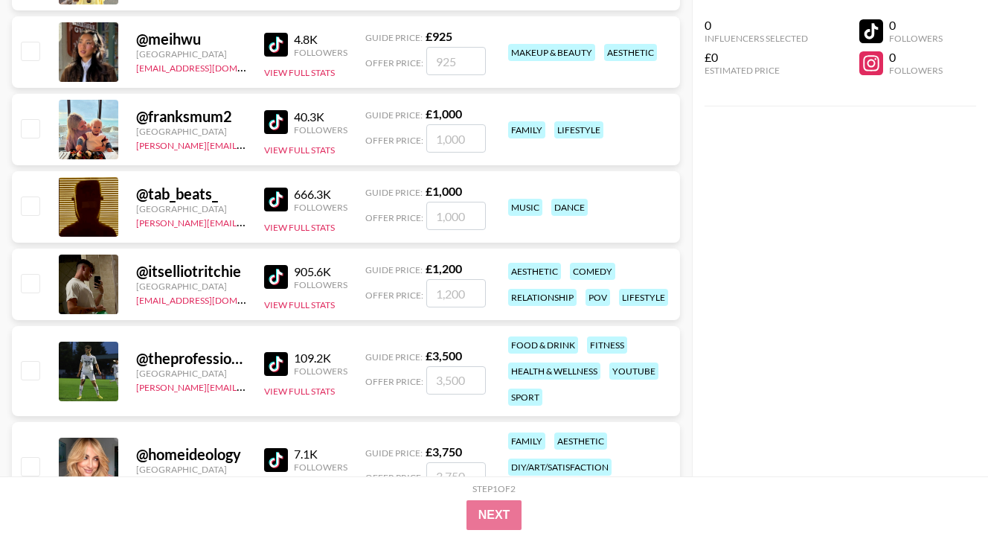
click at [280, 277] on img at bounding box center [276, 277] width 24 height 24
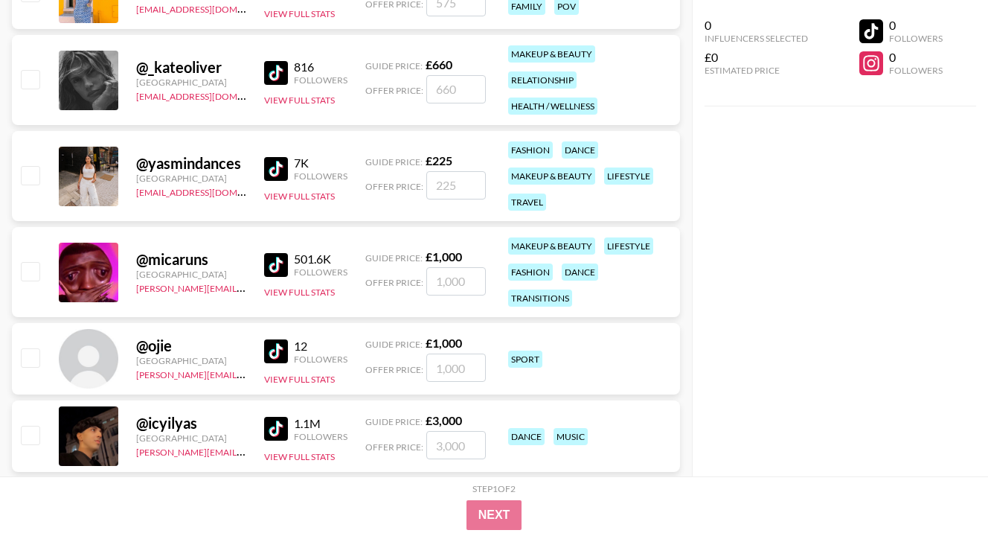
scroll to position [46167, 0]
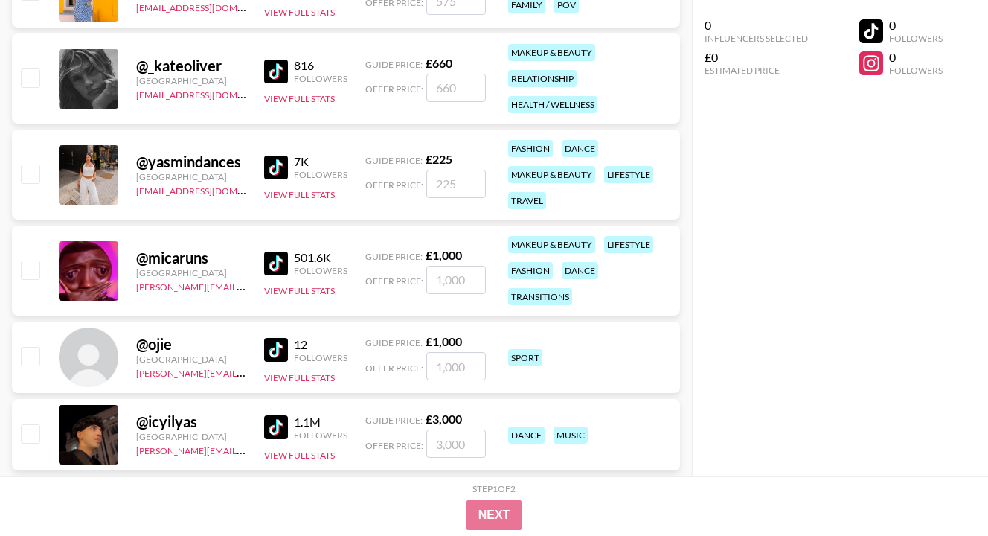
click at [283, 258] on img at bounding box center [276, 263] width 24 height 24
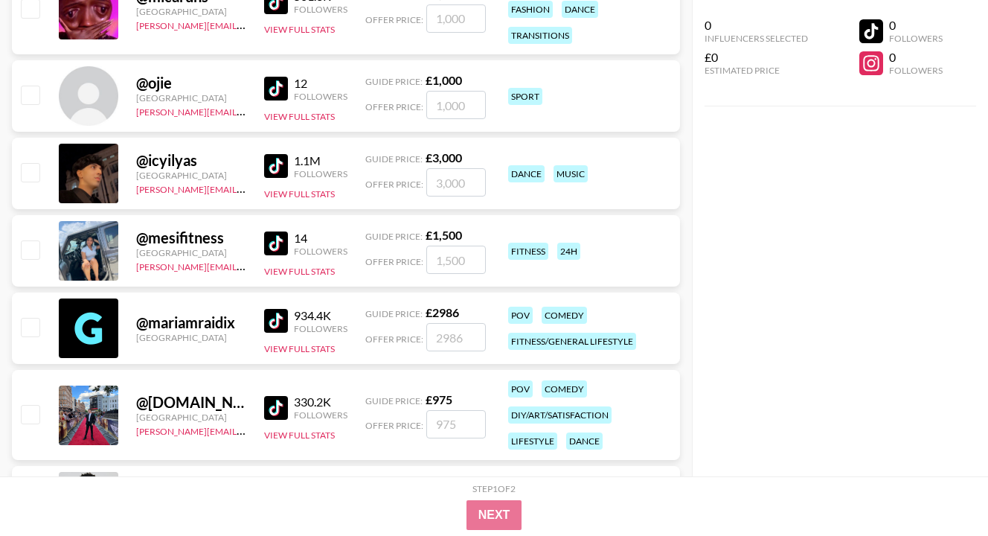
scroll to position [46435, 0]
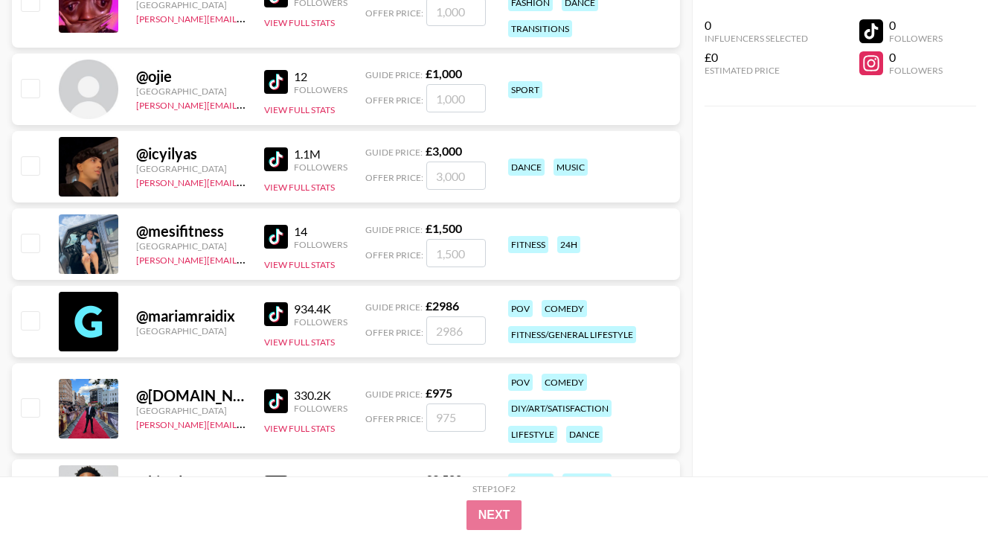
click at [277, 161] on img at bounding box center [276, 159] width 24 height 24
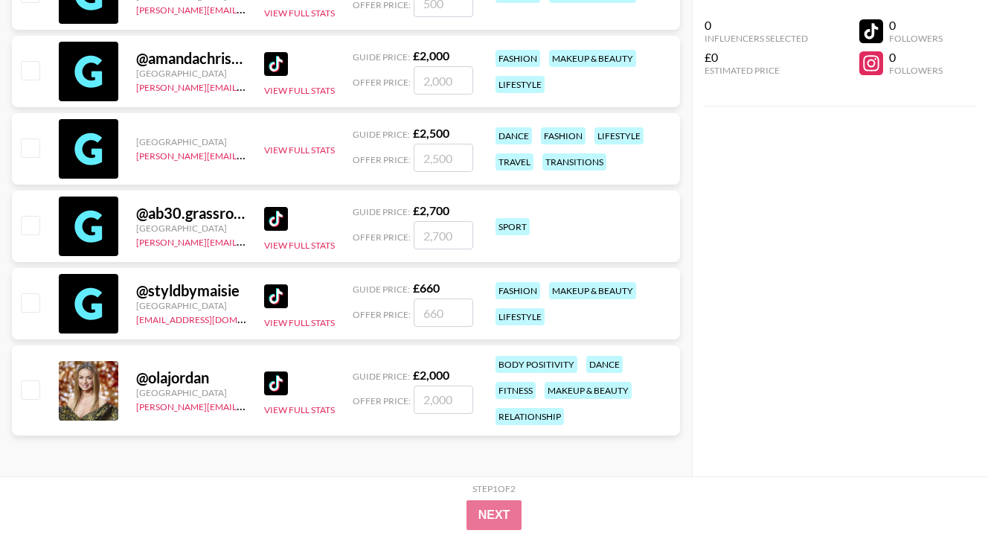
scroll to position [47728, 0]
click at [798, 237] on div "0 Influencers Selected £0 Estimated Price 0 Followers 0 Followers" at bounding box center [840, 238] width 296 height 476
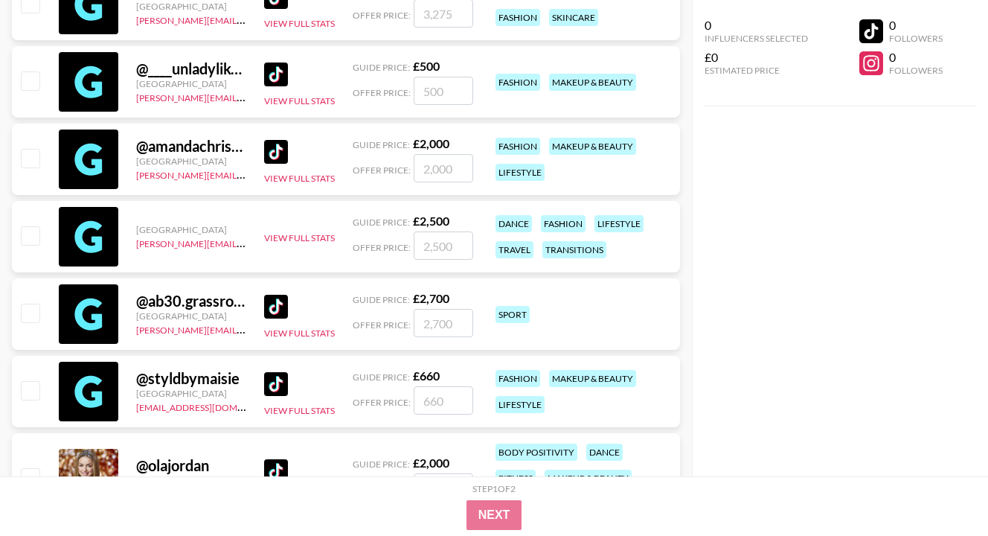
scroll to position [47580, 0]
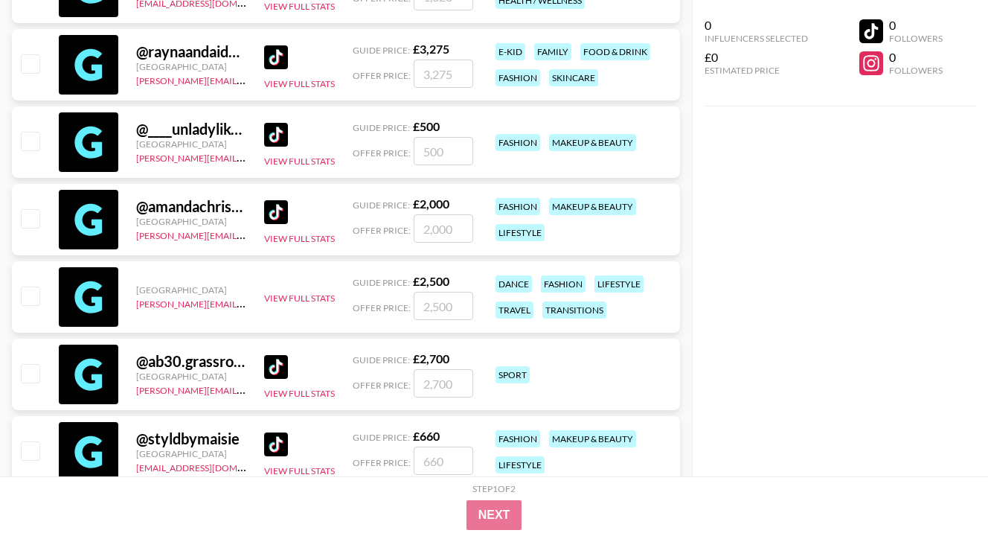
click at [971, 498] on div "Step 1 of 2 View Summary Next" at bounding box center [494, 506] width 988 height 60
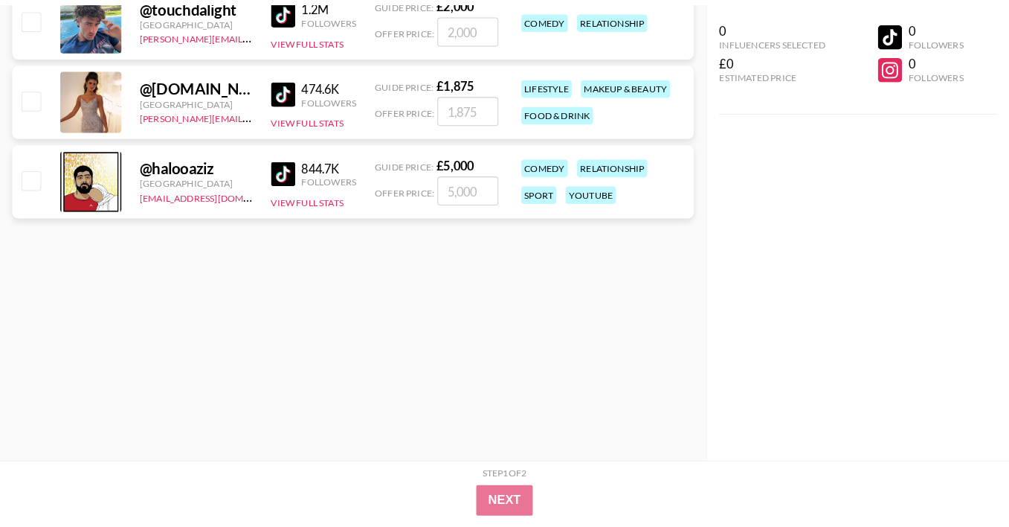
scroll to position [0, 0]
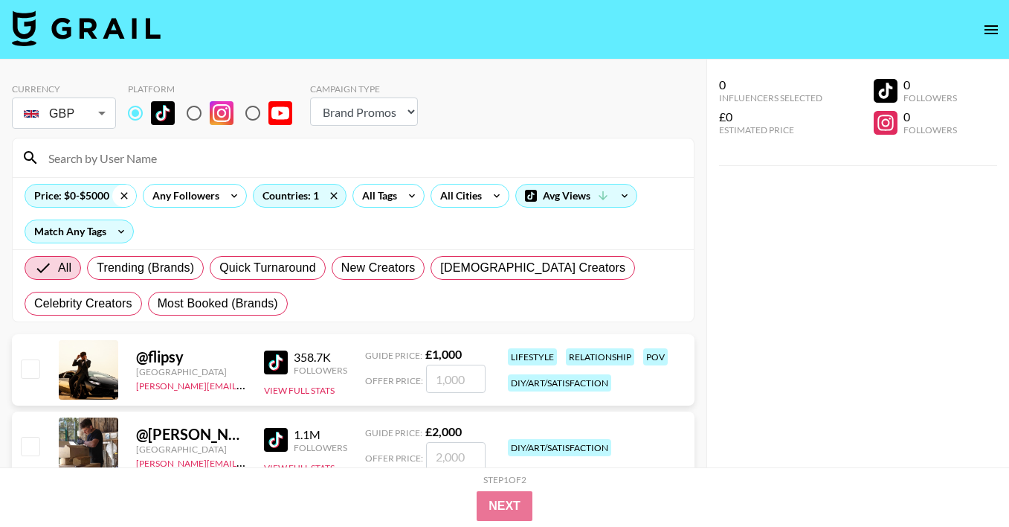
click at [123, 193] on icon at bounding box center [124, 195] width 24 height 22
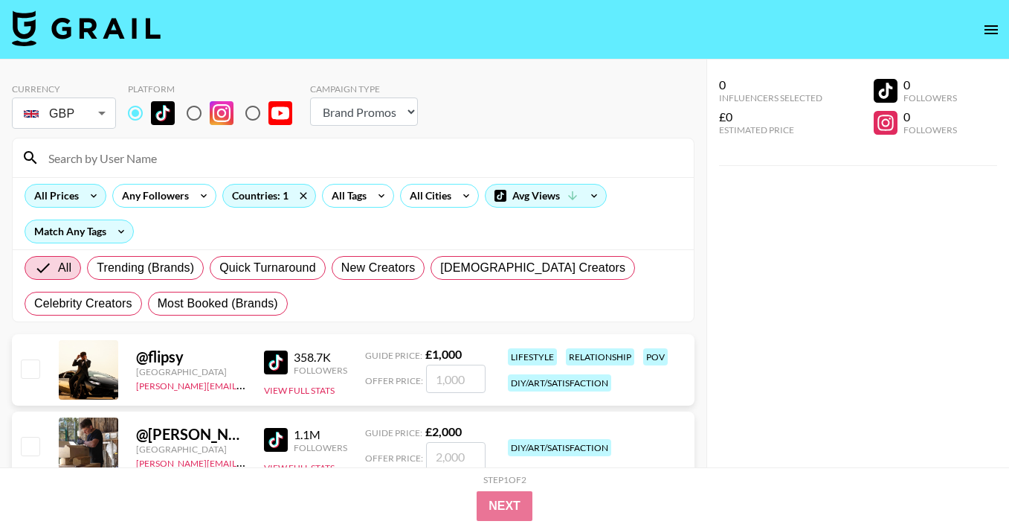
click at [354, 234] on div "All Prices Any Followers Countries: 1 All Tags All Cities Avg Views Match Any T…" at bounding box center [353, 213] width 681 height 72
click at [155, 167] on input at bounding box center [362, 158] width 646 height 24
click at [570, 235] on div "All Prices Any Followers Countries: 1 All Tags All Cities Avg Views Match Any T…" at bounding box center [353, 213] width 681 height 72
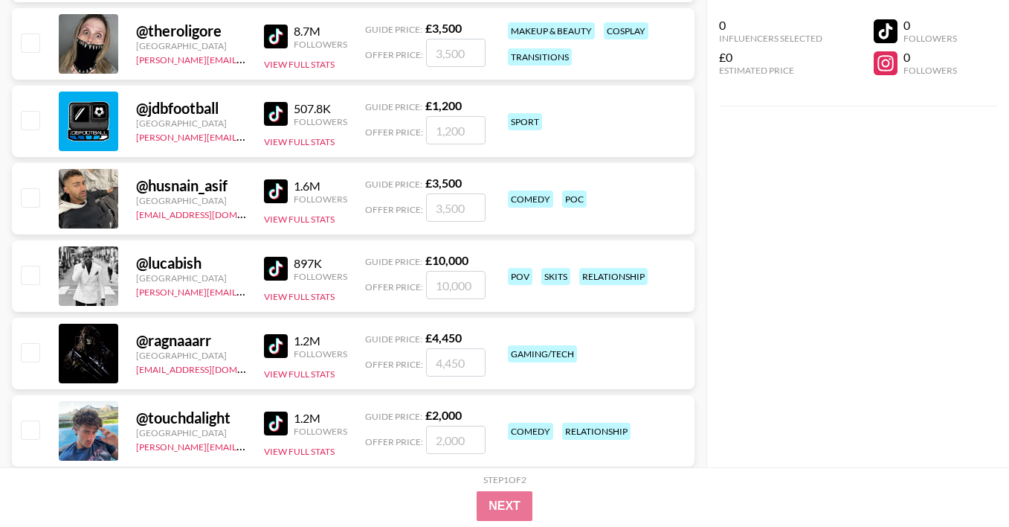
scroll to position [1399, 0]
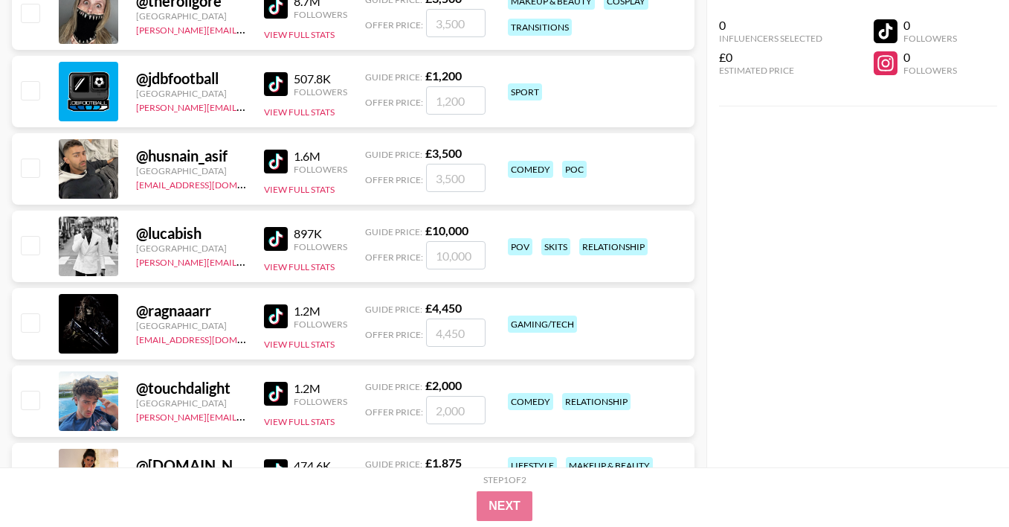
click at [282, 163] on img at bounding box center [276, 162] width 24 height 24
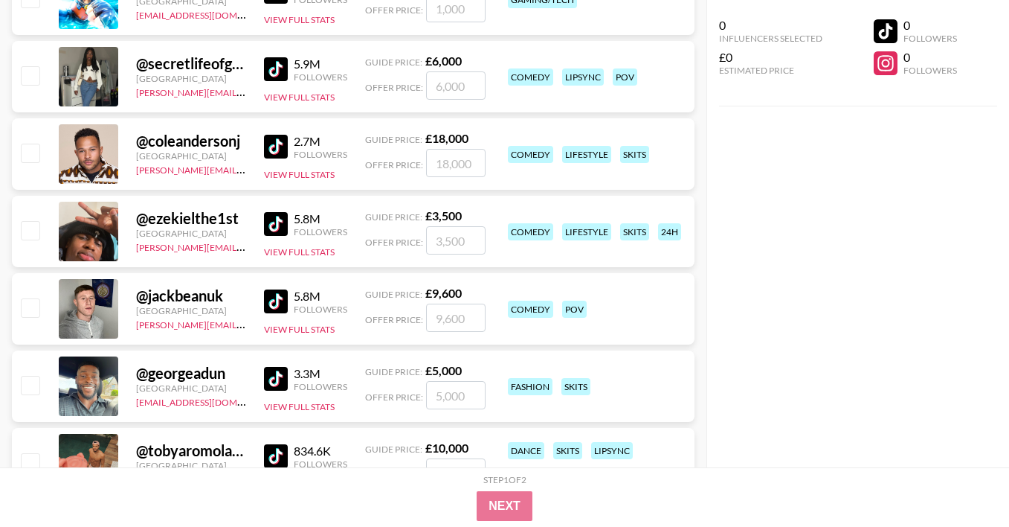
scroll to position [2113, 0]
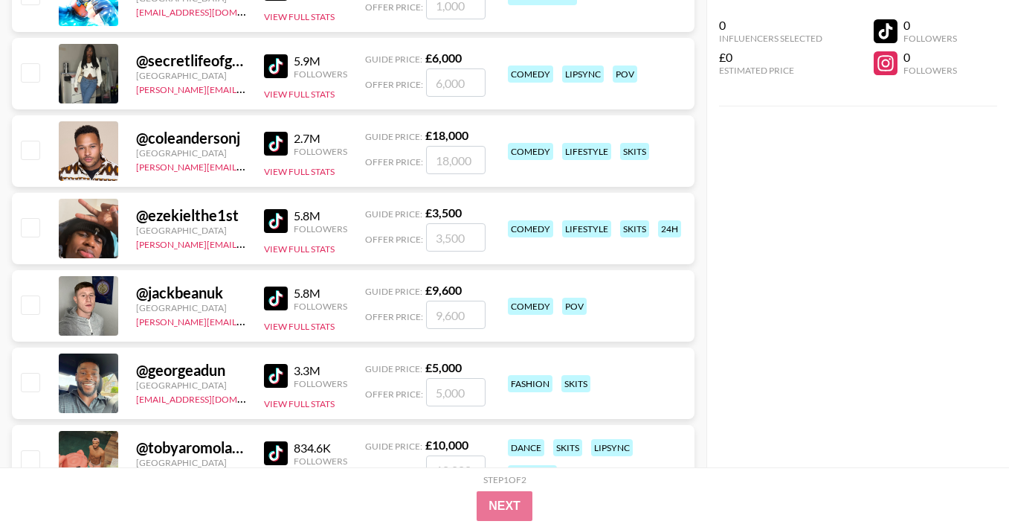
click at [267, 144] on img at bounding box center [276, 144] width 24 height 24
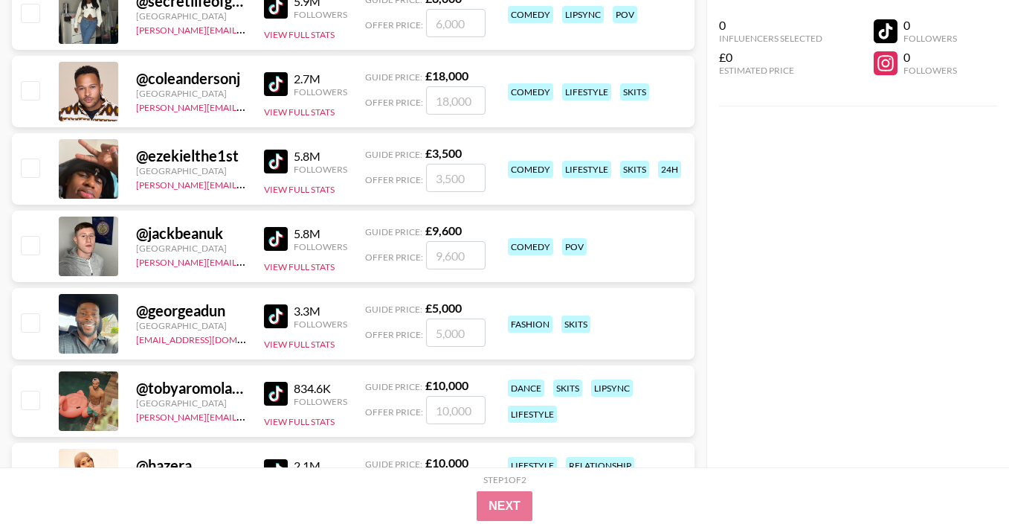
scroll to position [2202, 0]
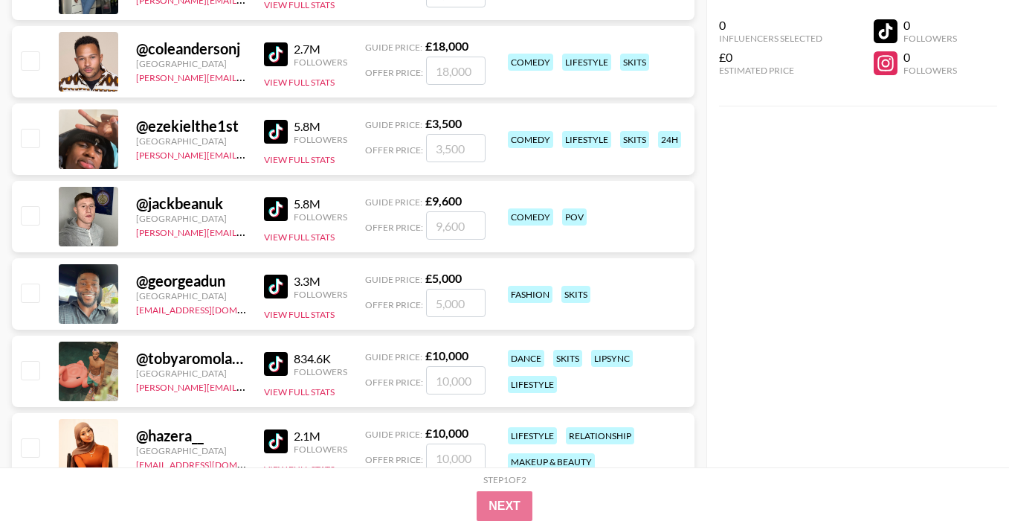
click at [276, 138] on img at bounding box center [276, 132] width 24 height 24
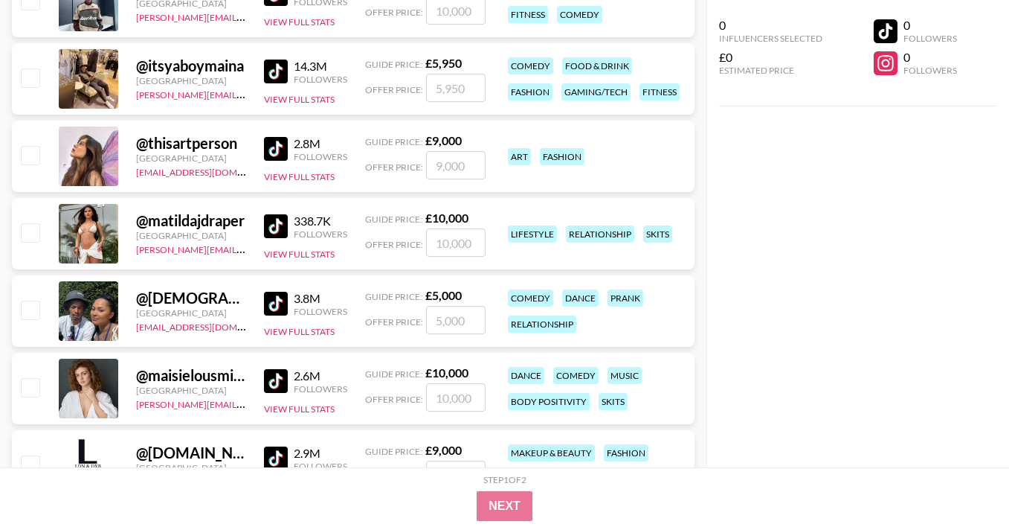
scroll to position [4672, 0]
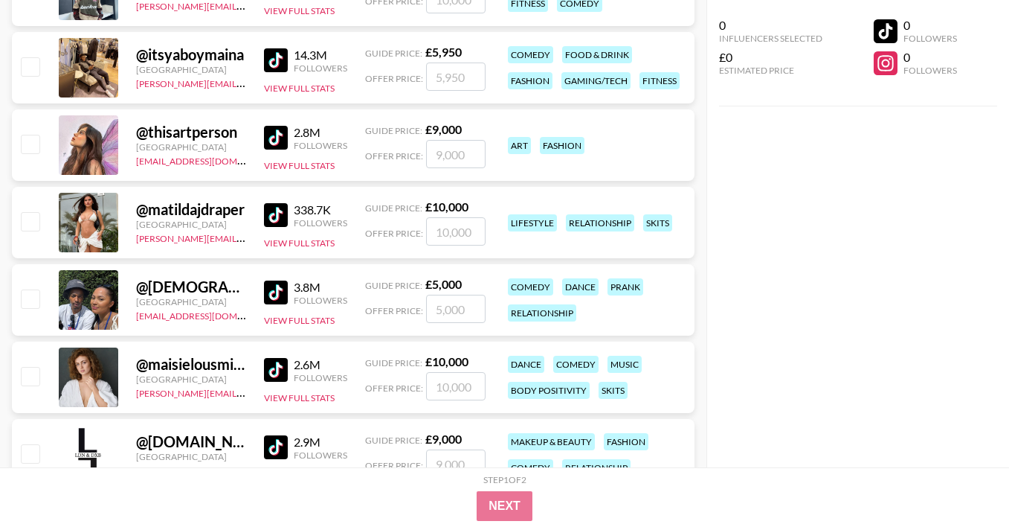
click at [278, 219] on img at bounding box center [276, 215] width 24 height 24
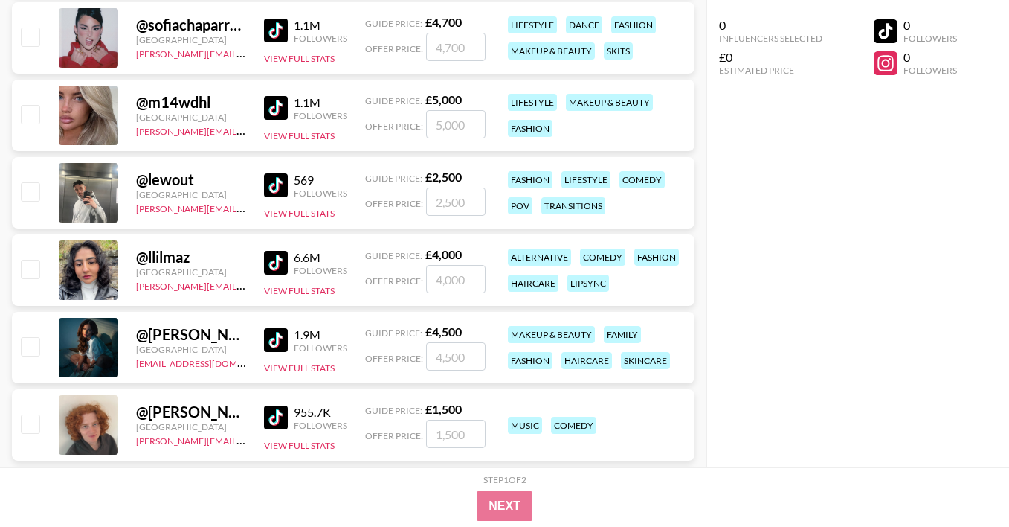
scroll to position [5445, 0]
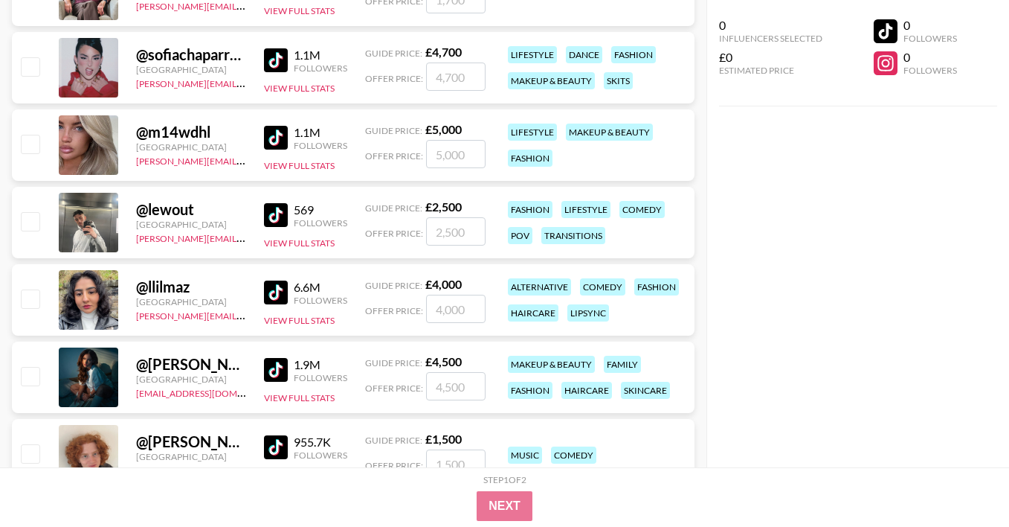
click at [274, 61] on img at bounding box center [276, 60] width 24 height 24
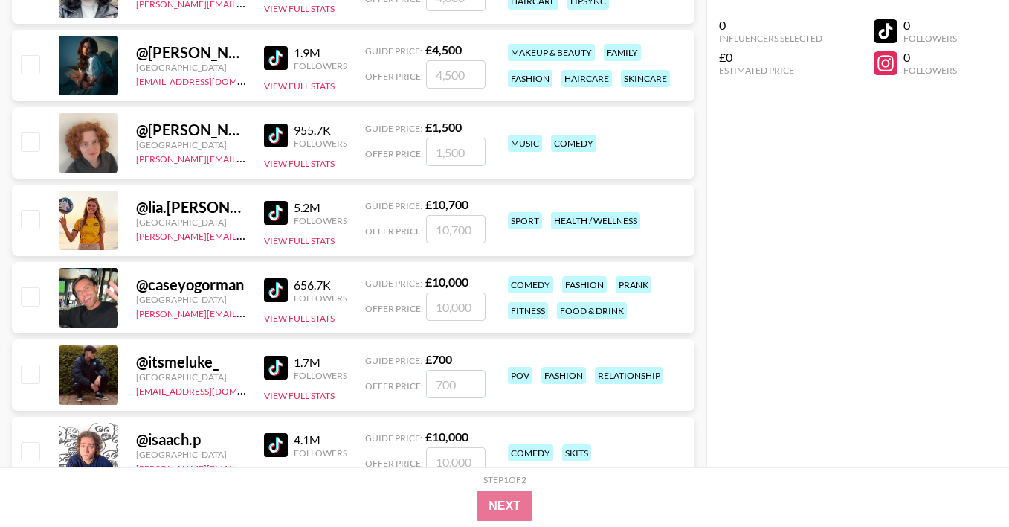
scroll to position [5802, 0]
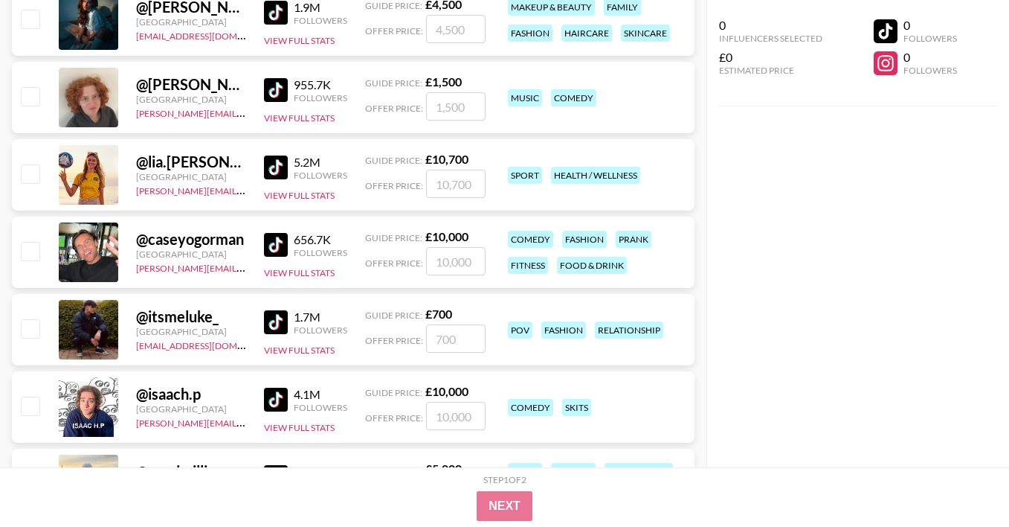
click at [273, 173] on img at bounding box center [276, 167] width 24 height 24
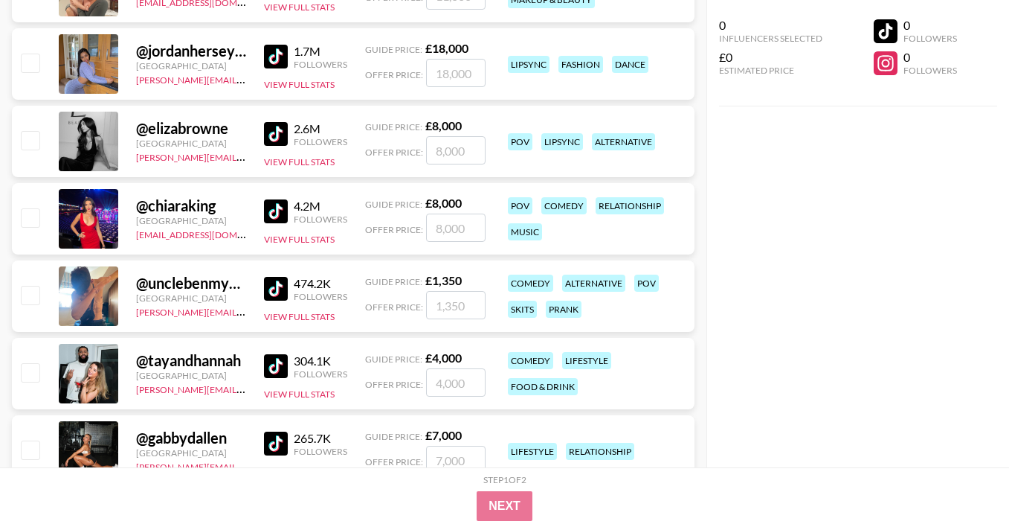
scroll to position [6457, 0]
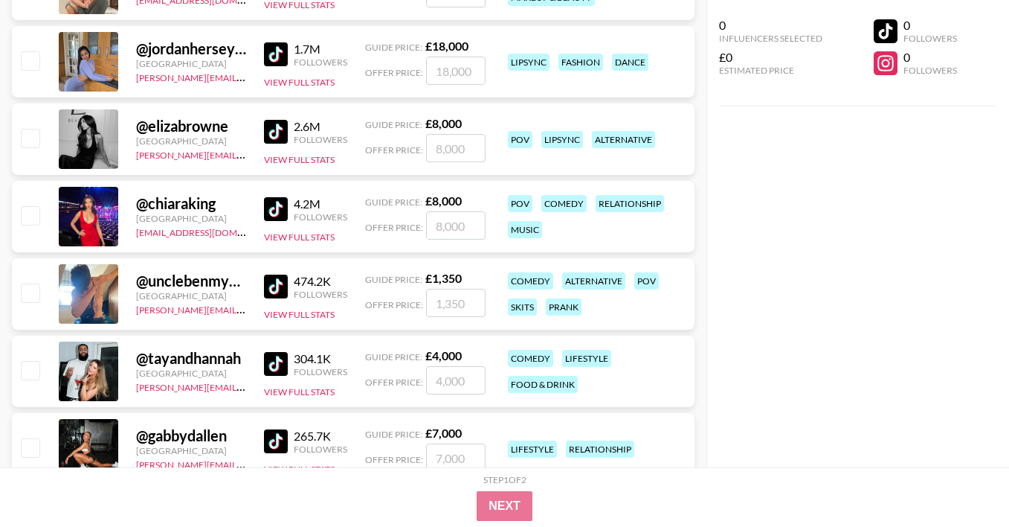
click at [270, 211] on img at bounding box center [276, 209] width 24 height 24
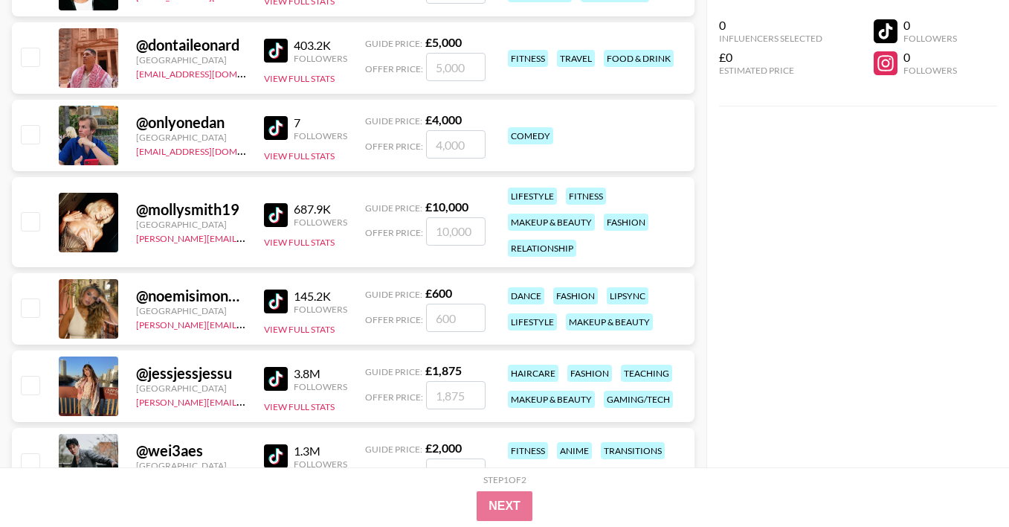
scroll to position [14937, 0]
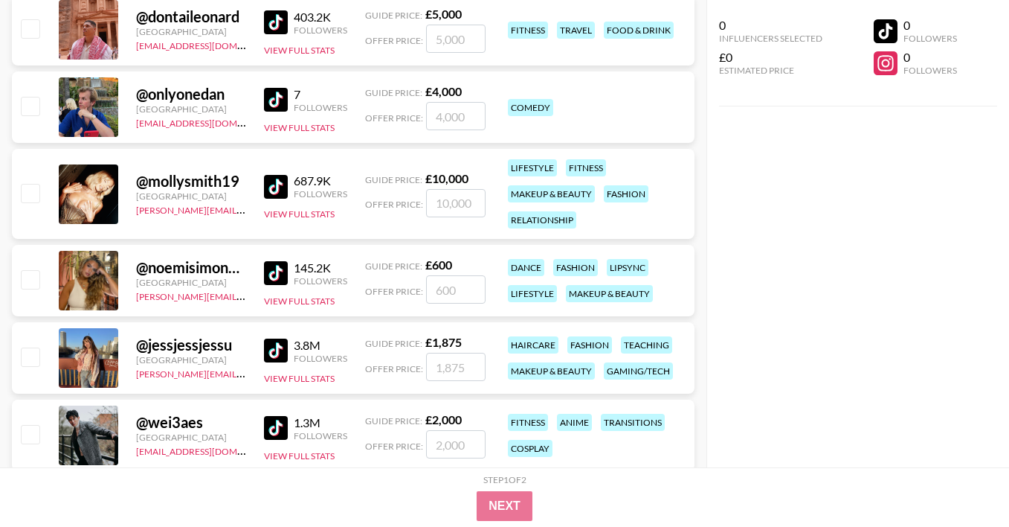
click at [257, 172] on div "@ mollysmith19 [GEOGRAPHIC_DATA] [PERSON_NAME][EMAIL_ADDRESS][DOMAIN_NAME] 687.…" at bounding box center [353, 194] width 683 height 90
click at [274, 182] on img at bounding box center [276, 187] width 24 height 24
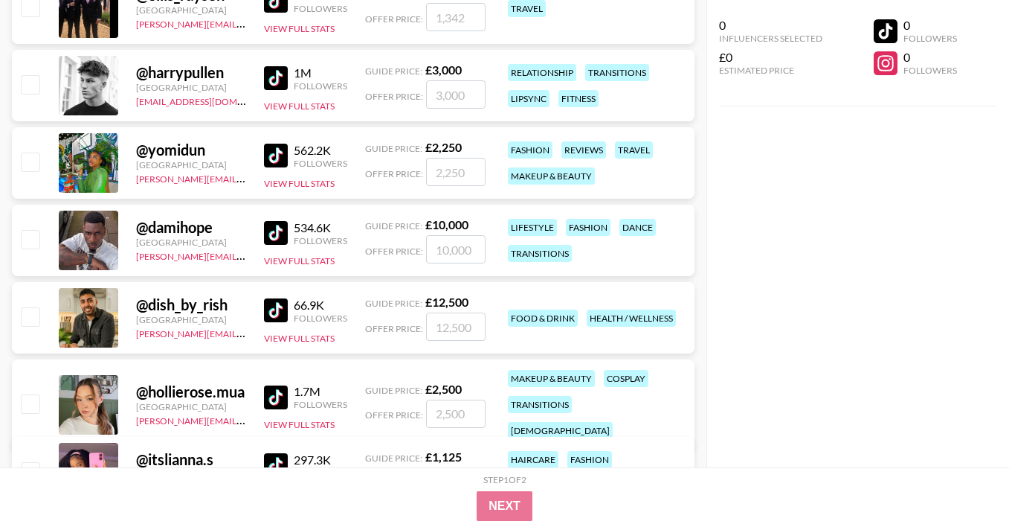
scroll to position [16931, 0]
click at [272, 221] on img at bounding box center [276, 232] width 24 height 24
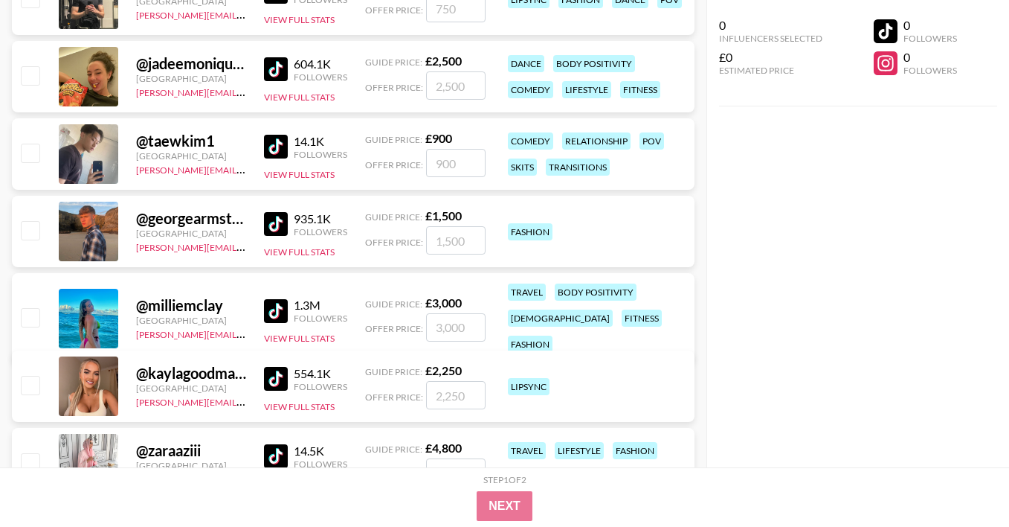
scroll to position [22466, 0]
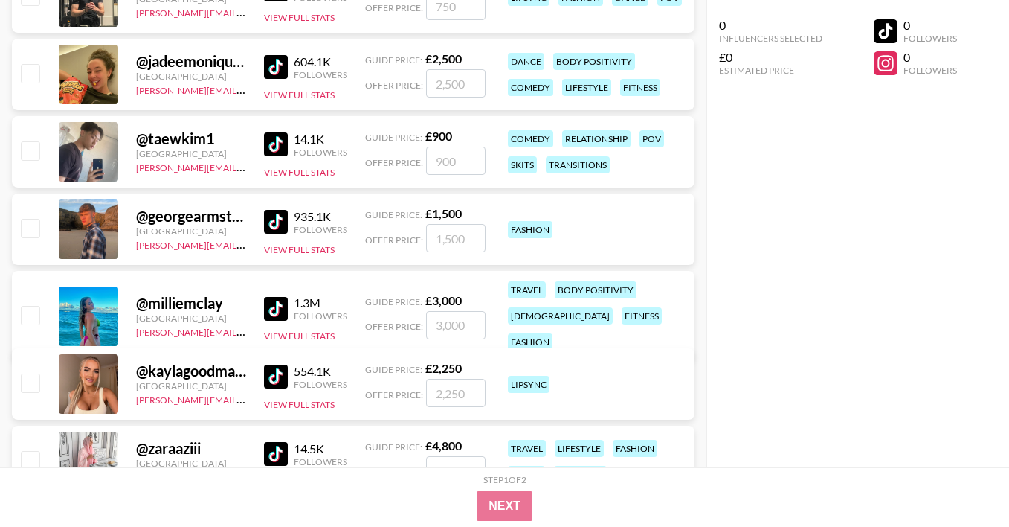
click at [292, 63] on link at bounding box center [279, 67] width 30 height 24
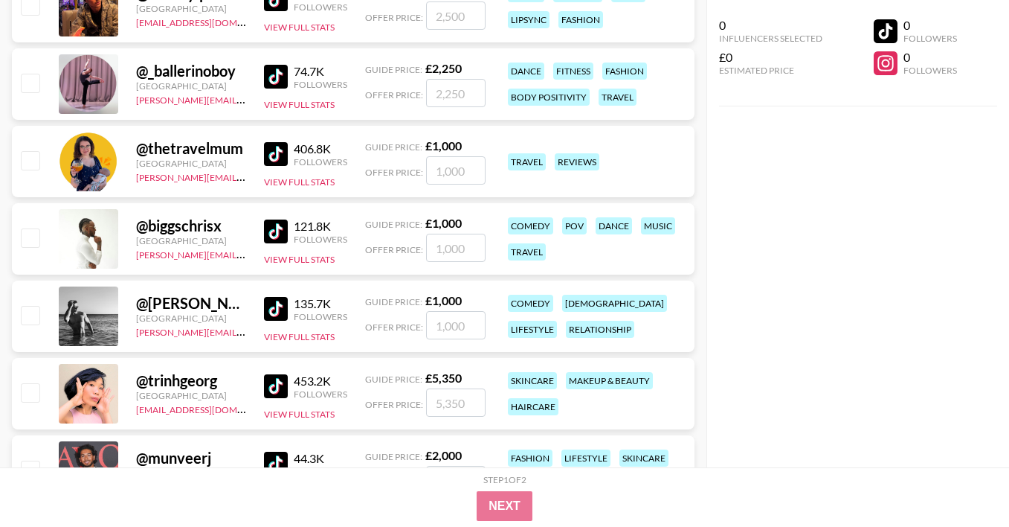
scroll to position [30797, 0]
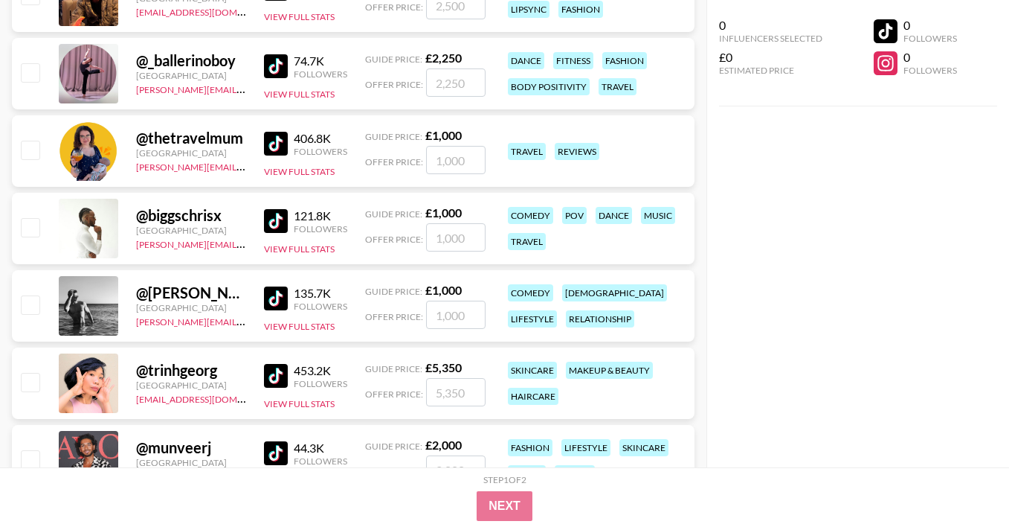
click at [272, 210] on img at bounding box center [276, 221] width 24 height 24
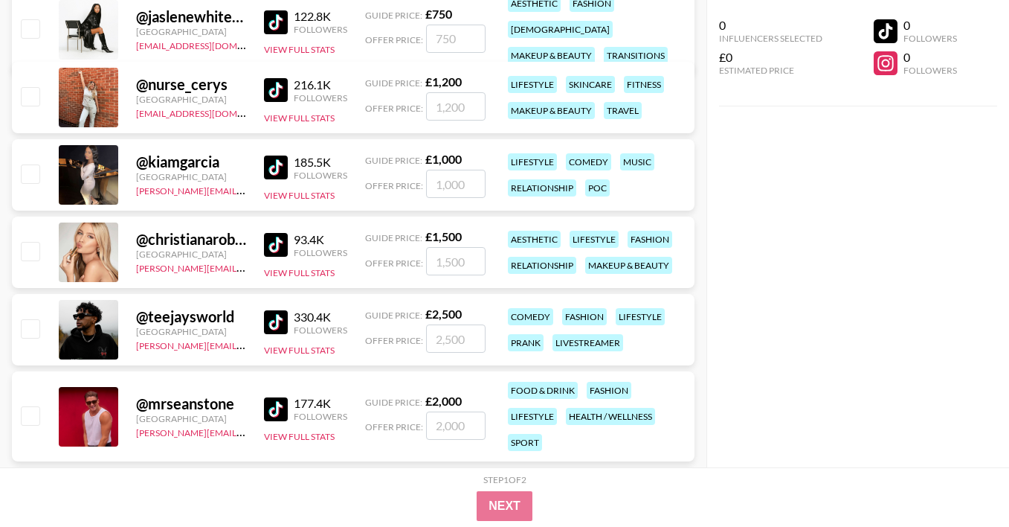
scroll to position [31630, 0]
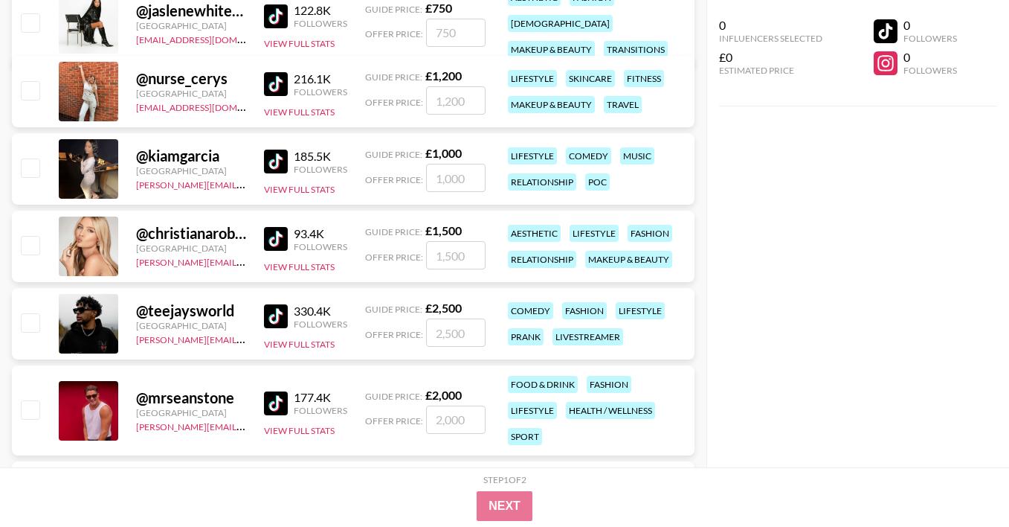
click at [271, 158] on img at bounding box center [276, 162] width 24 height 24
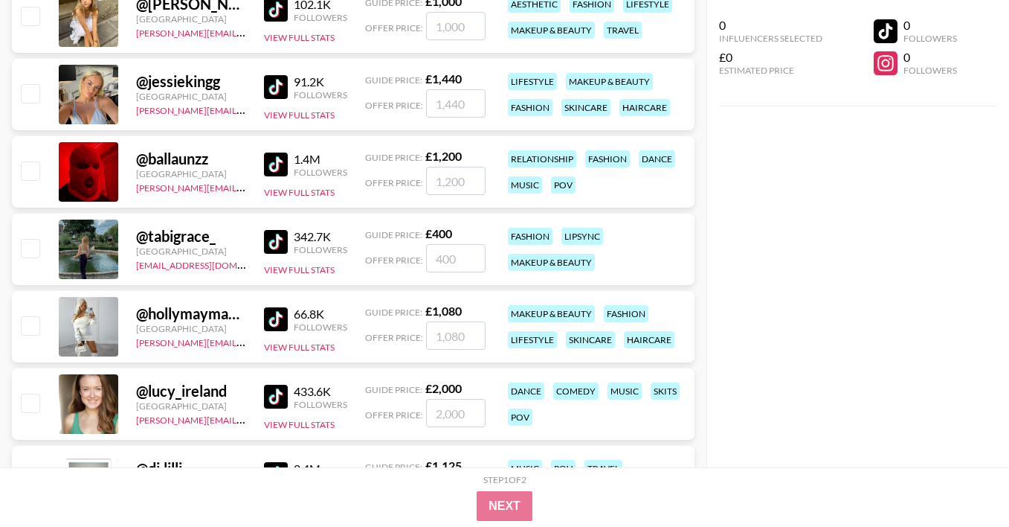
scroll to position [44098, 0]
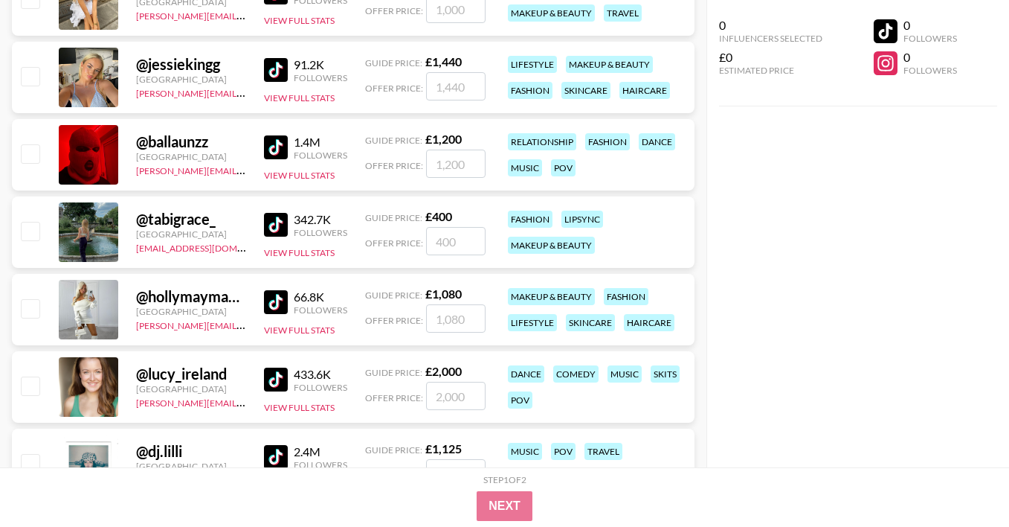
click at [258, 140] on div "@ ballaunzz [GEOGRAPHIC_DATA] [PERSON_NAME][EMAIL_ADDRESS][DOMAIN_NAME] 1.4M Fo…" at bounding box center [353, 154] width 683 height 71
click at [276, 141] on img at bounding box center [276, 147] width 24 height 24
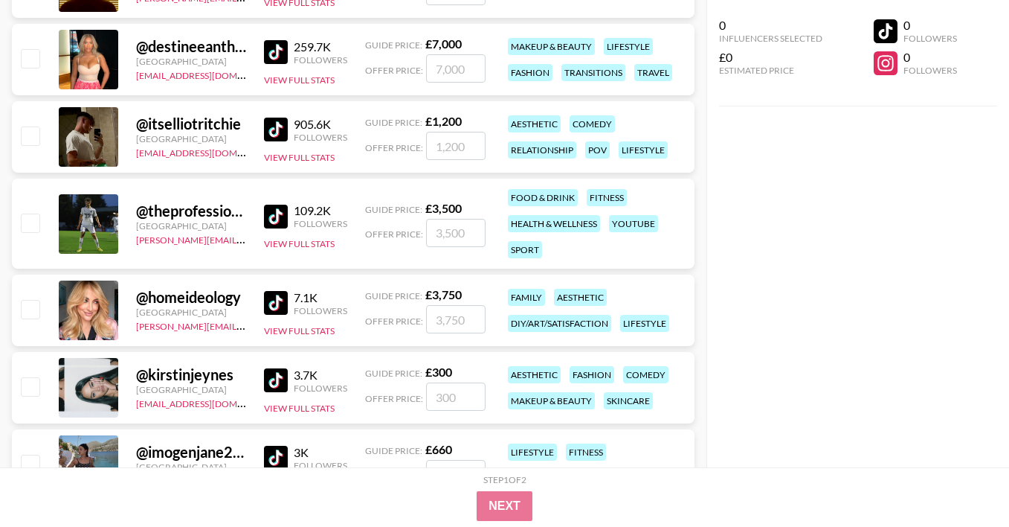
scroll to position [48175, 0]
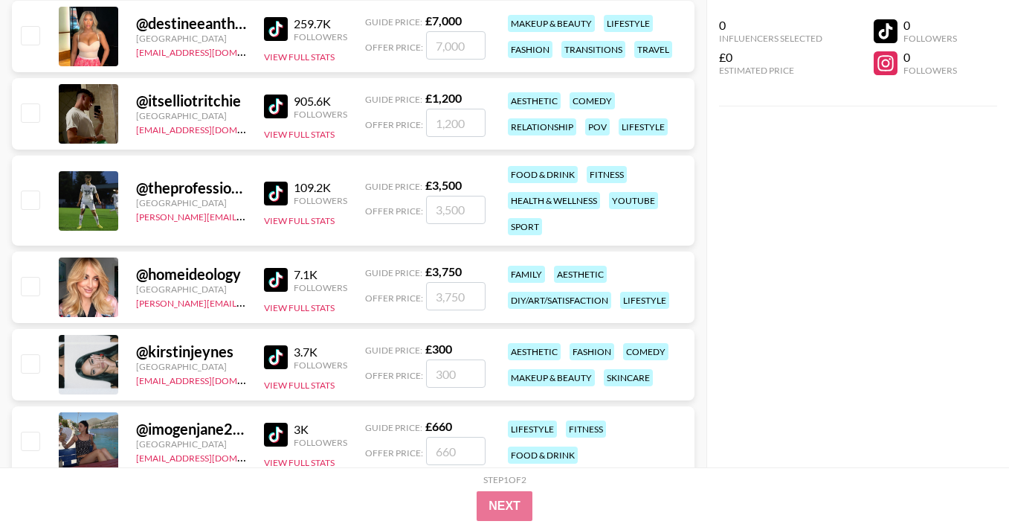
click at [277, 110] on img at bounding box center [276, 106] width 24 height 24
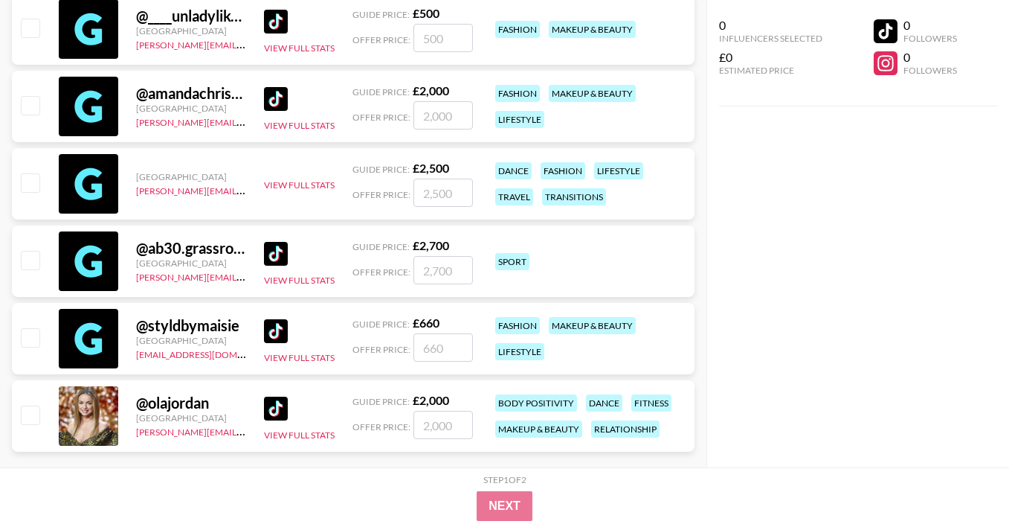
scroll to position [51647, 0]
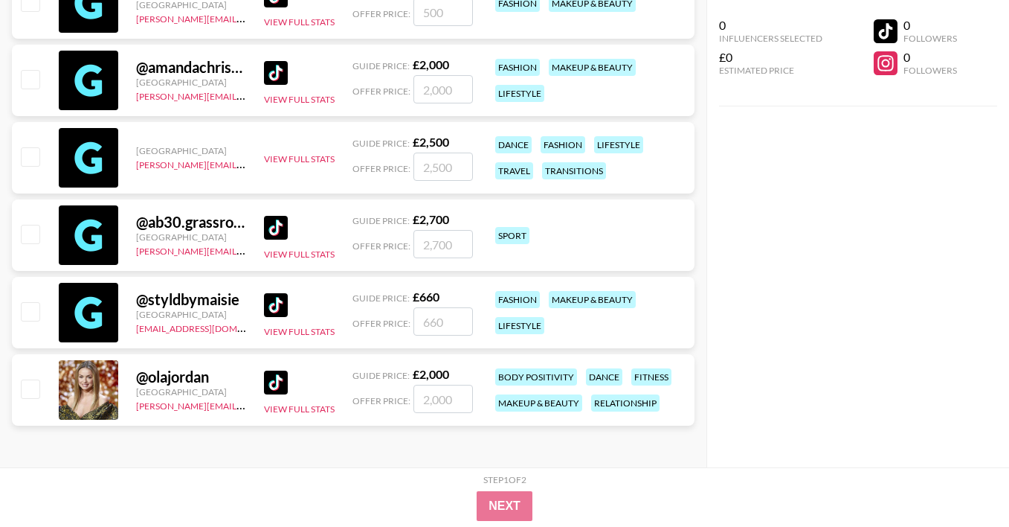
click at [823, 186] on div "0 Influencers Selected £0 Estimated Price 0 Followers 0 Followers" at bounding box center [858, 233] width 303 height 467
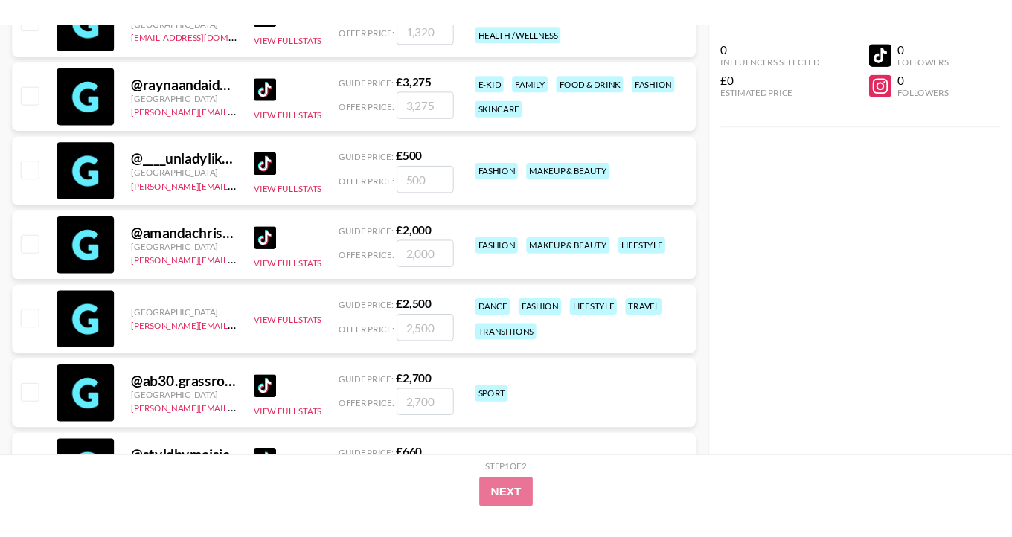
scroll to position [51498, 0]
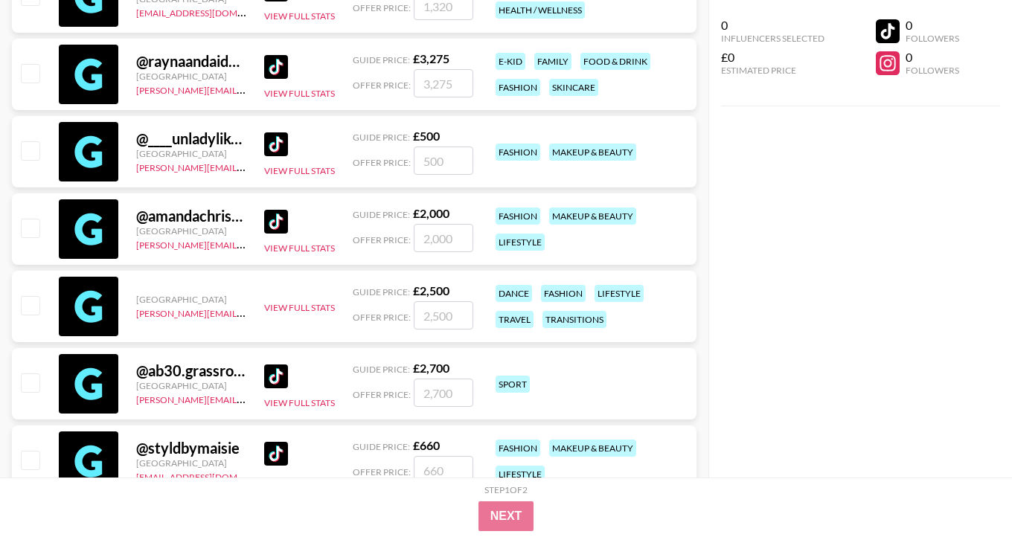
click at [892, 328] on div "0 Influencers Selected £0 Estimated Price 0 Followers 0 Followers" at bounding box center [860, 239] width 304 height 478
click at [847, 240] on div "0 Influencers Selected £0 Estimated Price 0 Followers 0 Followers" at bounding box center [860, 239] width 304 height 478
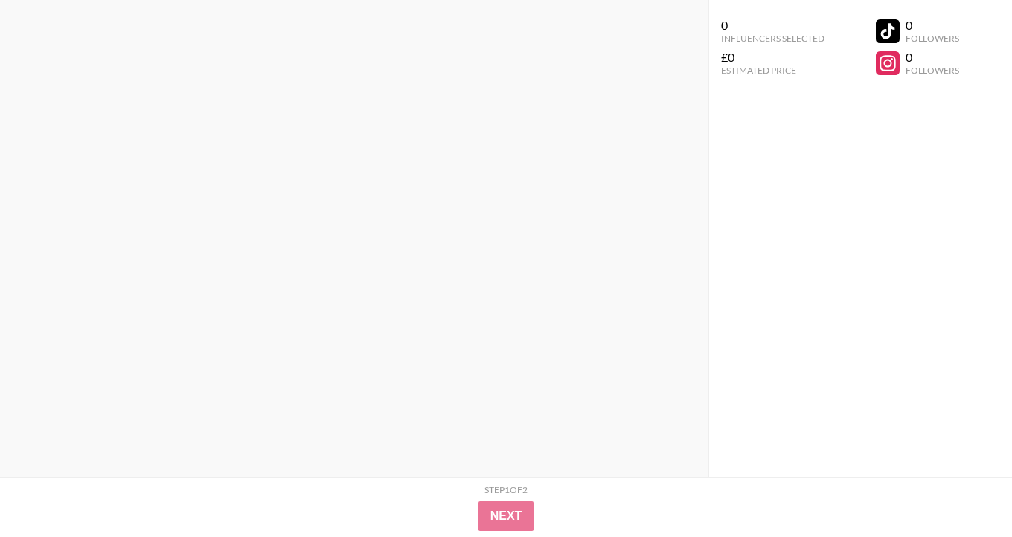
scroll to position [0, 0]
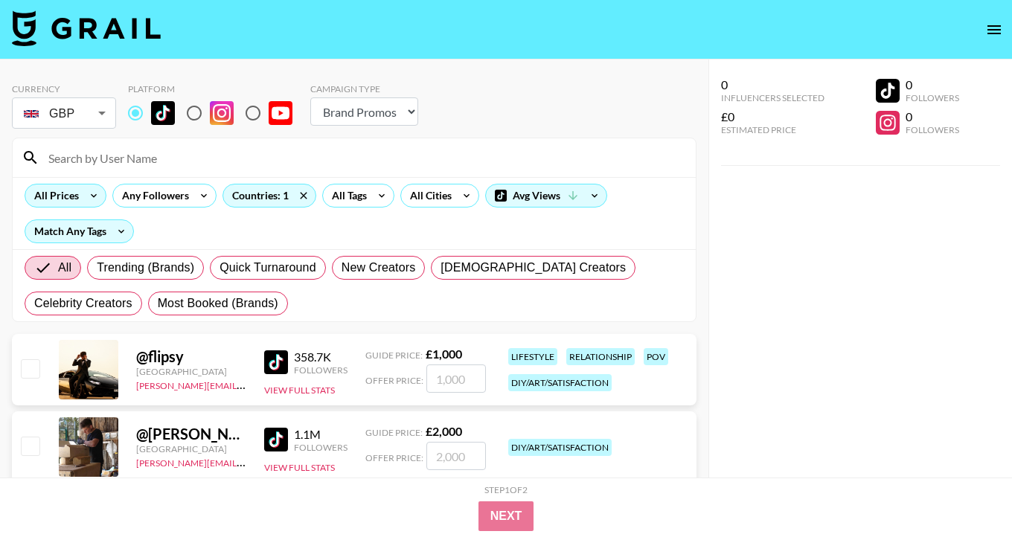
click at [202, 147] on input at bounding box center [362, 158] width 647 height 24
click at [348, 96] on div "Campaign Type Choose Type... Song Promos Brand Promos" at bounding box center [364, 104] width 108 height 42
click at [349, 111] on select "Choose Type... Song Promos Brand Promos" at bounding box center [364, 111] width 108 height 28
select select "Song"
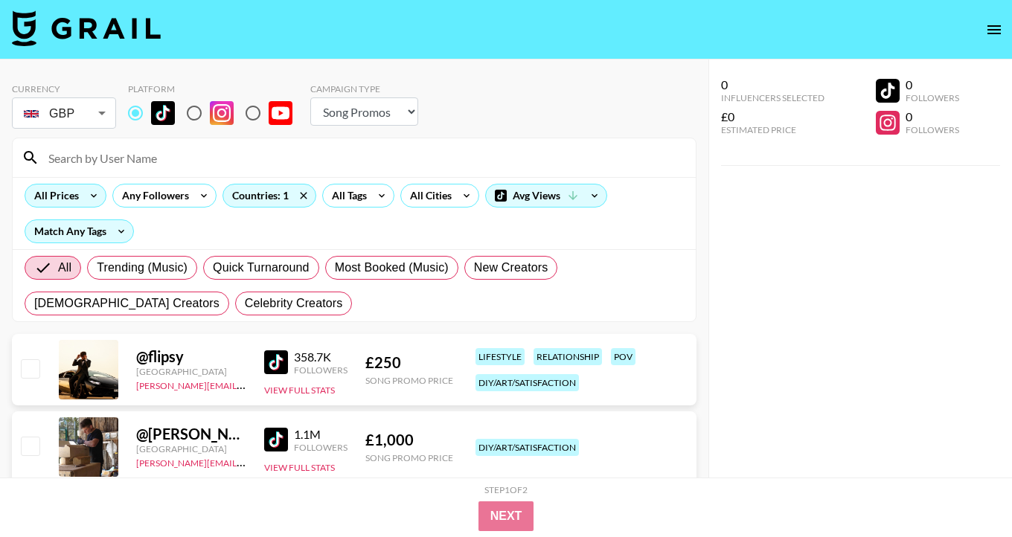
click at [186, 157] on input at bounding box center [362, 158] width 647 height 24
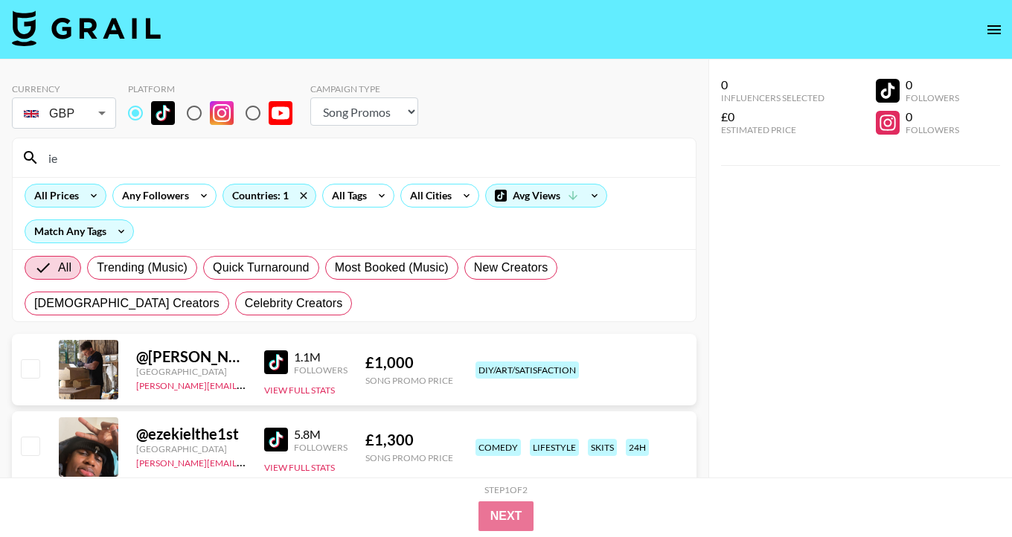
type input "i"
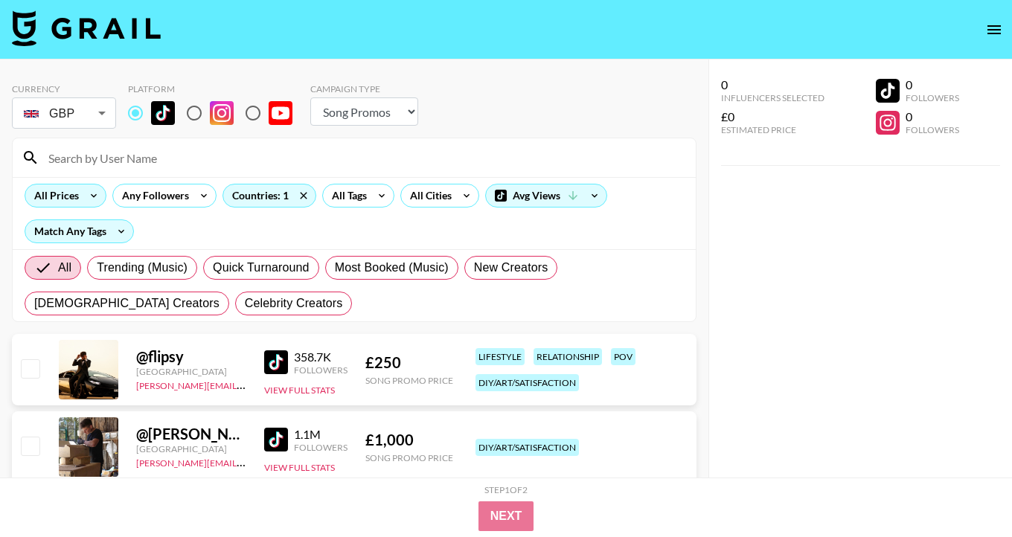
click at [229, 167] on input at bounding box center [362, 158] width 647 height 24
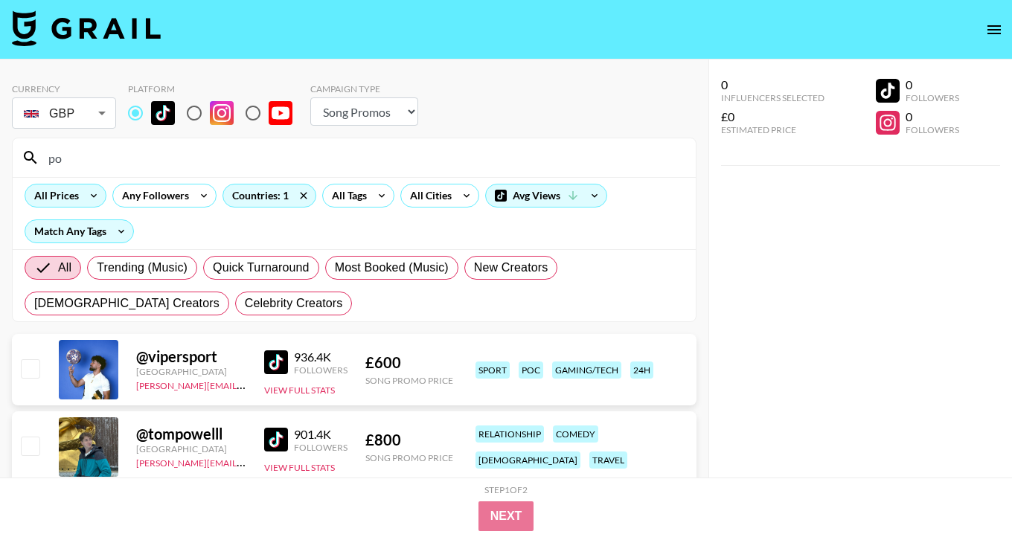
type input "p"
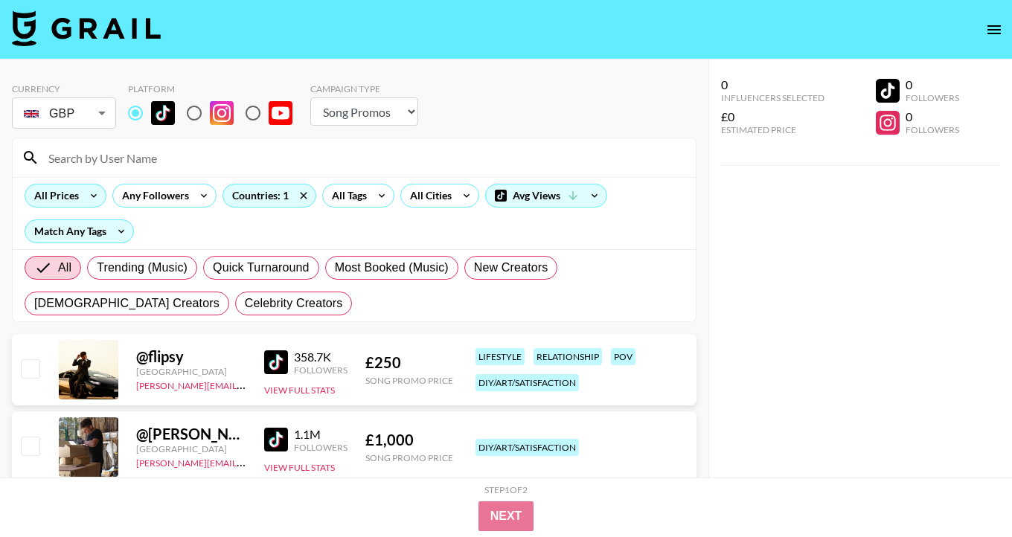
click at [186, 154] on input at bounding box center [362, 158] width 647 height 24
